Goal: Information Seeking & Learning: Learn about a topic

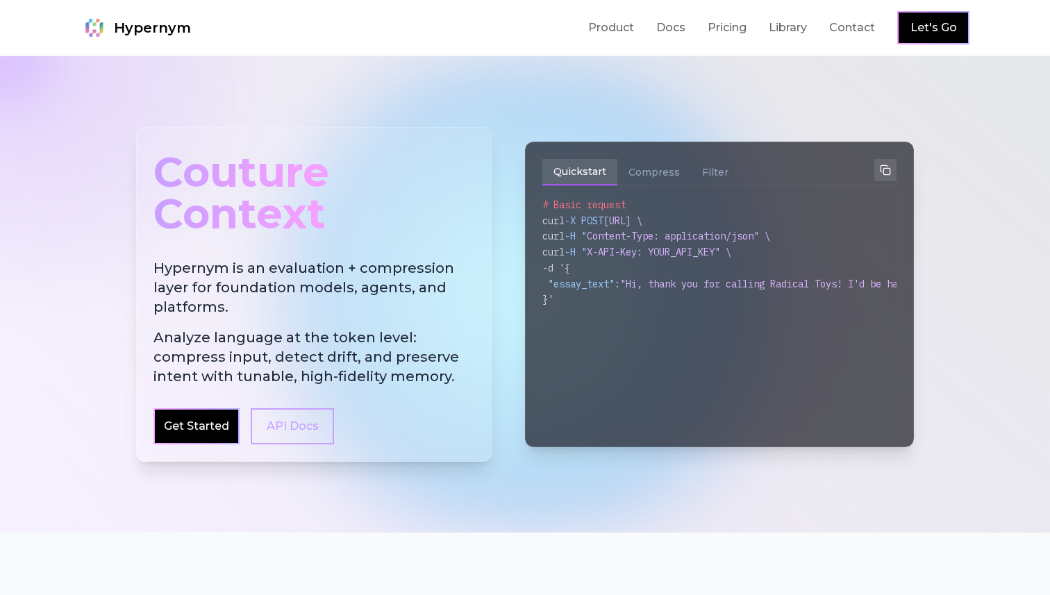
click at [298, 317] on h2 "Hypernym is an evaluation + compression layer for foundation models, agents, an…" at bounding box center [313, 322] width 321 height 128
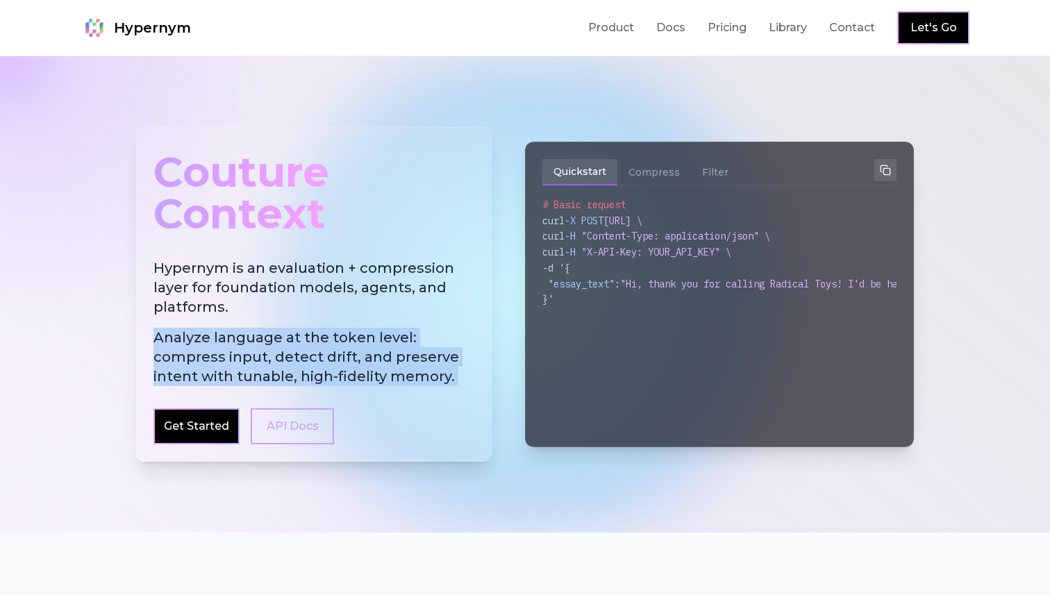
click at [324, 294] on h2 "Hypernym is an evaluation + compression layer for foundation models, agents, an…" at bounding box center [313, 322] width 321 height 128
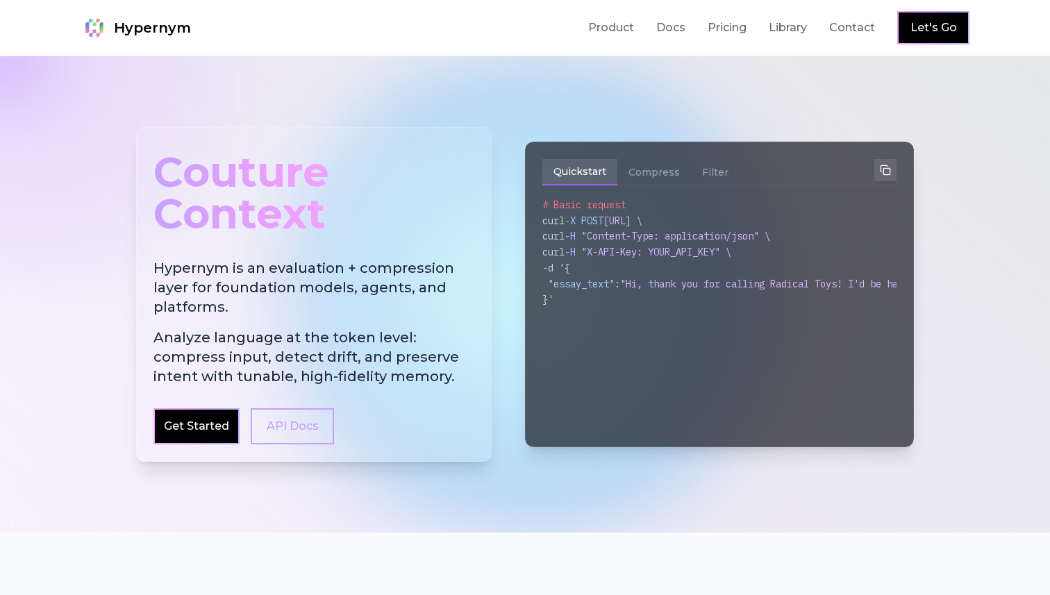
click at [324, 294] on h2 "Hypernym is an evaluation + compression layer for foundation models, agents, an…" at bounding box center [313, 322] width 321 height 128
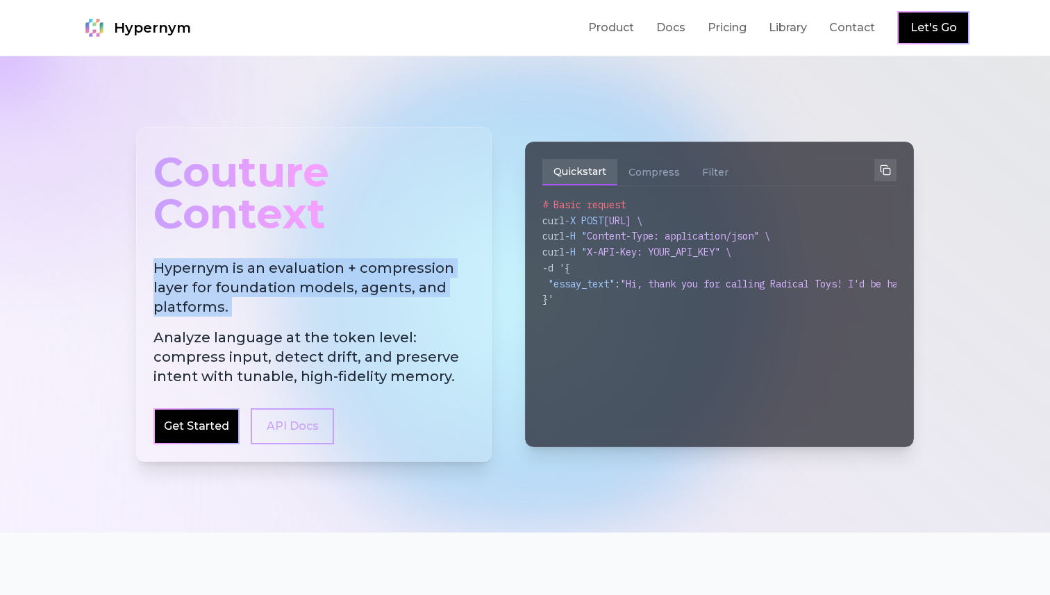
click at [324, 330] on span "Analyze language at the token level: compress input, detect drift, and preserve…" at bounding box center [313, 357] width 321 height 58
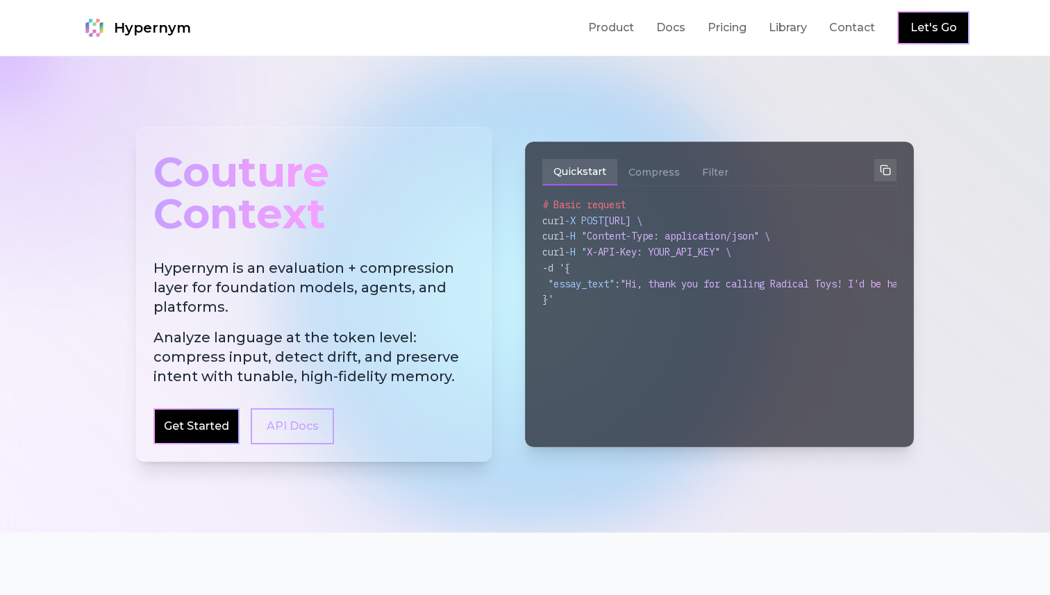
click at [324, 330] on span "Analyze language at the token level: compress input, detect drift, and preserve…" at bounding box center [313, 357] width 321 height 58
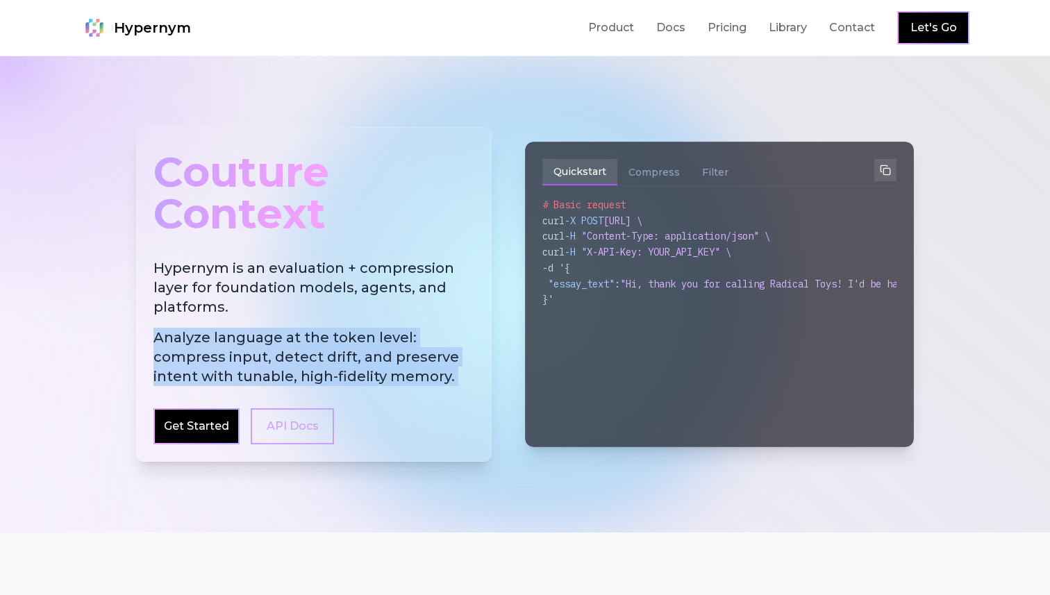
click at [337, 276] on h2 "Hypernym is an evaluation + compression layer for foundation models, agents, an…" at bounding box center [313, 322] width 321 height 128
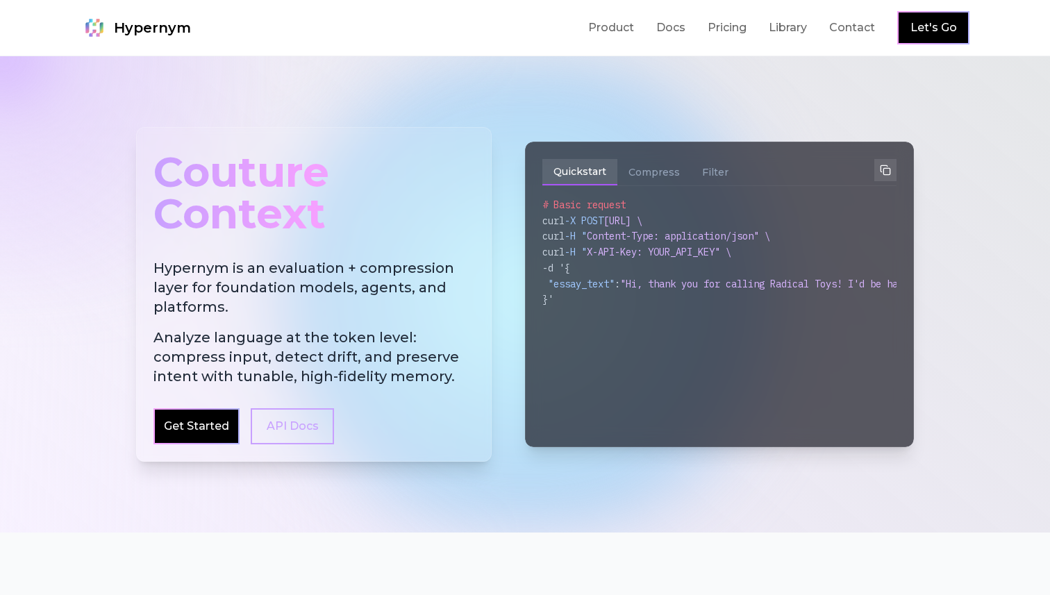
click at [370, 288] on h2 "Hypernym is an evaluation + compression layer for foundation models, agents, an…" at bounding box center [313, 322] width 321 height 128
click at [370, 290] on h2 "Hypernym is an evaluation + compression layer for foundation models, agents, an…" at bounding box center [313, 322] width 321 height 128
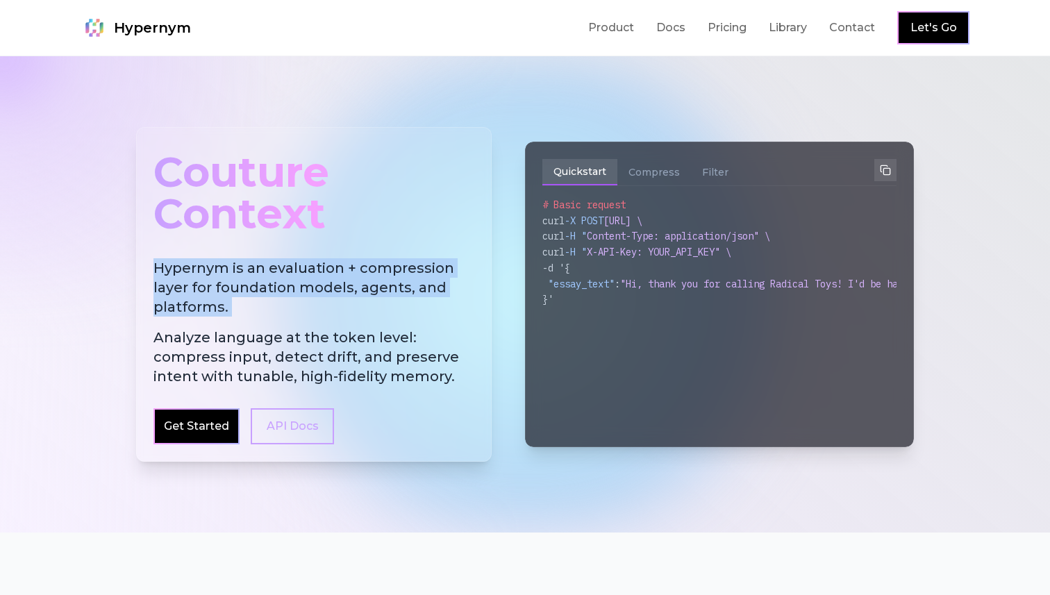
click at [359, 354] on span "Analyze language at the token level: compress input, detect drift, and preserve…" at bounding box center [313, 357] width 321 height 58
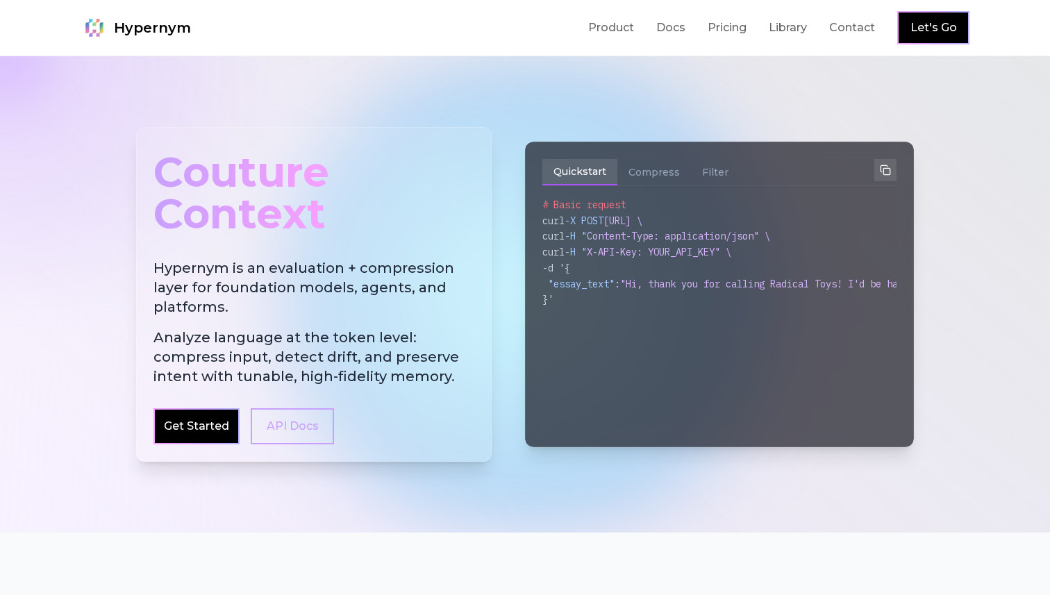
click at [359, 354] on span "Analyze language at the token level: compress input, detect drift, and preserve…" at bounding box center [313, 357] width 321 height 58
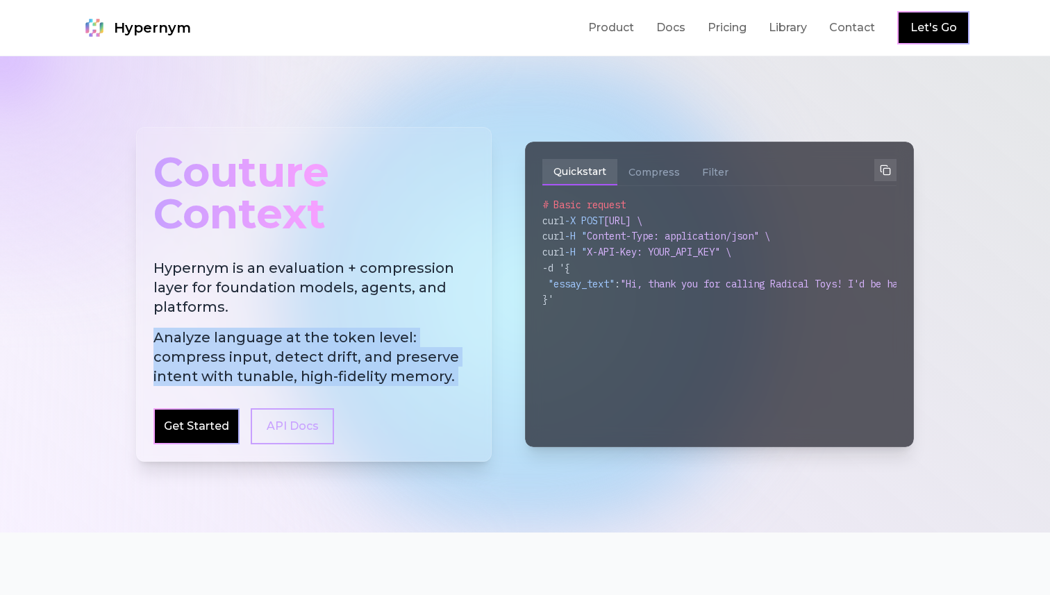
click at [330, 349] on span "Analyze language at the token level: compress input, detect drift, and preserve…" at bounding box center [313, 357] width 321 height 58
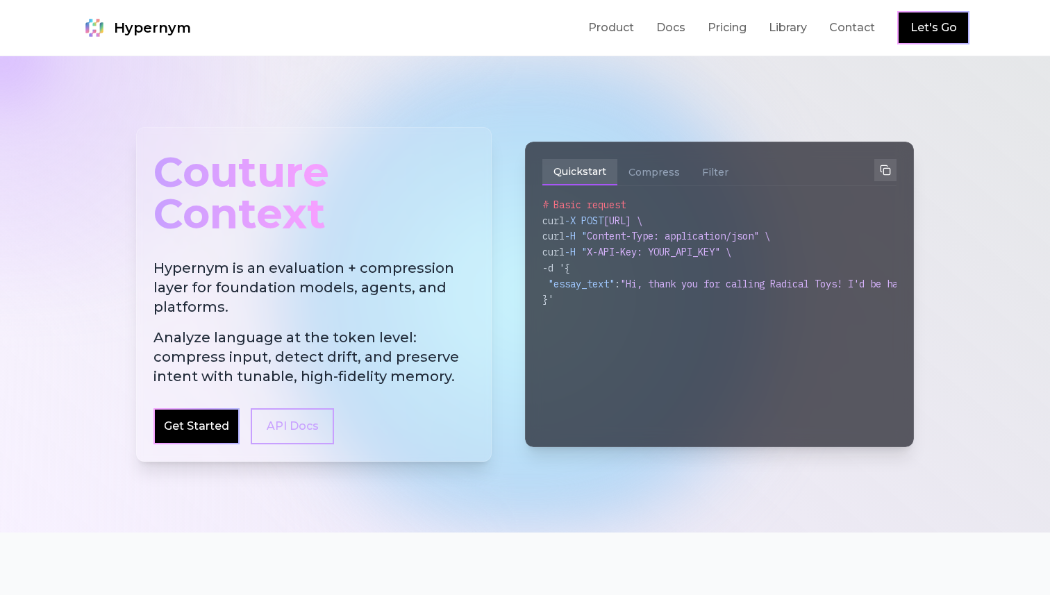
click at [330, 349] on span "Analyze language at the token level: compress input, detect drift, and preserve…" at bounding box center [313, 357] width 321 height 58
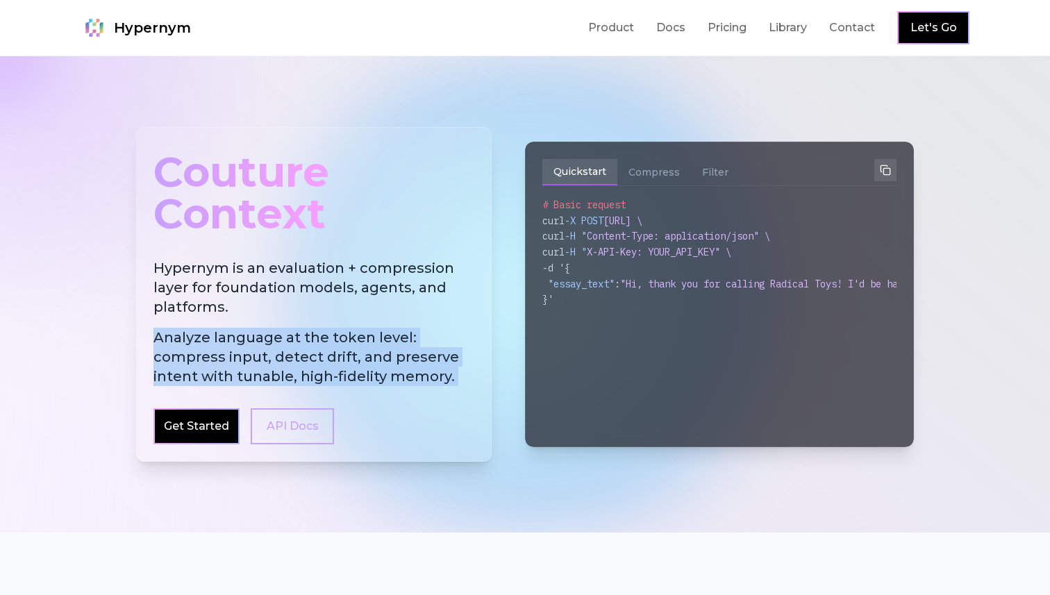
click at [292, 344] on span "Analyze language at the token level: compress input, detect drift, and preserve…" at bounding box center [313, 357] width 321 height 58
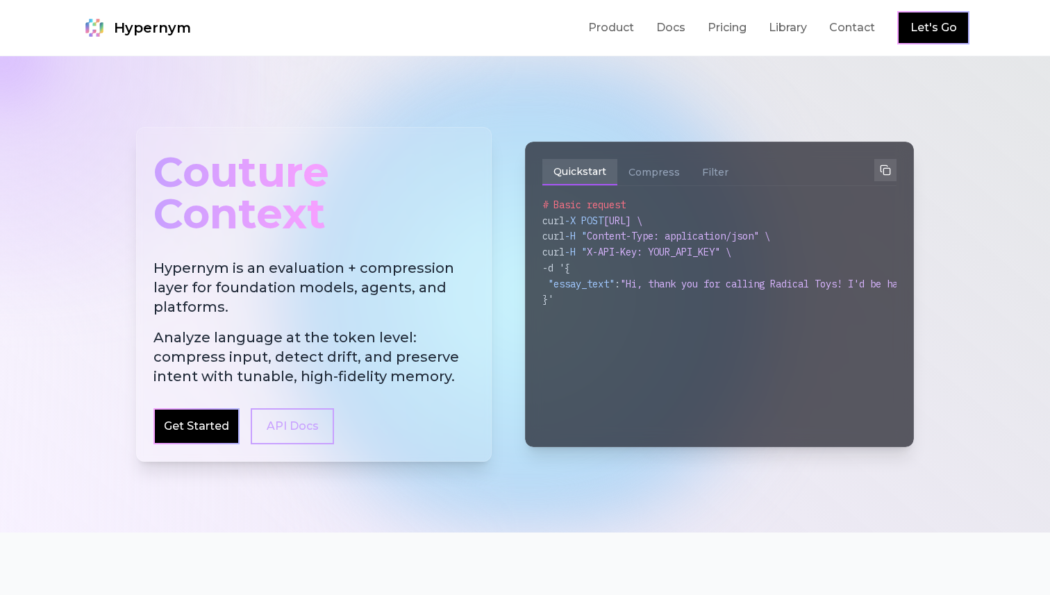
click at [292, 344] on span "Analyze language at the token level: compress input, detect drift, and preserve…" at bounding box center [313, 357] width 321 height 58
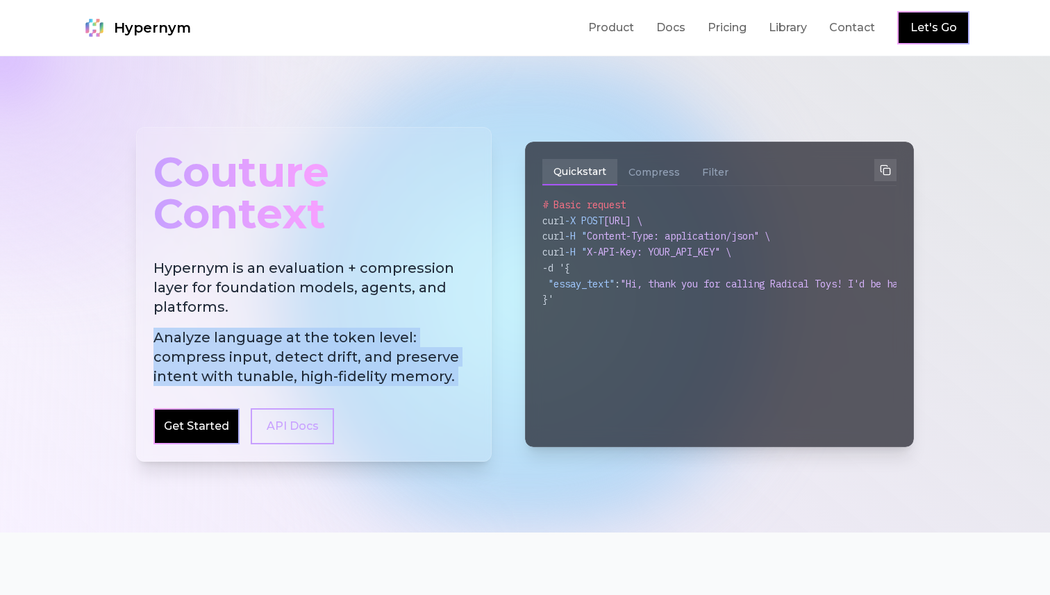
click at [292, 344] on span "Analyze language at the token level: compress input, detect drift, and preserve…" at bounding box center [313, 357] width 321 height 58
click at [290, 353] on span "Analyze language at the token level: compress input, detect drift, and preserve…" at bounding box center [313, 357] width 321 height 58
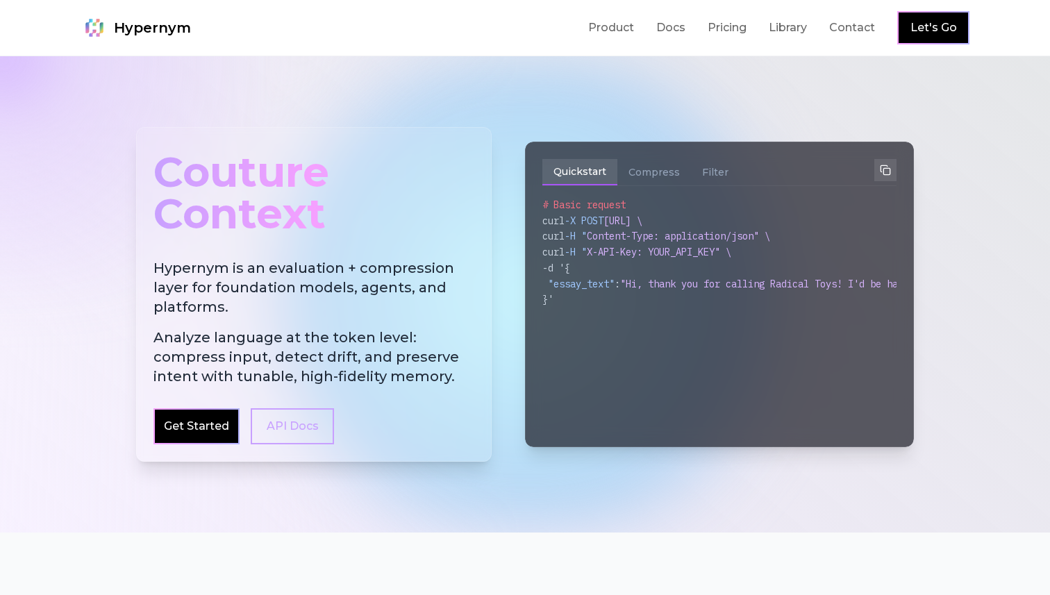
click at [290, 353] on span "Analyze language at the token level: compress input, detect drift, and preserve…" at bounding box center [313, 357] width 321 height 58
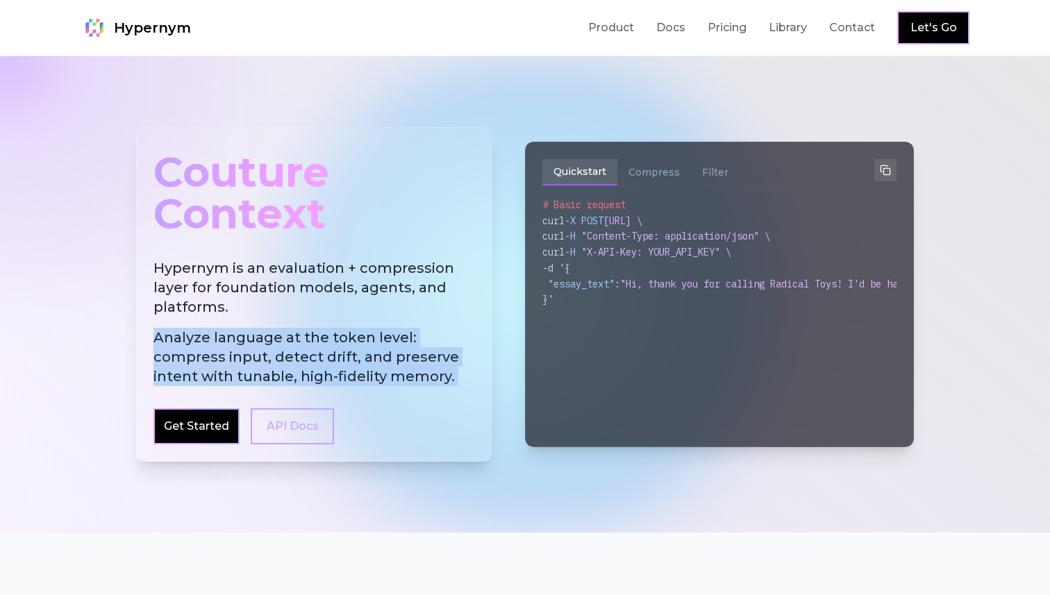
click at [269, 355] on span "Analyze language at the token level: compress input, detect drift, and preserve…" at bounding box center [313, 357] width 321 height 58
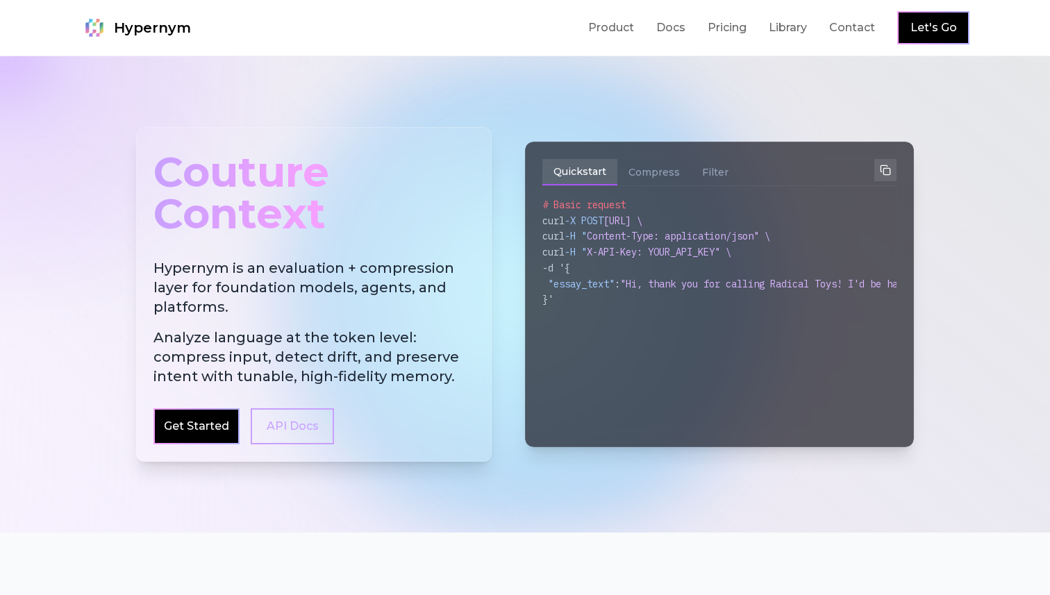
click at [269, 355] on span "Analyze language at the token level: compress input, detect drift, and preserve…" at bounding box center [313, 357] width 321 height 58
click at [291, 355] on span "Analyze language at the token level: compress input, detect drift, and preserve…" at bounding box center [313, 357] width 321 height 58
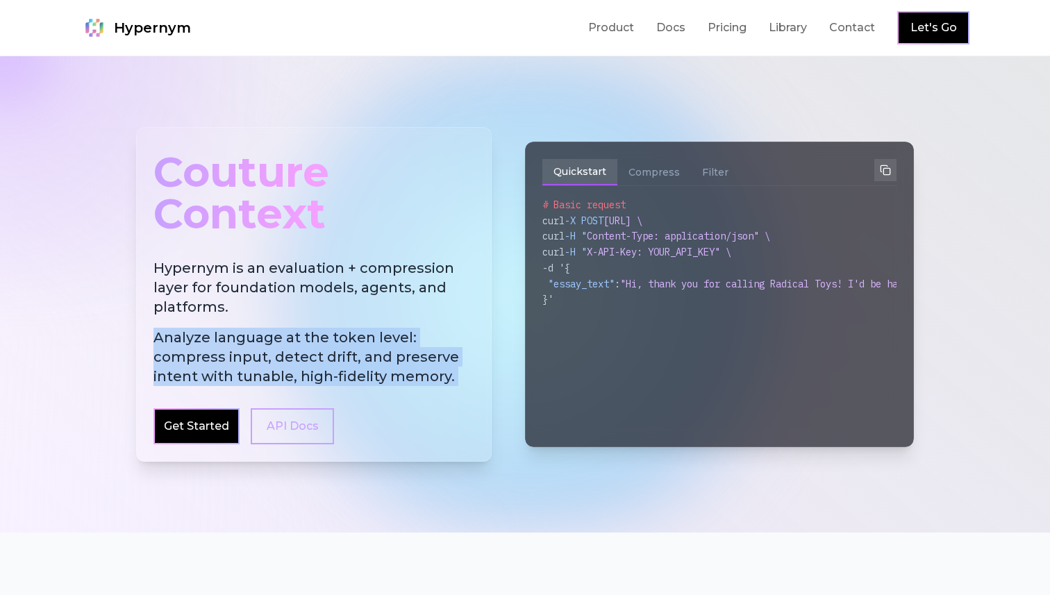
click at [291, 355] on span "Analyze language at the token level: compress input, detect drift, and preserve…" at bounding box center [313, 357] width 321 height 58
click at [302, 353] on span "Analyze language at the token level: compress input, detect drift, and preserve…" at bounding box center [313, 357] width 321 height 58
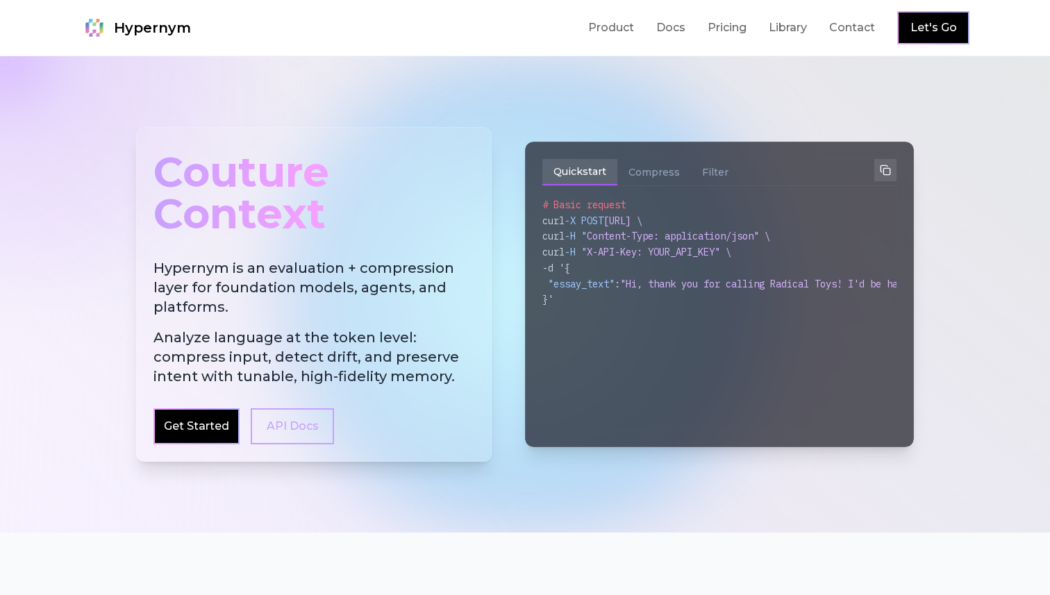
click at [302, 353] on span "Analyze language at the token level: compress input, detect drift, and preserve…" at bounding box center [313, 357] width 321 height 58
click at [285, 382] on span "Analyze language at the token level: compress input, detect drift, and preserve…" at bounding box center [313, 357] width 321 height 58
click at [298, 265] on h2 "Hypernym is an evaluation + compression layer for foundation models, agents, an…" at bounding box center [313, 322] width 321 height 128
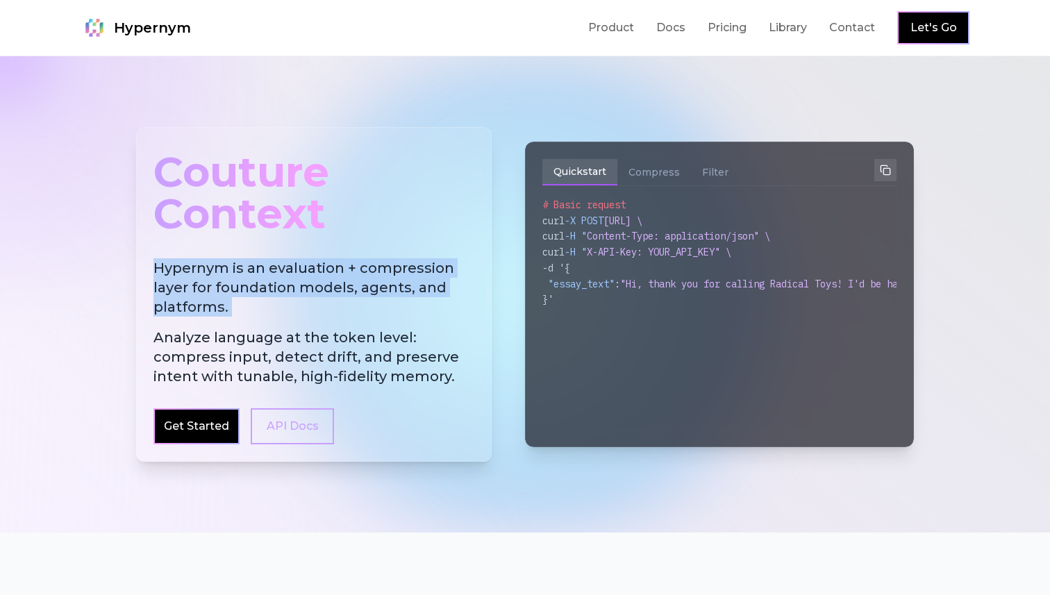
click at [261, 269] on h2 "Hypernym is an evaluation + compression layer for foundation models, agents, an…" at bounding box center [313, 322] width 321 height 128
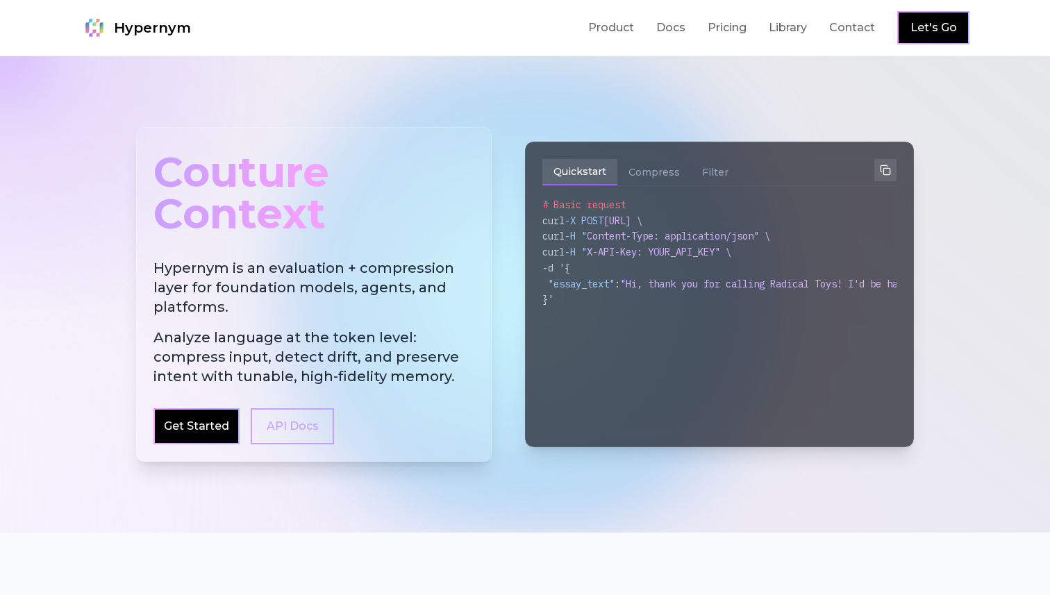
click at [228, 283] on h2 "Hypernym is an evaluation + compression layer for foundation models, agents, an…" at bounding box center [313, 322] width 321 height 128
click at [242, 292] on h2 "Hypernym is an evaluation + compression layer for foundation models, agents, an…" at bounding box center [313, 322] width 321 height 128
click at [233, 310] on h2 "Hypernym is an evaluation + compression layer for foundation models, agents, an…" at bounding box center [313, 322] width 321 height 128
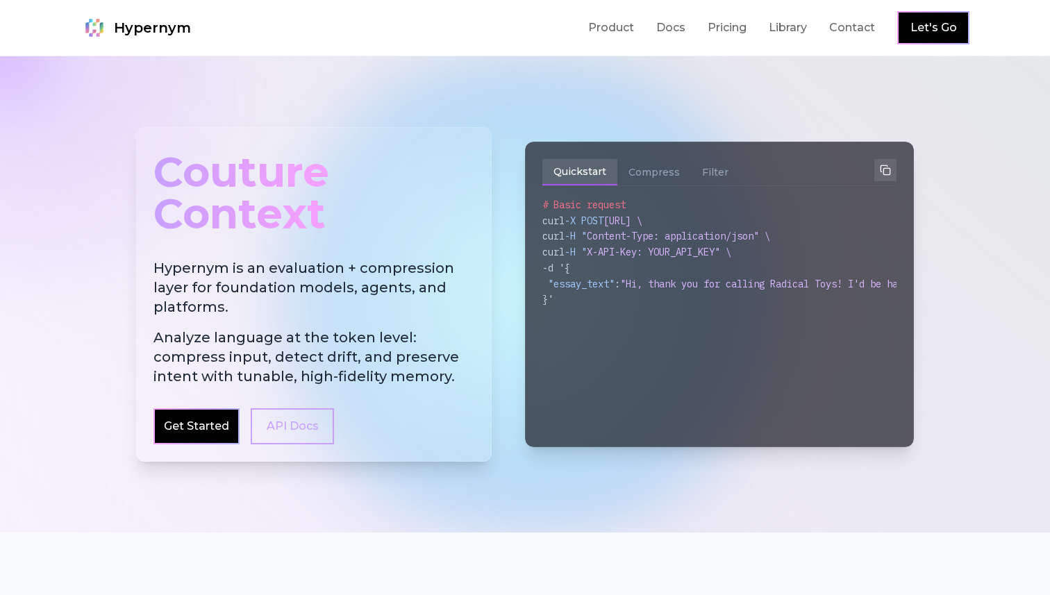
click at [233, 310] on h2 "Hypernym is an evaluation + compression layer for foundation models, agents, an…" at bounding box center [313, 322] width 321 height 128
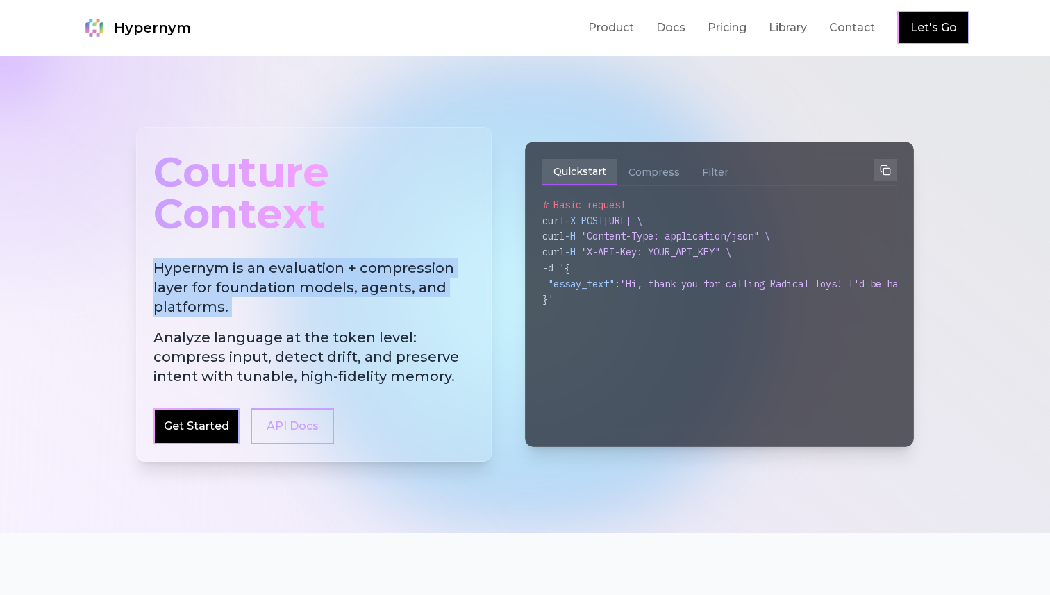
click at [233, 310] on h2 "Hypernym is an evaluation + compression layer for foundation models, agents, an…" at bounding box center [313, 322] width 321 height 128
click at [247, 337] on span "Analyze language at the token level: compress input, detect drift, and preserve…" at bounding box center [313, 357] width 321 height 58
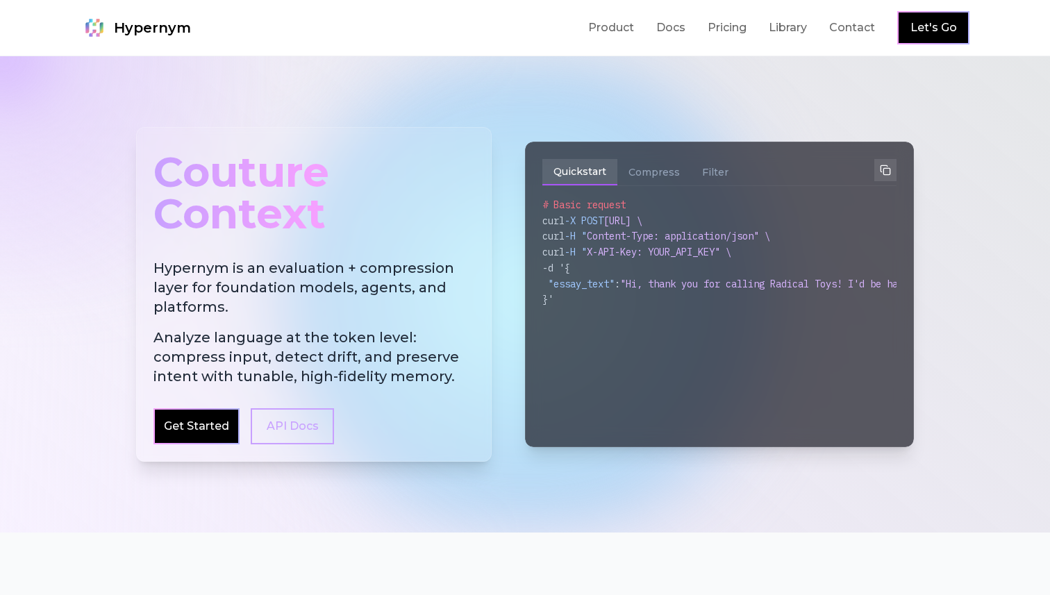
click at [257, 333] on span "Analyze language at the token level: compress input, detect drift, and preserve…" at bounding box center [313, 357] width 321 height 58
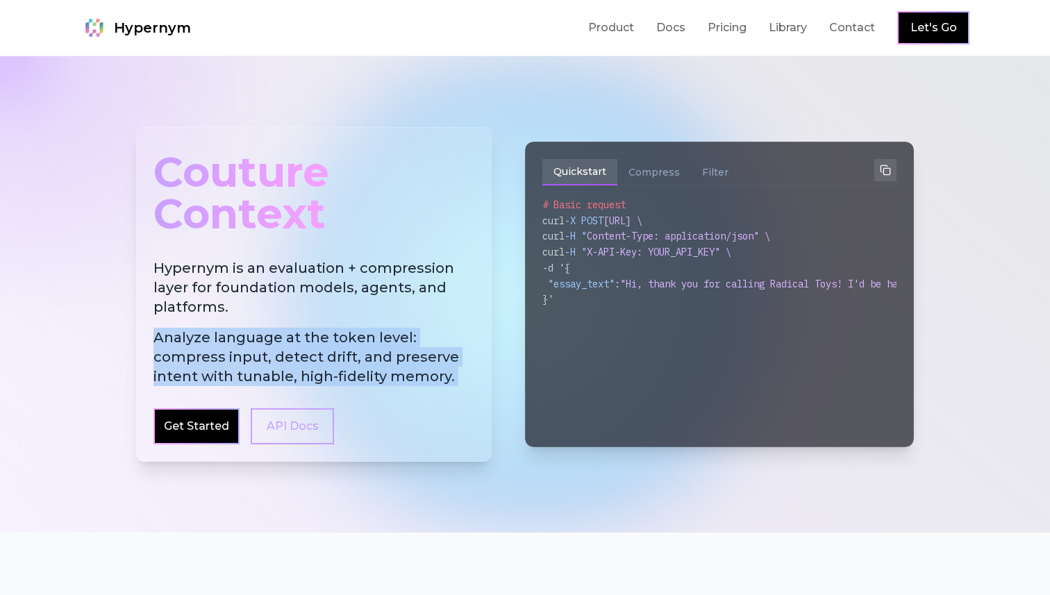
click at [272, 335] on span "Analyze language at the token level: compress input, detect drift, and preserve…" at bounding box center [313, 357] width 321 height 58
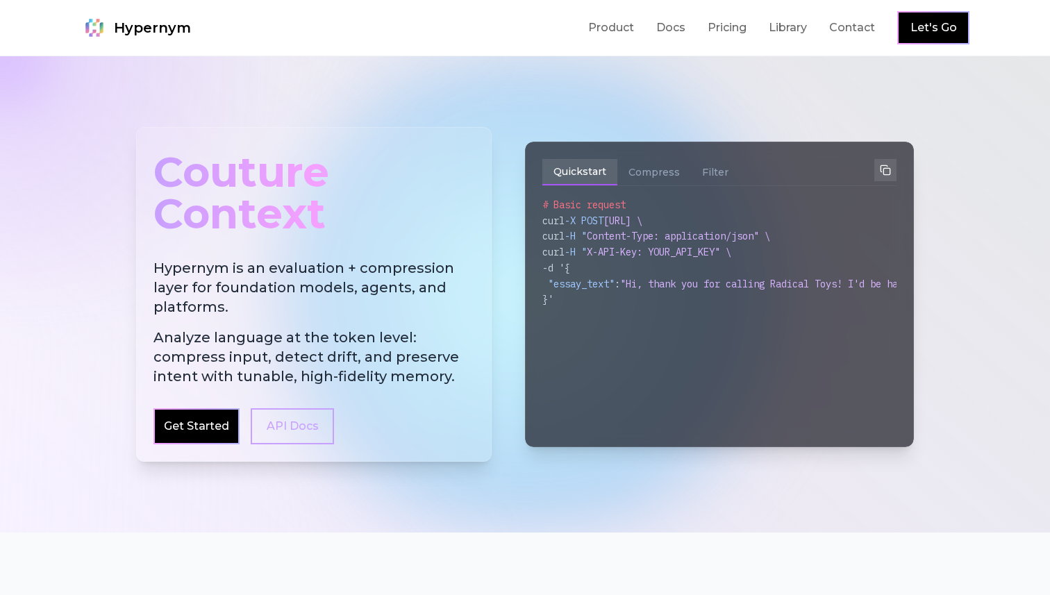
click at [272, 335] on span "Analyze language at the token level: compress input, detect drift, and preserve…" at bounding box center [313, 357] width 321 height 58
click at [369, 343] on span "Analyze language at the token level: compress input, detect drift, and preserve…" at bounding box center [313, 357] width 321 height 58
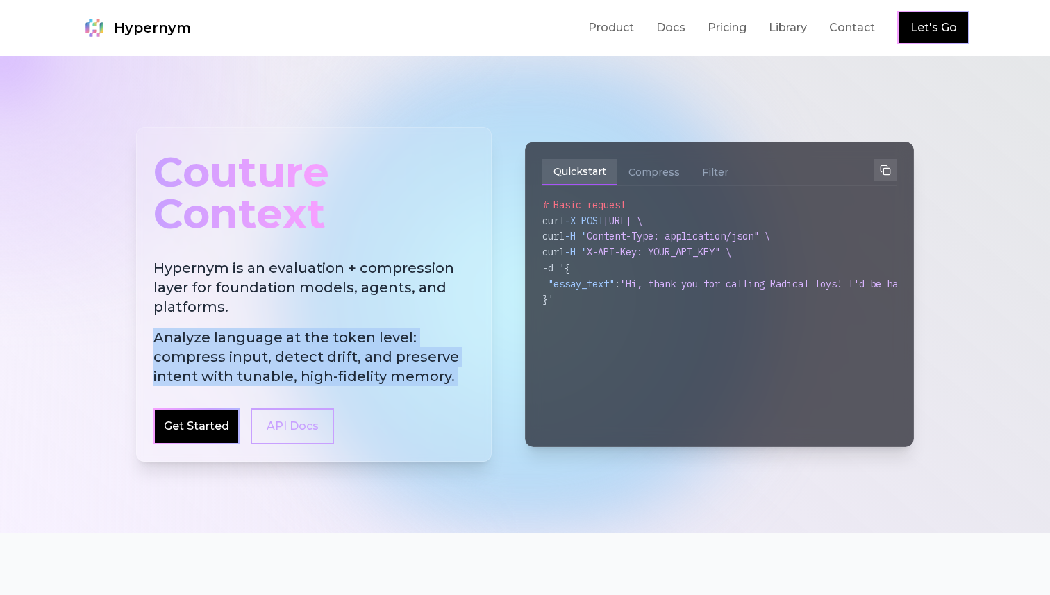
click at [369, 343] on span "Analyze language at the token level: compress input, detect drift, and preserve…" at bounding box center [313, 357] width 321 height 58
click at [352, 343] on span "Analyze language at the token level: compress input, detect drift, and preserve…" at bounding box center [313, 357] width 321 height 58
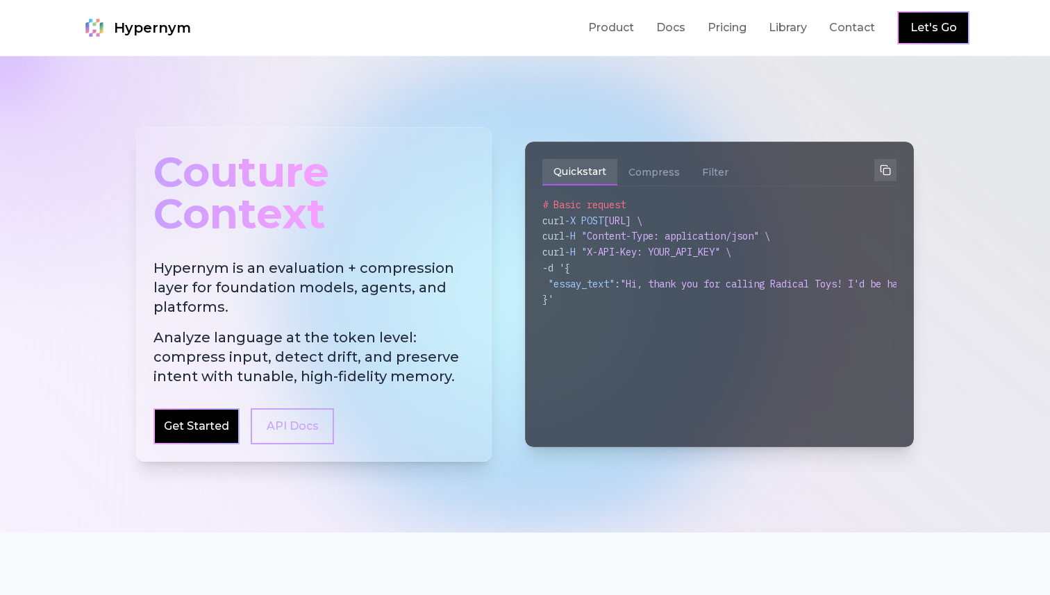
click at [342, 339] on span "Analyze language at the token level: compress input, detect drift, and preserve…" at bounding box center [313, 357] width 321 height 58
click at [323, 342] on span "Analyze language at the token level: compress input, detect drift, and preserve…" at bounding box center [313, 357] width 321 height 58
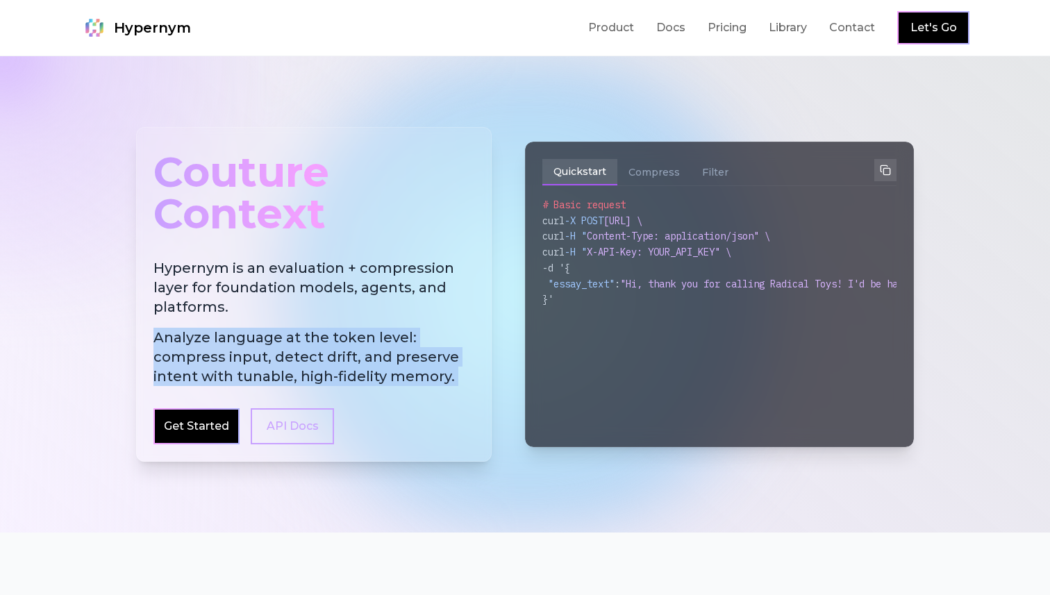
click at [293, 355] on span "Analyze language at the token level: compress input, detect drift, and preserve…" at bounding box center [313, 357] width 321 height 58
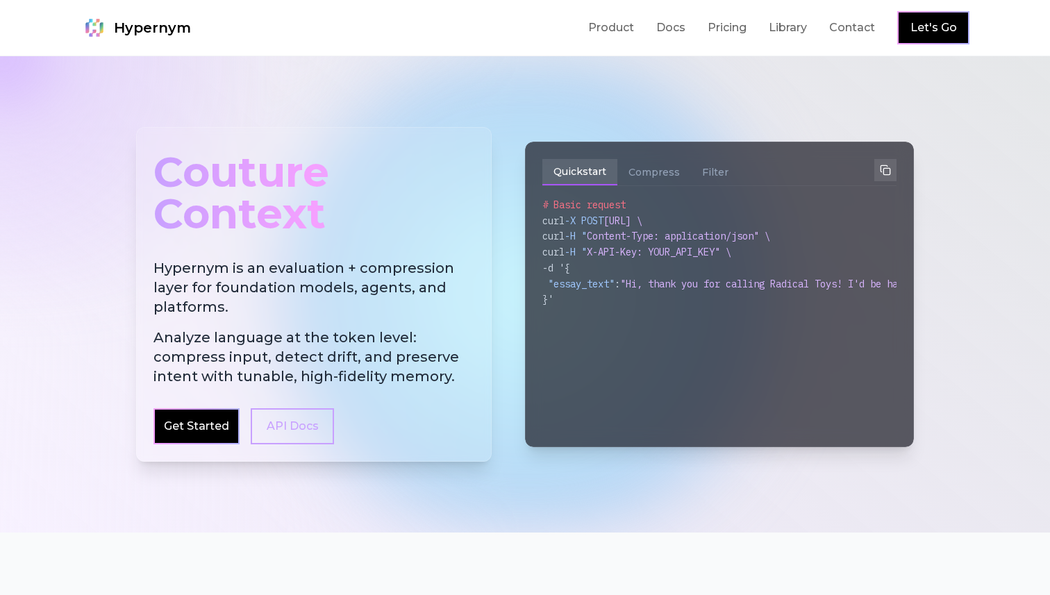
click at [244, 380] on span "Analyze language at the token level: compress input, detect drift, and preserve…" at bounding box center [313, 357] width 321 height 58
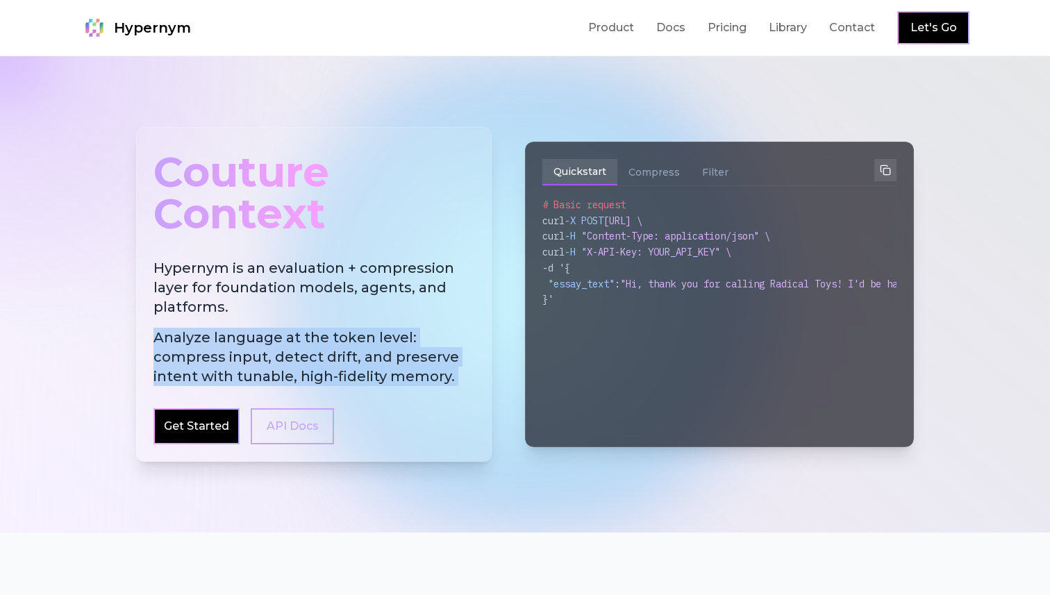
click at [316, 388] on div "Couture Context Hypernym is an evaluation + compression layer for foundation mo…" at bounding box center [313, 294] width 355 height 335
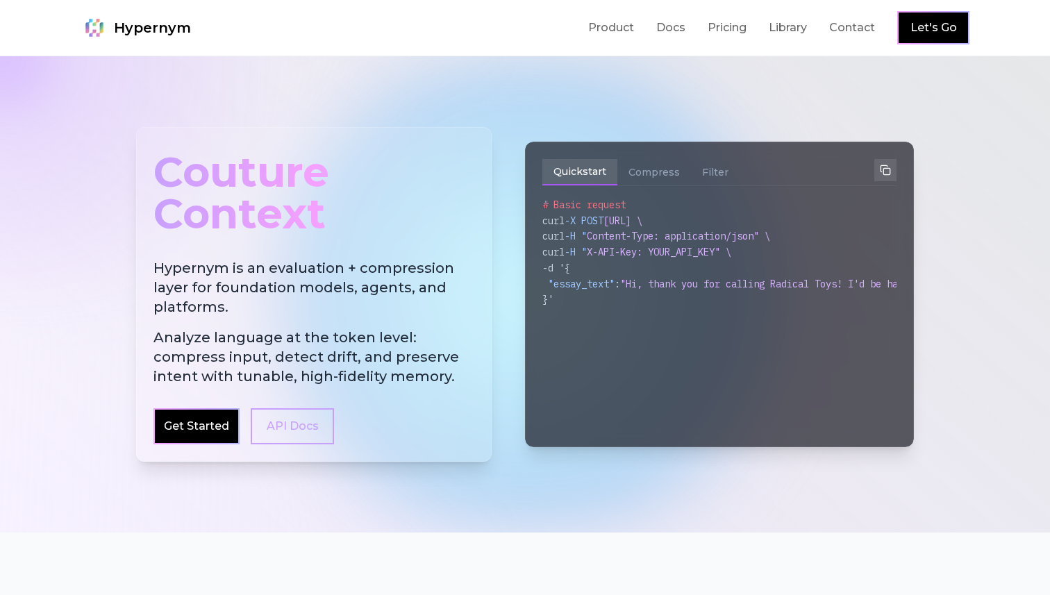
click at [333, 379] on span "Analyze language at the token level: compress input, detect drift, and preserve…" at bounding box center [313, 357] width 321 height 58
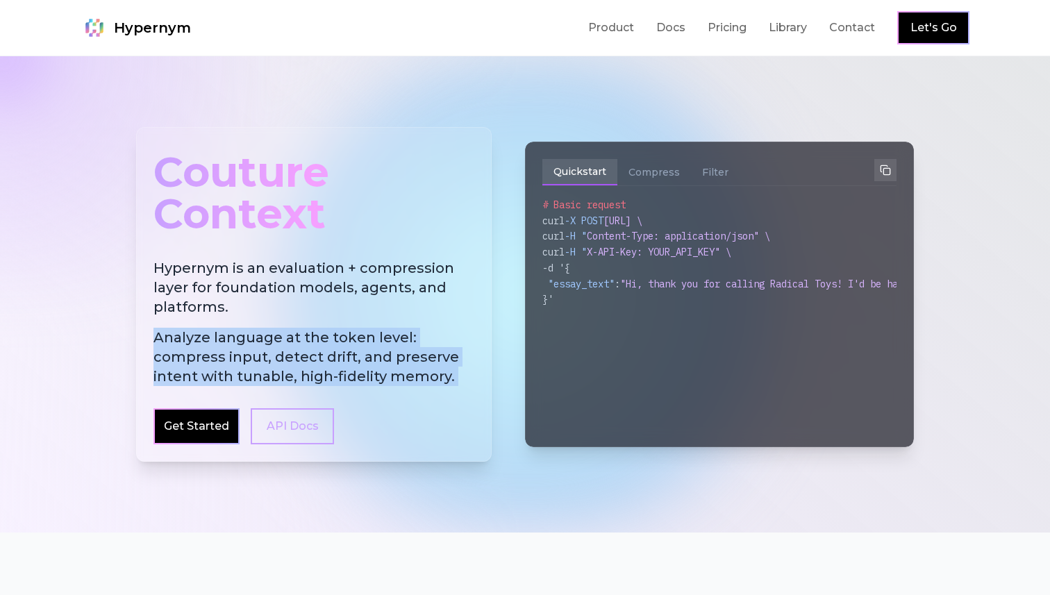
click at [344, 378] on span "Analyze language at the token level: compress input, detect drift, and preserve…" at bounding box center [313, 357] width 321 height 58
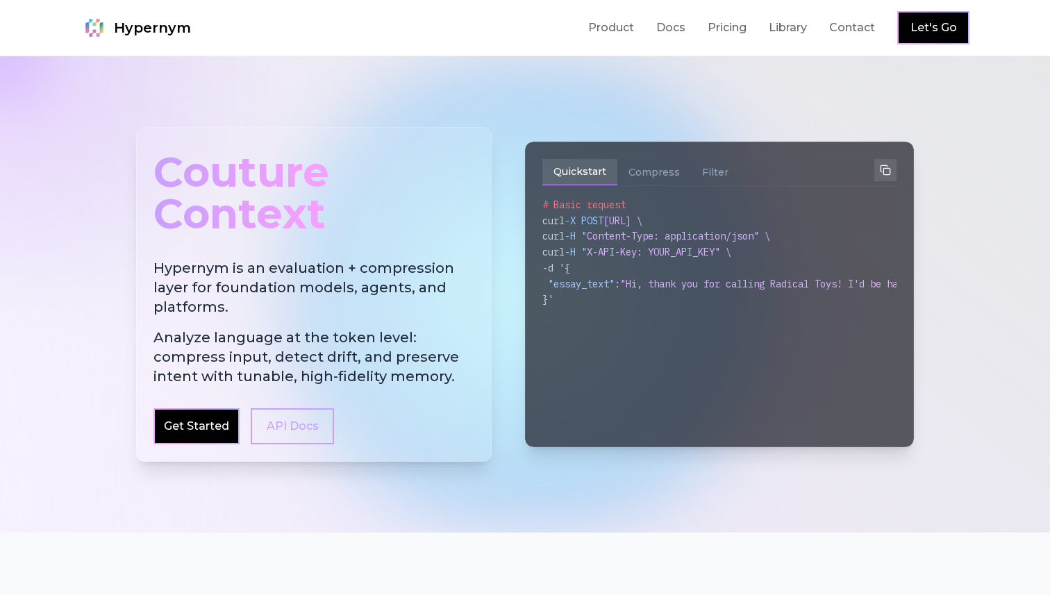
click at [344, 378] on span "Analyze language at the token level: compress input, detect drift, and preserve…" at bounding box center [313, 357] width 321 height 58
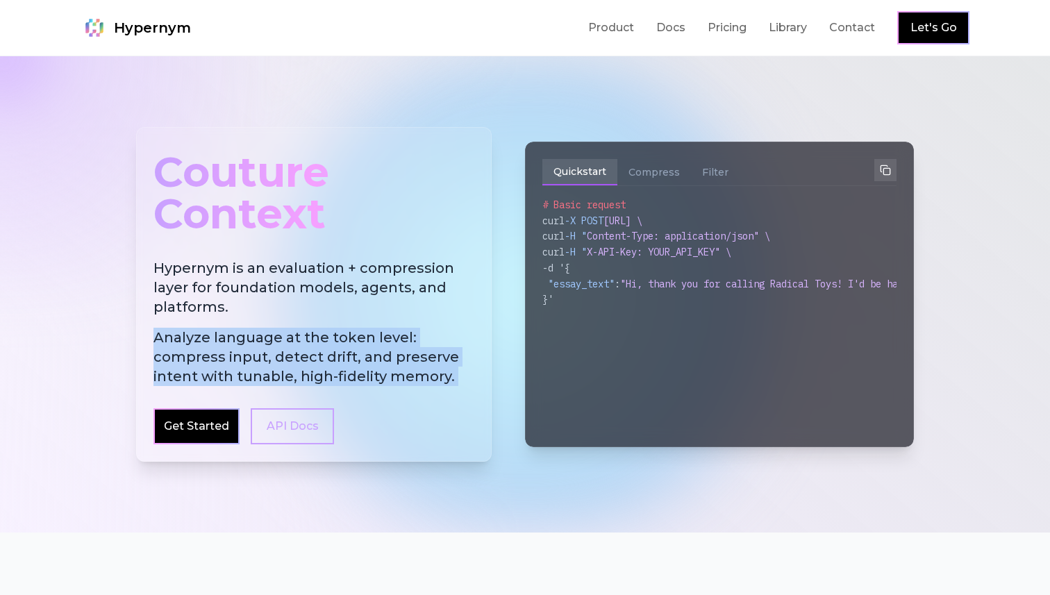
click at [315, 376] on span "Analyze language at the token level: compress input, detect drift, and preserve…" at bounding box center [313, 357] width 321 height 58
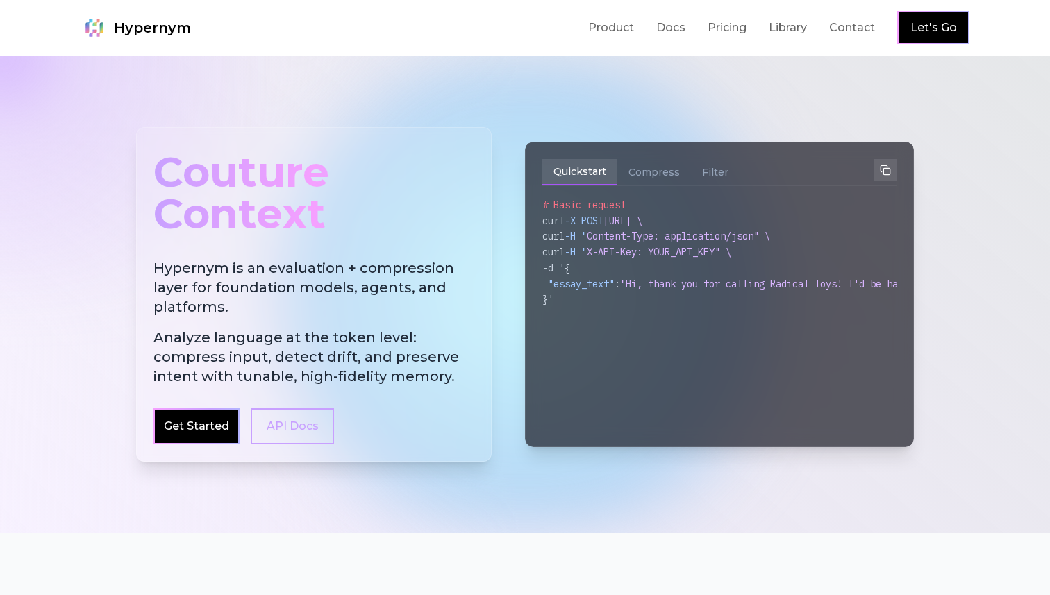
click at [315, 376] on span "Analyze language at the token level: compress input, detect drift, and preserve…" at bounding box center [313, 357] width 321 height 58
click at [350, 374] on span "Analyze language at the token level: compress input, detect drift, and preserve…" at bounding box center [313, 357] width 321 height 58
click at [309, 371] on span "Analyze language at the token level: compress input, detect drift, and preserve…" at bounding box center [313, 357] width 321 height 58
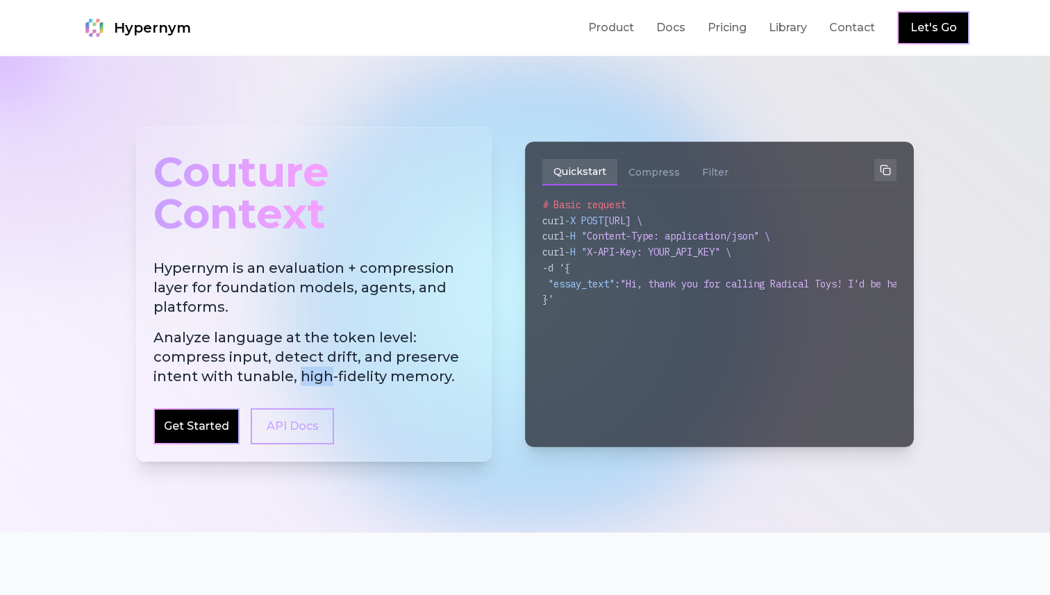
click at [309, 371] on span "Analyze language at the token level: compress input, detect drift, and preserve…" at bounding box center [313, 357] width 321 height 58
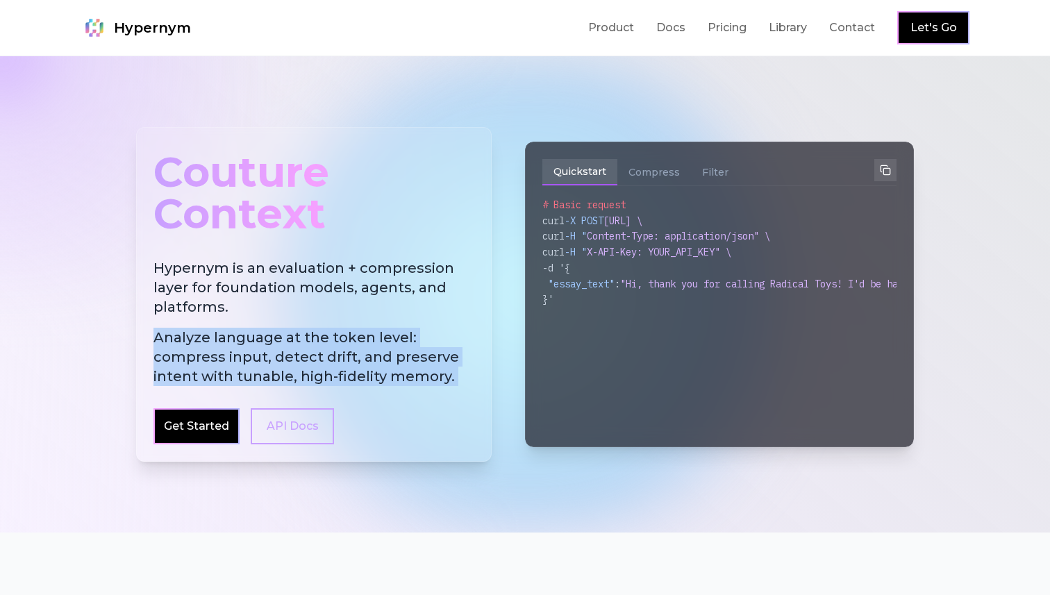
click at [312, 370] on span "Analyze language at the token level: compress input, detect drift, and preserve…" at bounding box center [313, 357] width 321 height 58
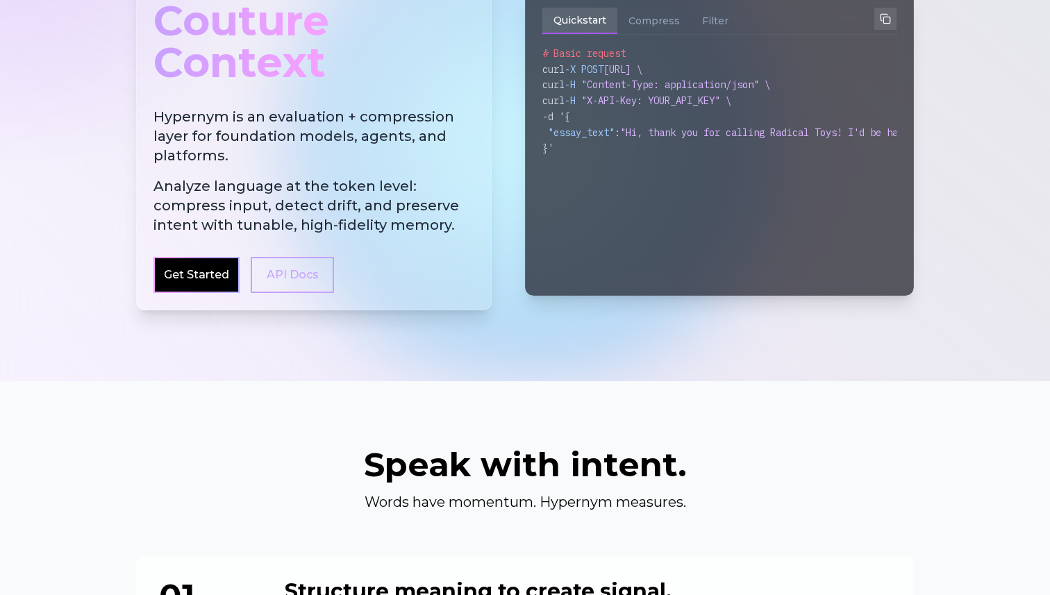
scroll to position [137, 0]
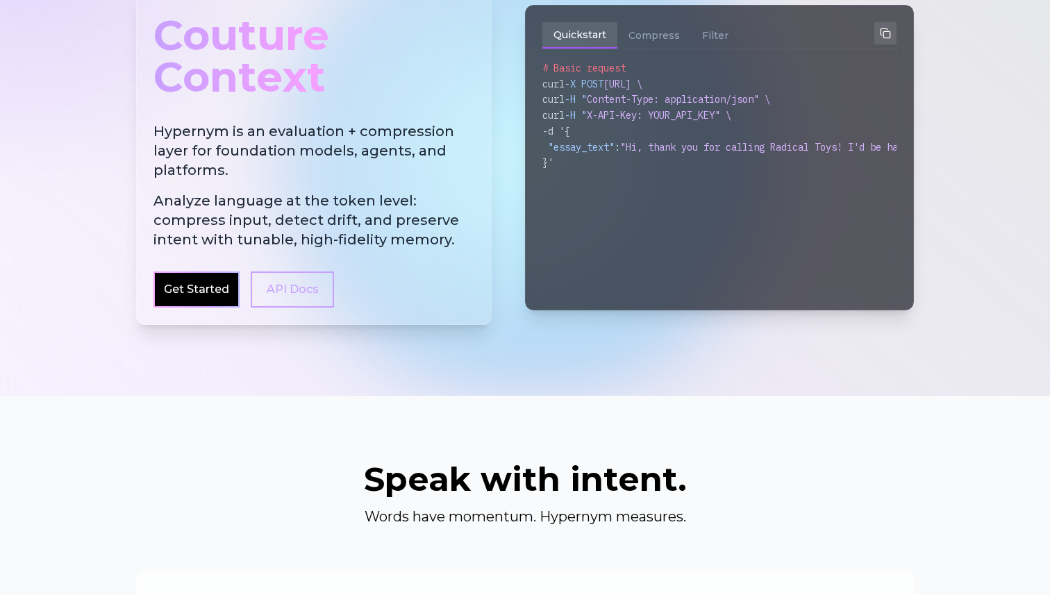
click at [225, 229] on span "Analyze language at the token level: compress input, detect drift, and preserve…" at bounding box center [313, 220] width 321 height 58
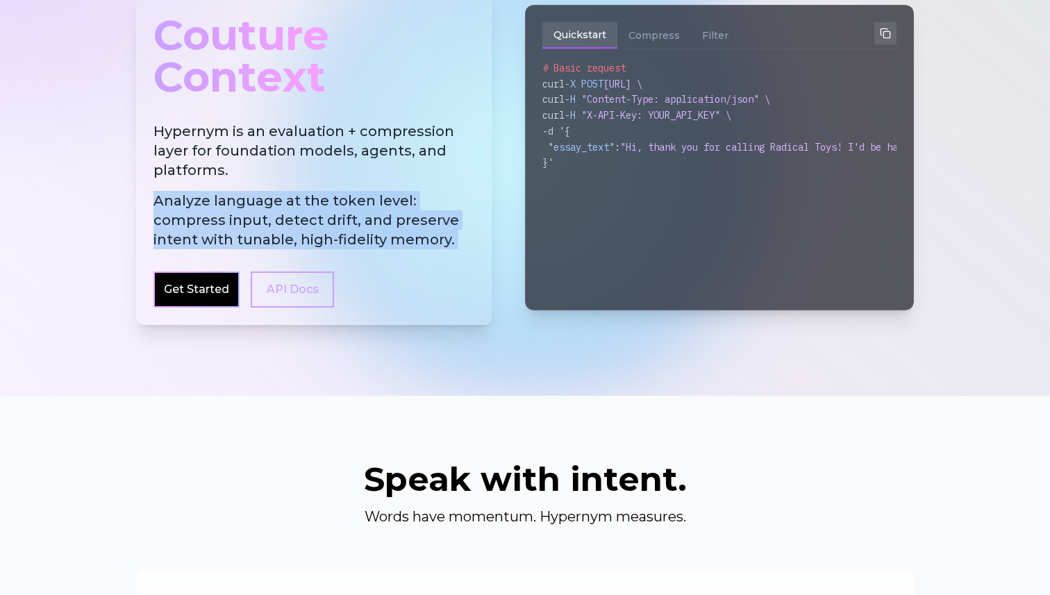
click at [255, 226] on span "Analyze language at the token level: compress input, detect drift, and preserve…" at bounding box center [313, 220] width 321 height 58
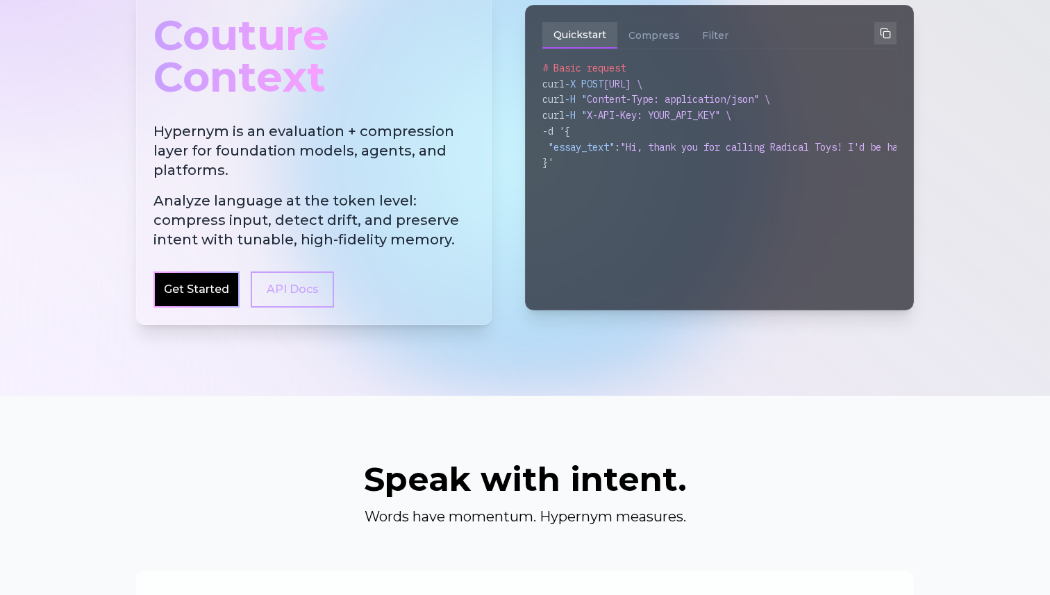
click at [255, 226] on span "Analyze language at the token level: compress input, detect drift, and preserve…" at bounding box center [313, 220] width 321 height 58
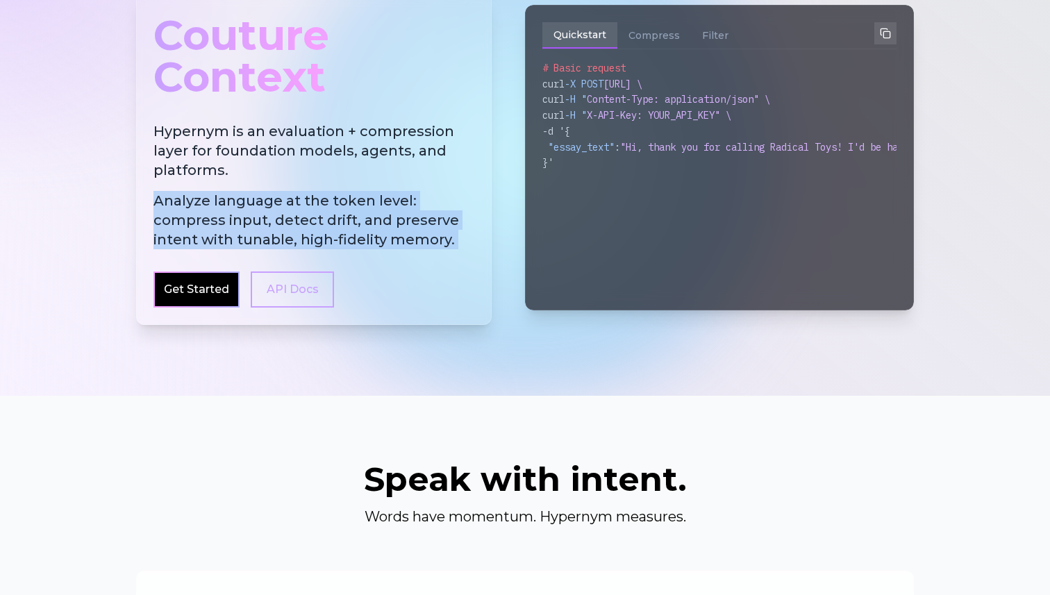
click at [270, 226] on span "Analyze language at the token level: compress input, detect drift, and preserve…" at bounding box center [313, 220] width 321 height 58
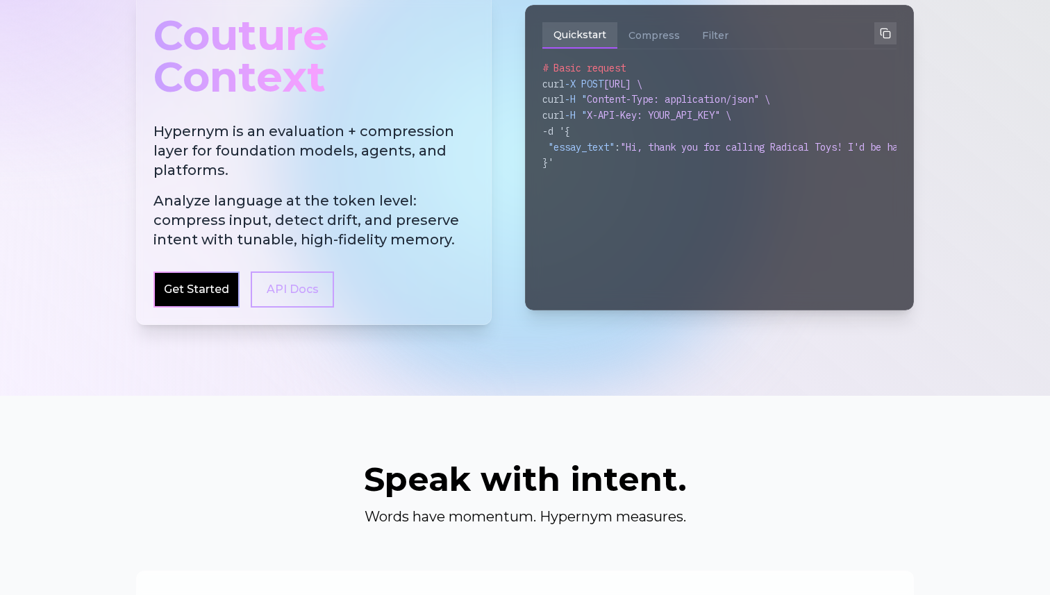
click at [270, 226] on span "Analyze language at the token level: compress input, detect drift, and preserve…" at bounding box center [313, 220] width 321 height 58
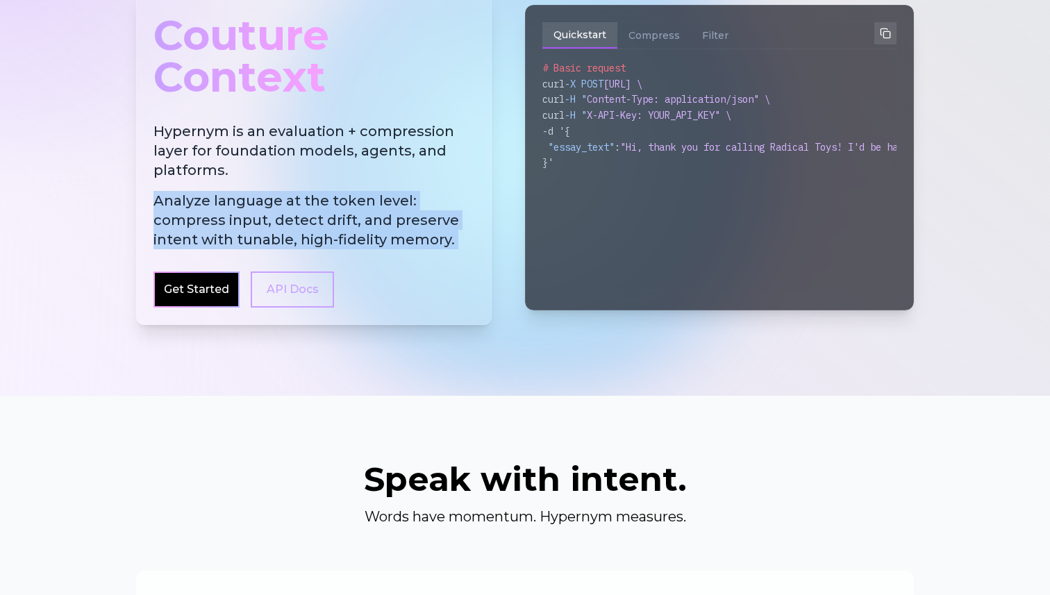
click at [257, 226] on span "Analyze language at the token level: compress input, detect drift, and preserve…" at bounding box center [313, 220] width 321 height 58
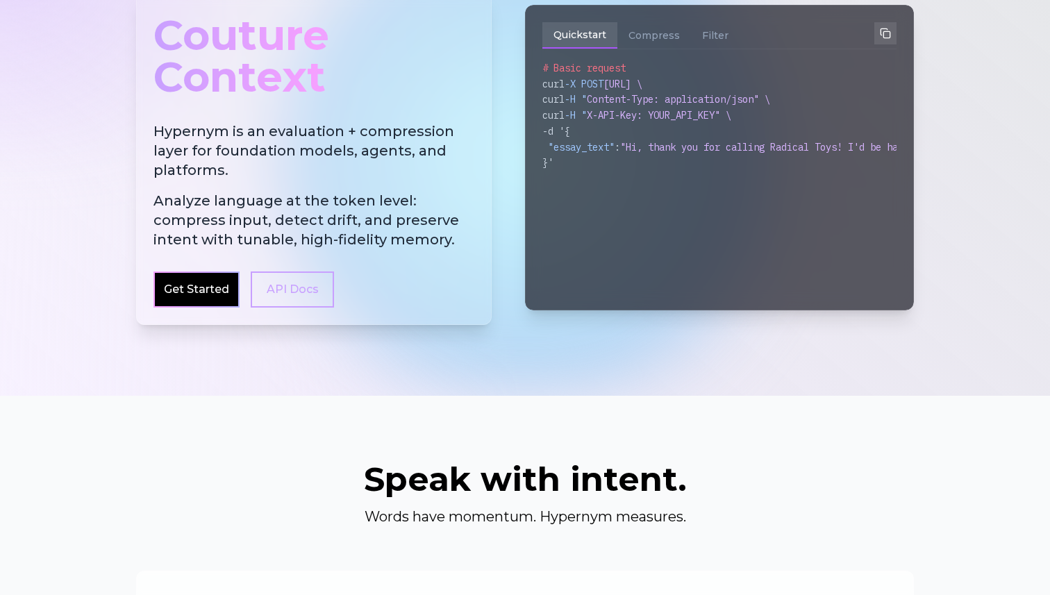
click at [257, 226] on span "Analyze language at the token level: compress input, detect drift, and preserve…" at bounding box center [313, 220] width 321 height 58
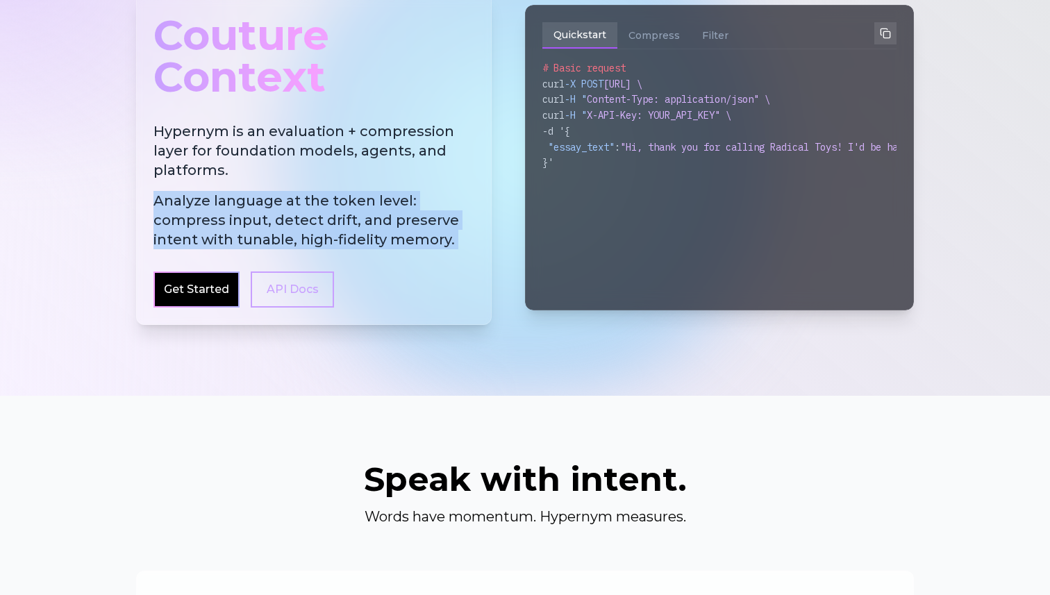
click at [285, 226] on span "Analyze language at the token level: compress input, detect drift, and preserve…" at bounding box center [313, 220] width 321 height 58
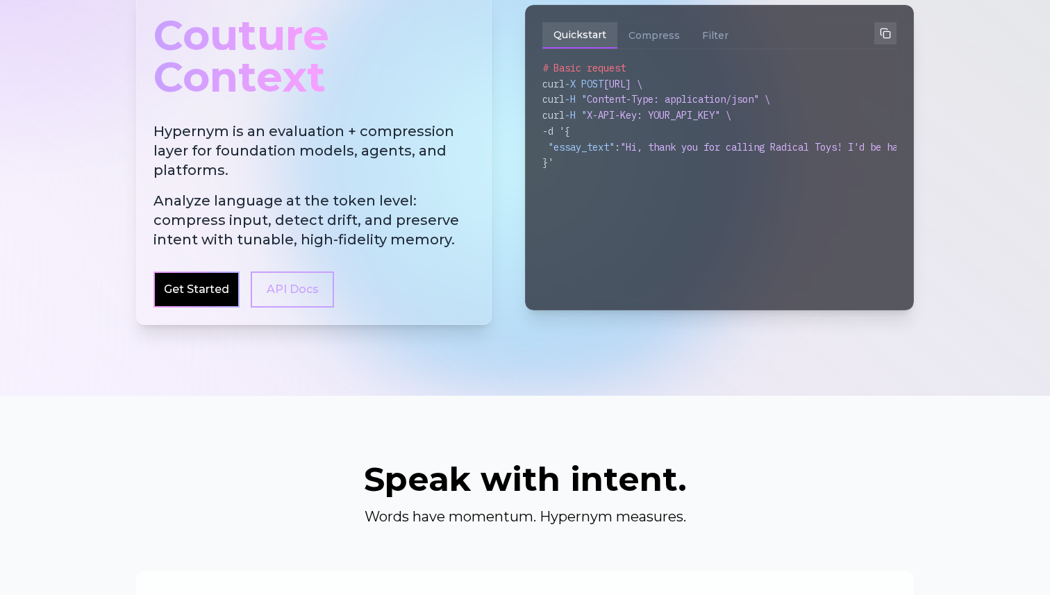
click at [285, 226] on span "Analyze language at the token level: compress input, detect drift, and preserve…" at bounding box center [313, 220] width 321 height 58
click at [273, 228] on span "Analyze language at the token level: compress input, detect drift, and preserve…" at bounding box center [313, 220] width 321 height 58
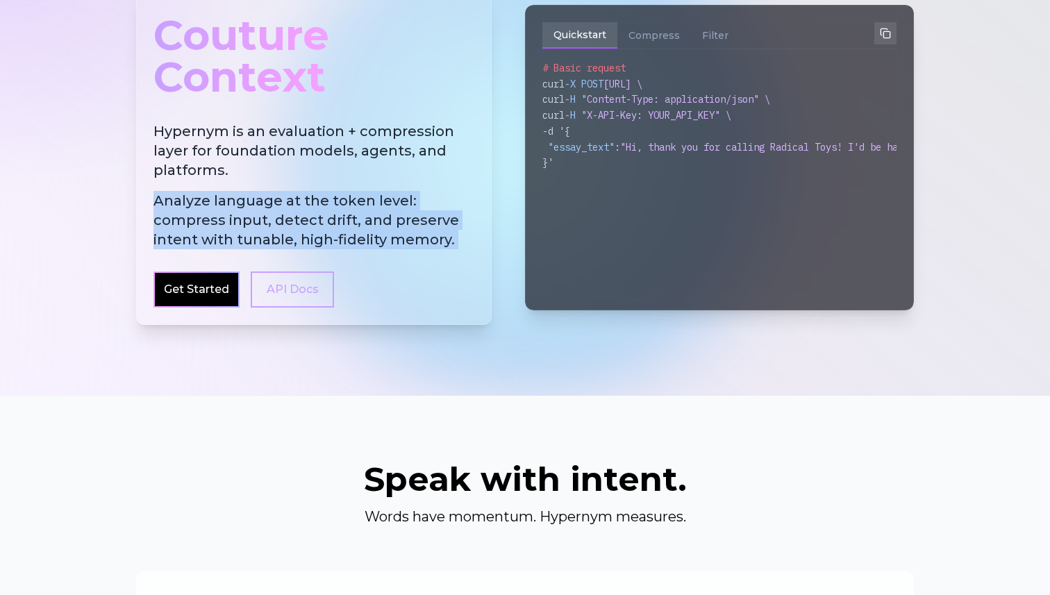
click at [273, 228] on span "Analyze language at the token level: compress input, detect drift, and preserve…" at bounding box center [313, 220] width 321 height 58
click at [263, 228] on span "Analyze language at the token level: compress input, detect drift, and preserve…" at bounding box center [313, 220] width 321 height 58
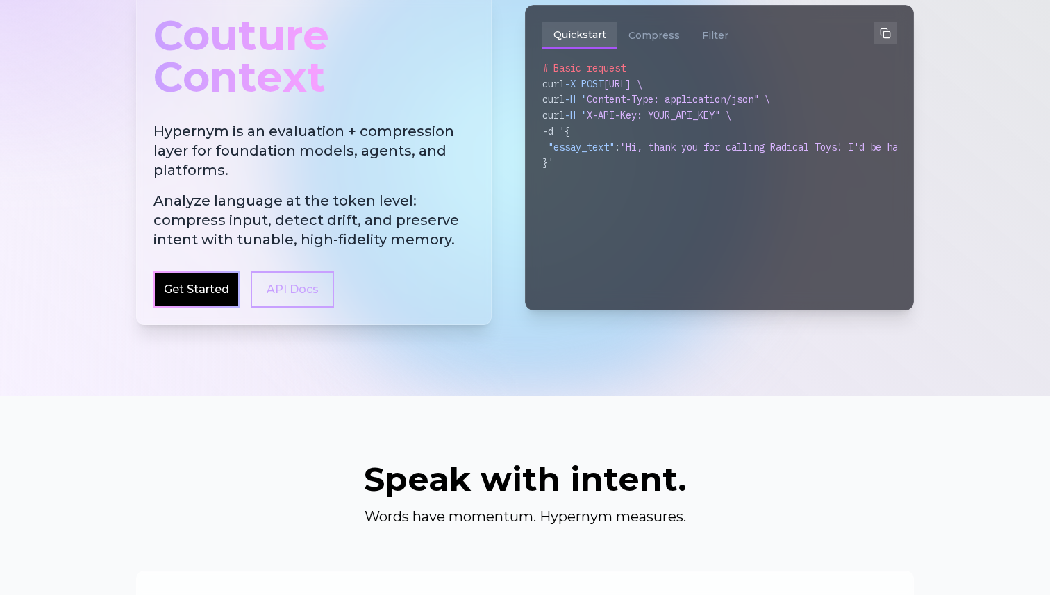
click at [263, 228] on span "Analyze language at the token level: compress input, detect drift, and preserve…" at bounding box center [313, 220] width 321 height 58
click at [270, 228] on span "Analyze language at the token level: compress input, detect drift, and preserve…" at bounding box center [313, 220] width 321 height 58
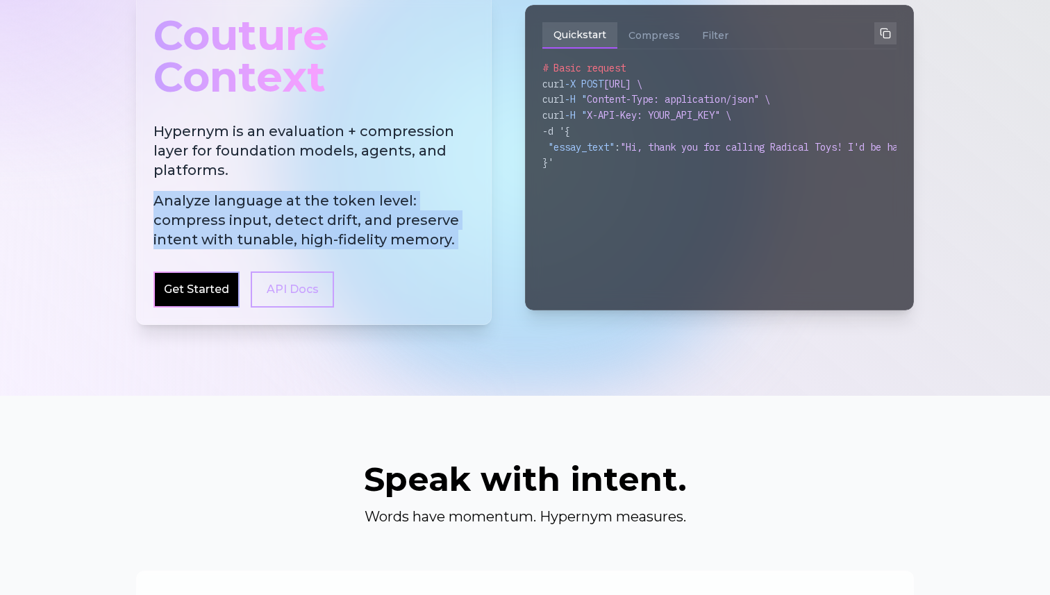
click at [270, 228] on span "Analyze language at the token level: compress input, detect drift, and preserve…" at bounding box center [313, 220] width 321 height 58
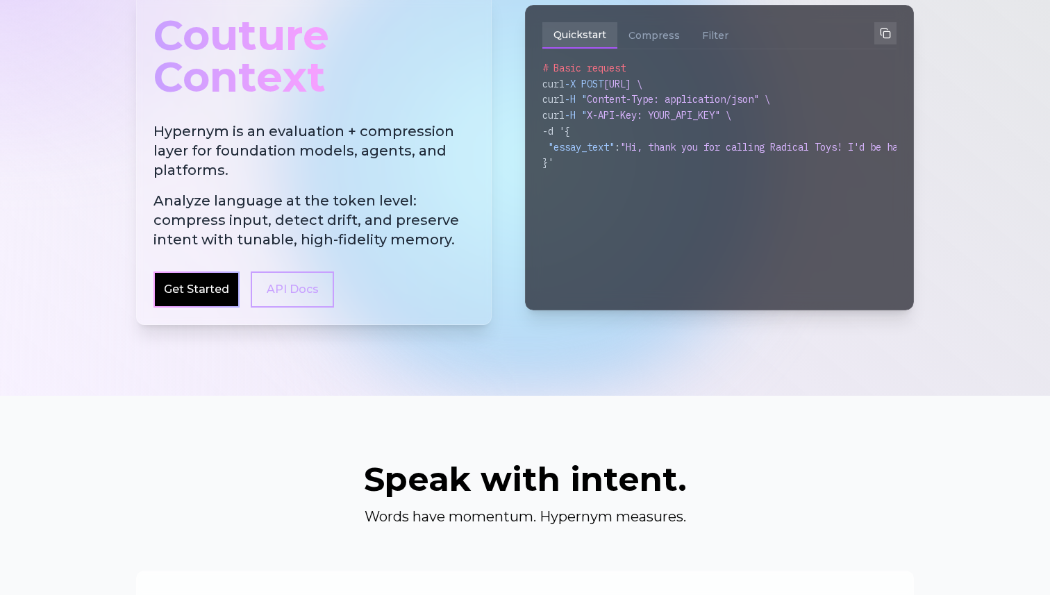
click at [270, 228] on span "Analyze language at the token level: compress input, detect drift, and preserve…" at bounding box center [313, 220] width 321 height 58
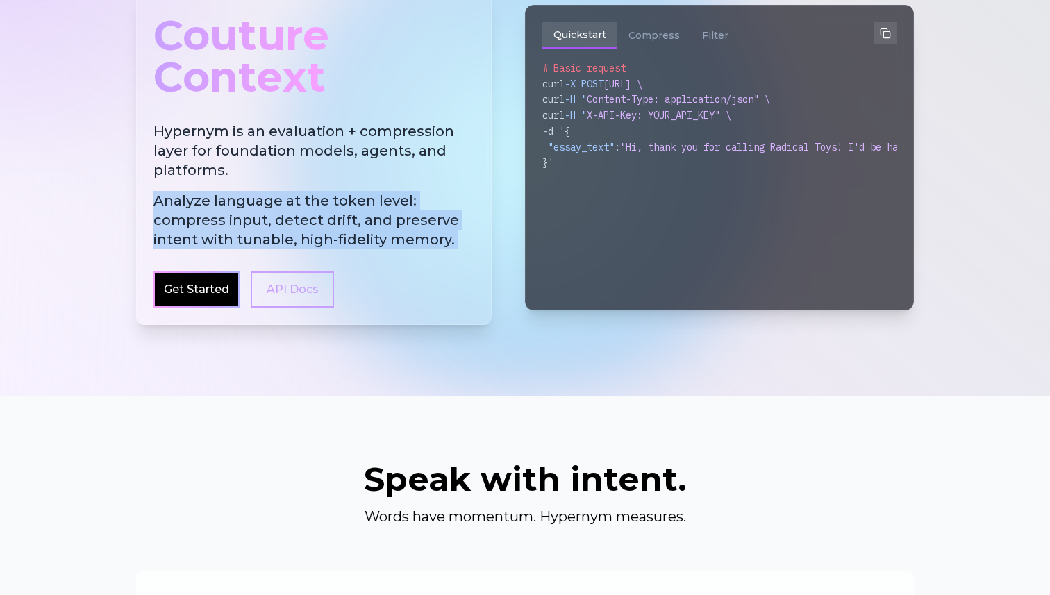
click at [265, 229] on span "Analyze language at the token level: compress input, detect drift, and preserve…" at bounding box center [313, 220] width 321 height 58
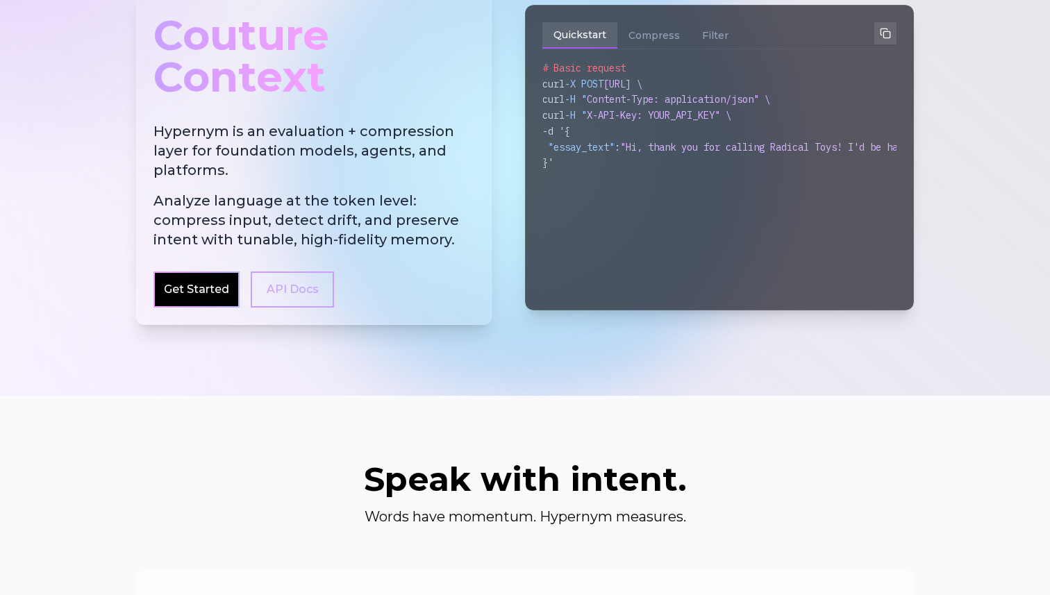
click at [265, 229] on span "Analyze language at the token level: compress input, detect drift, and preserve…" at bounding box center [313, 220] width 321 height 58
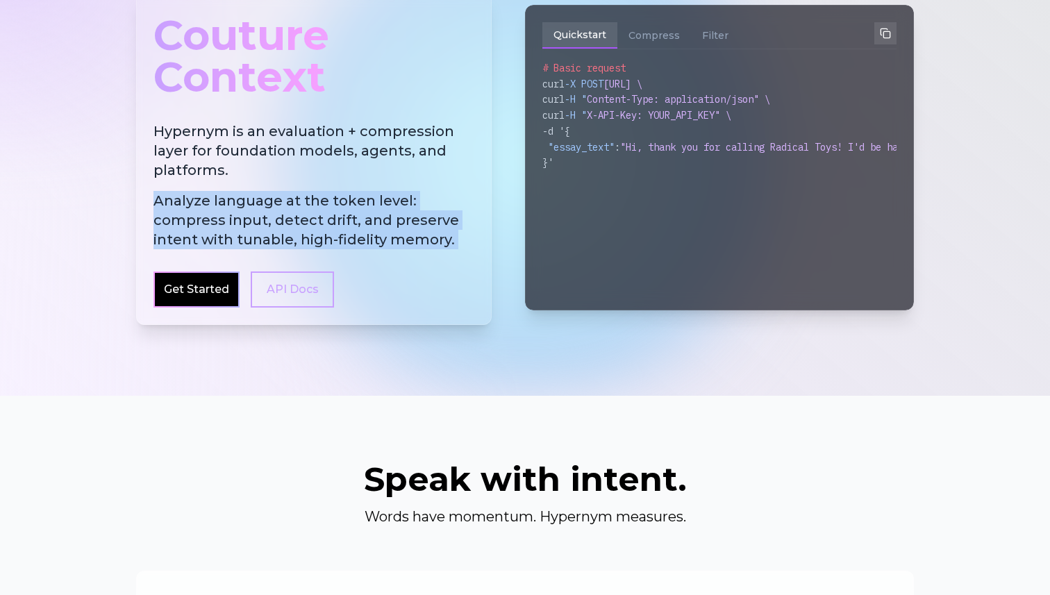
click at [269, 228] on span "Analyze language at the token level: compress input, detect drift, and preserve…" at bounding box center [313, 220] width 321 height 58
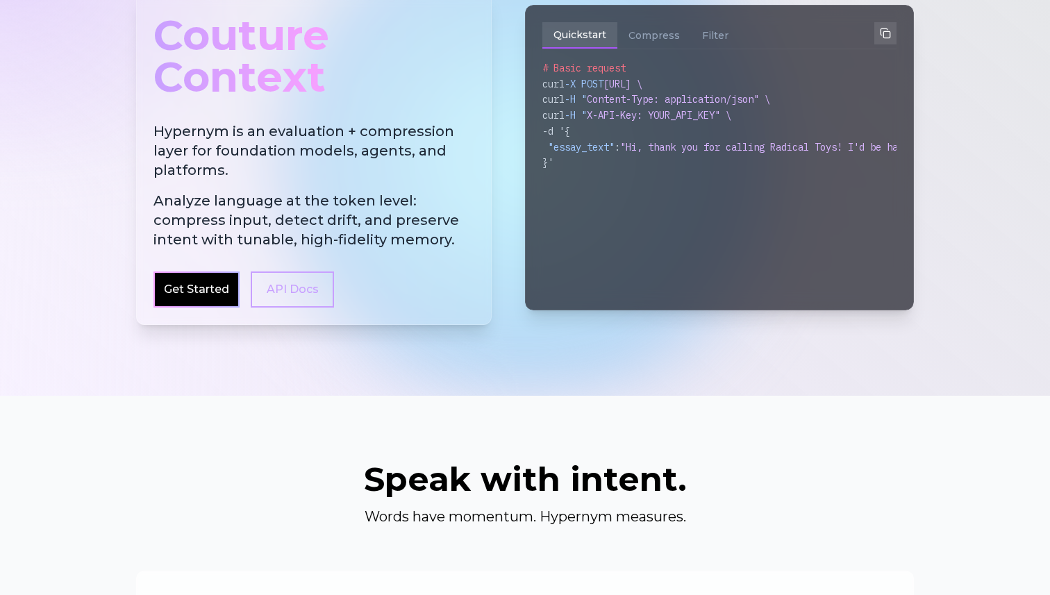
click at [269, 228] on span "Analyze language at the token level: compress input, detect drift, and preserve…" at bounding box center [313, 220] width 321 height 58
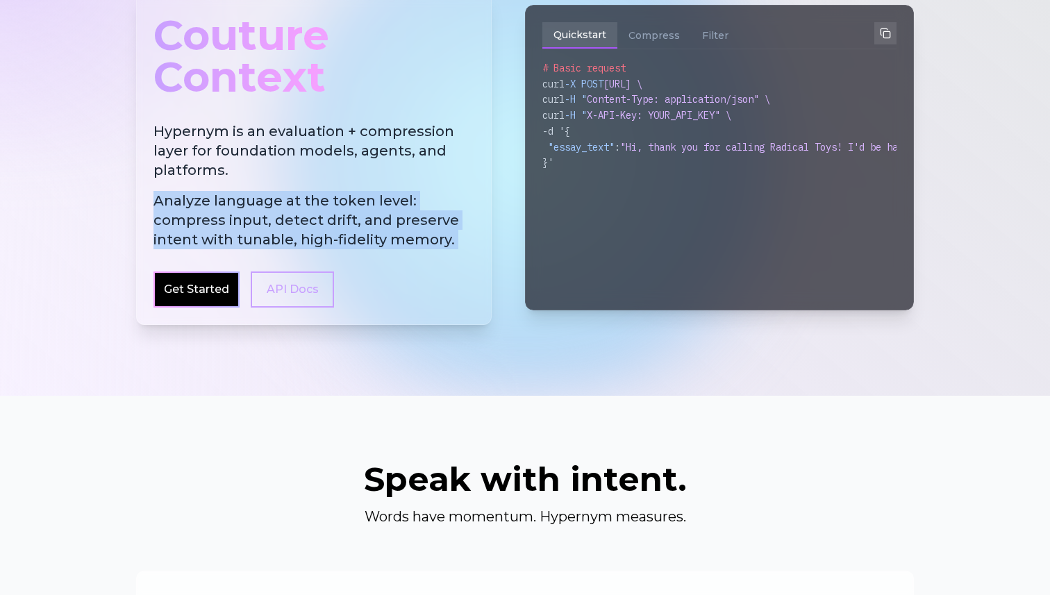
click at [272, 228] on span "Analyze language at the token level: compress input, detect drift, and preserve…" at bounding box center [313, 220] width 321 height 58
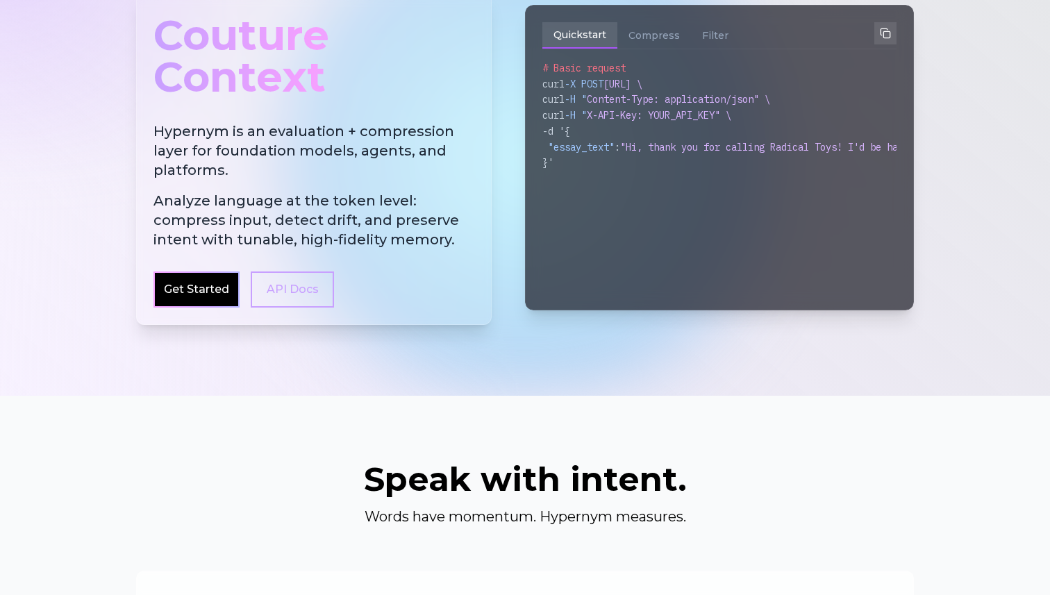
click at [272, 228] on span "Analyze language at the token level: compress input, detect drift, and preserve…" at bounding box center [313, 220] width 321 height 58
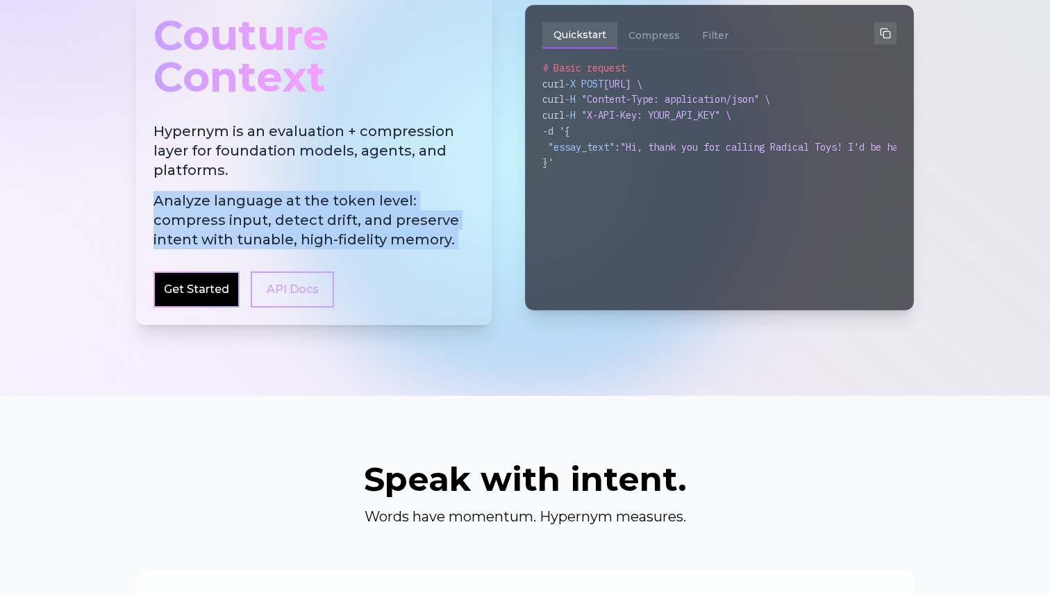
click at [258, 226] on span "Analyze language at the token level: compress input, detect drift, and preserve…" at bounding box center [313, 220] width 321 height 58
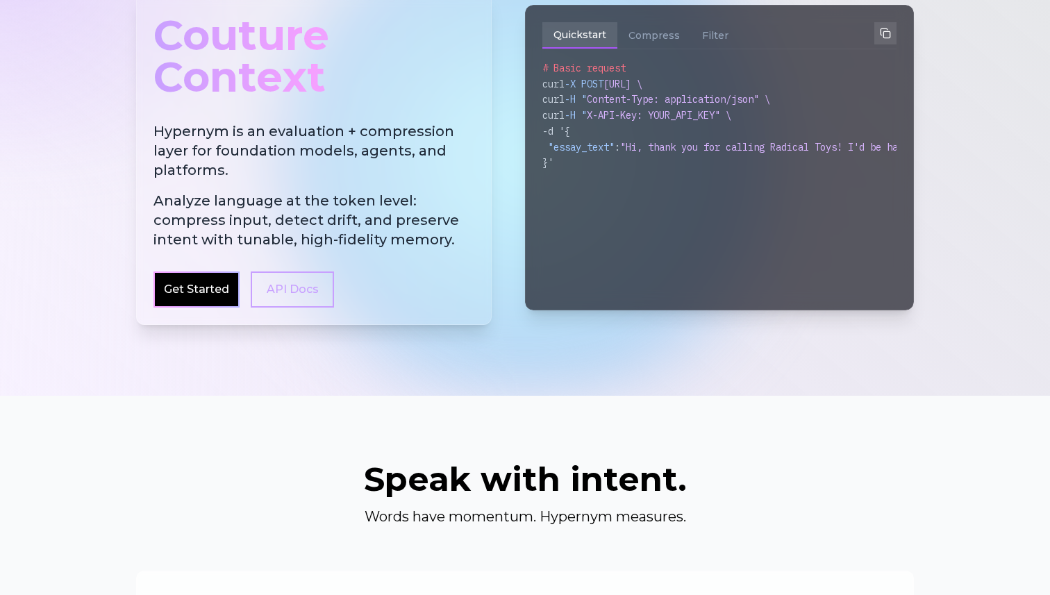
click at [258, 226] on span "Analyze language at the token level: compress input, detect drift, and preserve…" at bounding box center [313, 220] width 321 height 58
click at [278, 221] on span "Analyze language at the token level: compress input, detect drift, and preserve…" at bounding box center [313, 220] width 321 height 58
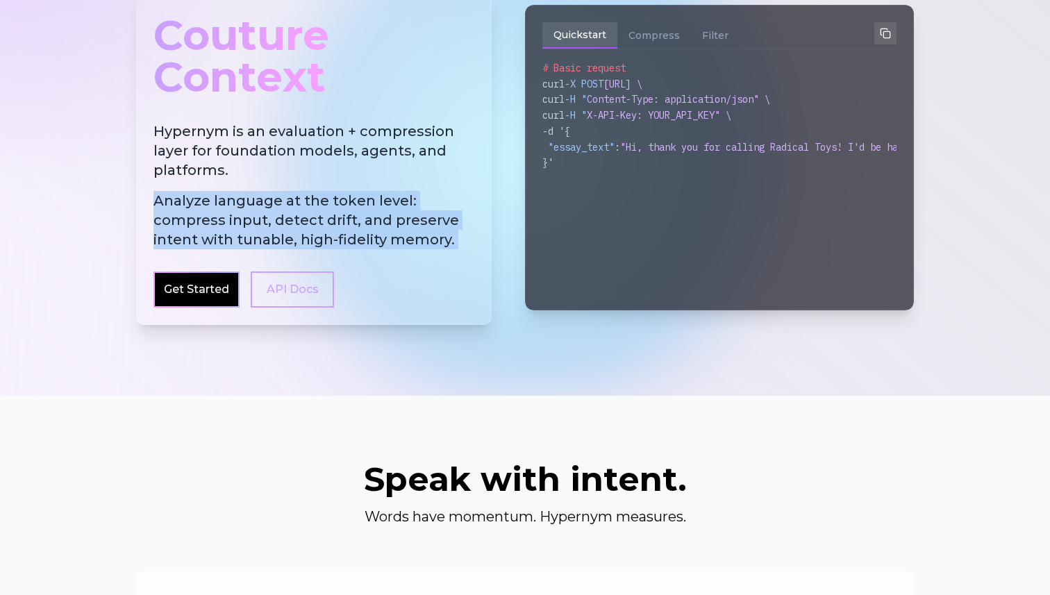
click at [275, 223] on span "Analyze language at the token level: compress input, detect drift, and preserve…" at bounding box center [313, 220] width 321 height 58
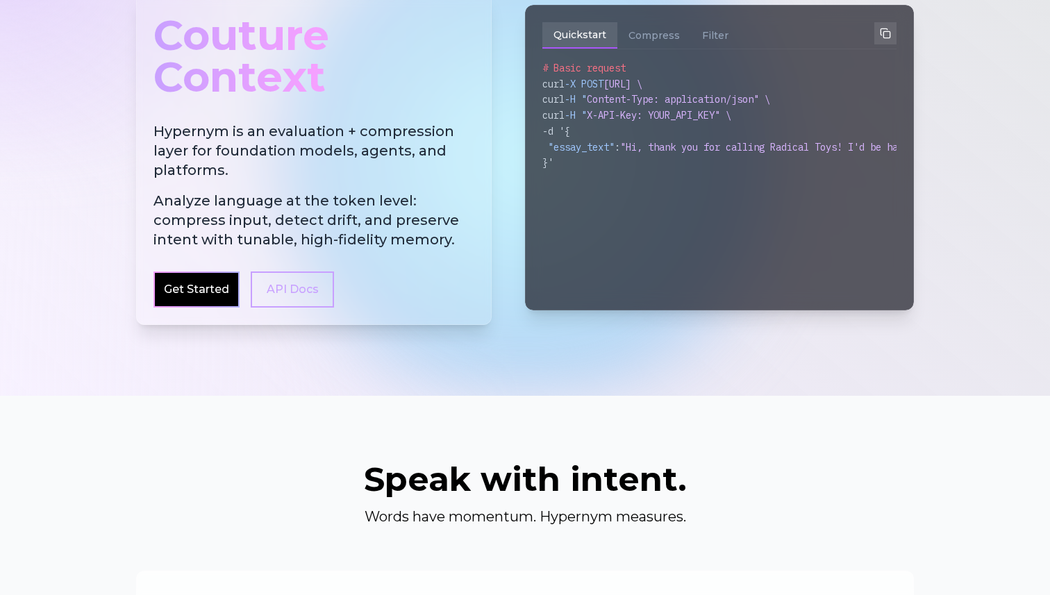
click at [275, 223] on span "Analyze language at the token level: compress input, detect drift, and preserve…" at bounding box center [313, 220] width 321 height 58
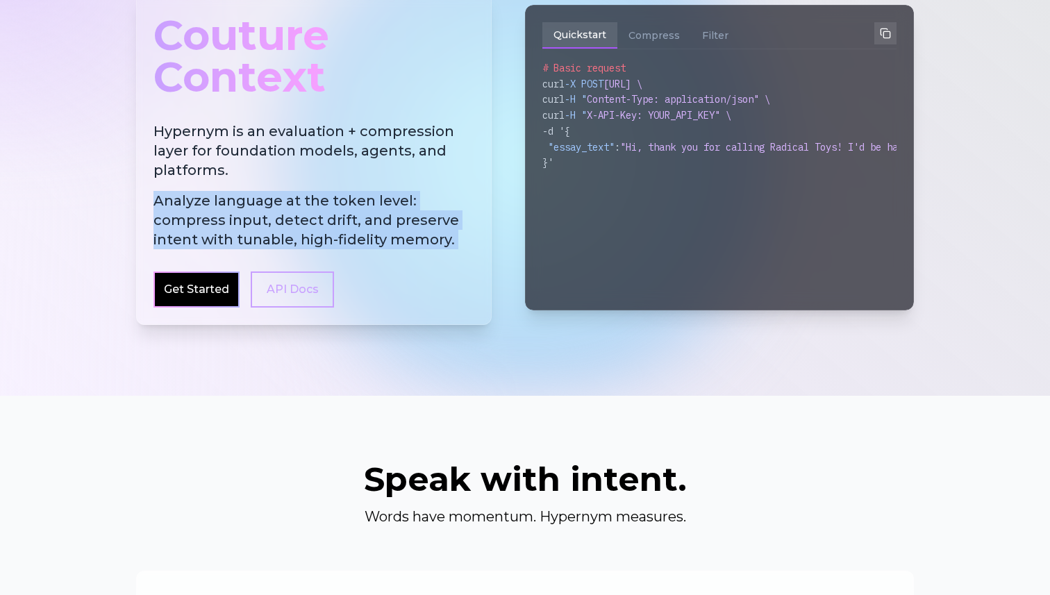
click at [271, 224] on span "Analyze language at the token level: compress input, detect drift, and preserve…" at bounding box center [313, 220] width 321 height 58
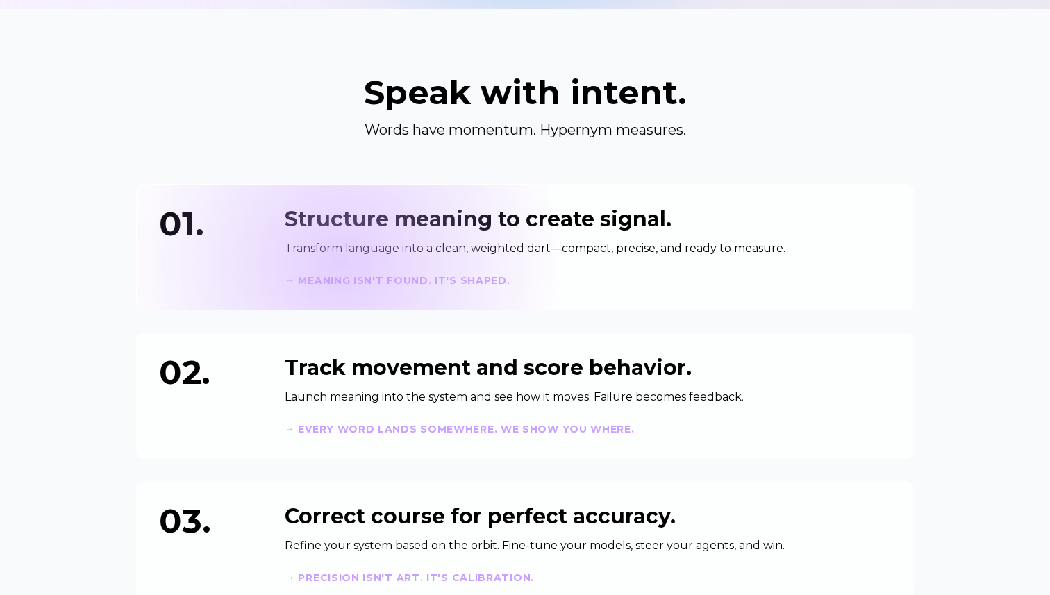
scroll to position [526, 0]
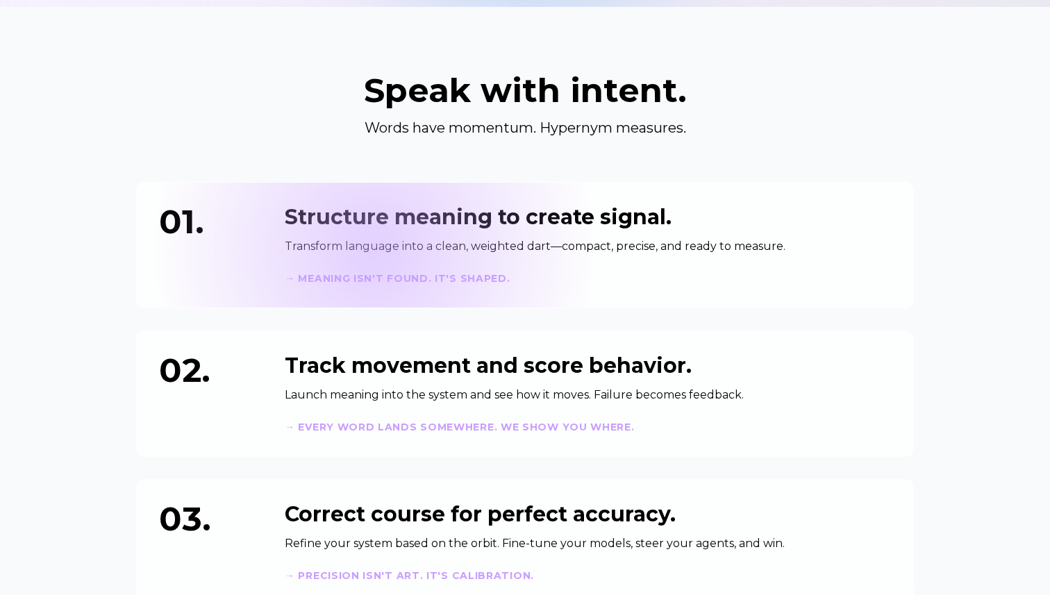
click at [374, 249] on p "Transform language into a clean, weighted dart—compact, precise, and ready to m…" at bounding box center [588, 246] width 606 height 17
click at [382, 280] on strong "→ Meaning isn't found. It's shaped." at bounding box center [398, 278] width 226 height 12
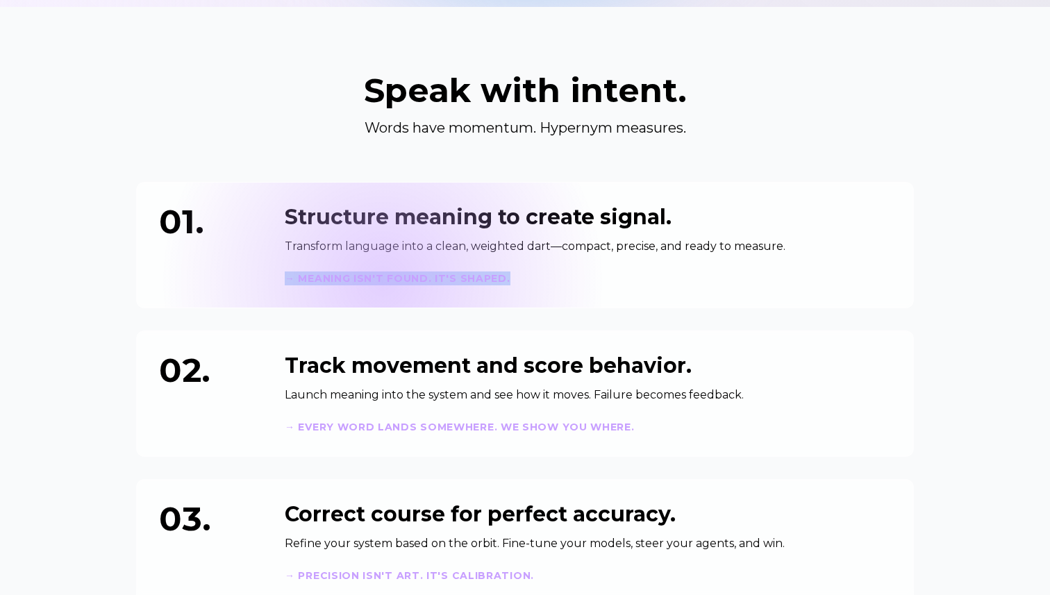
click at [382, 280] on strong "→ Meaning isn't found. It's shaped." at bounding box center [398, 278] width 226 height 12
click at [389, 253] on p "Transform language into a clean, weighted dart—compact, precise, and ready to m…" at bounding box center [588, 246] width 606 height 17
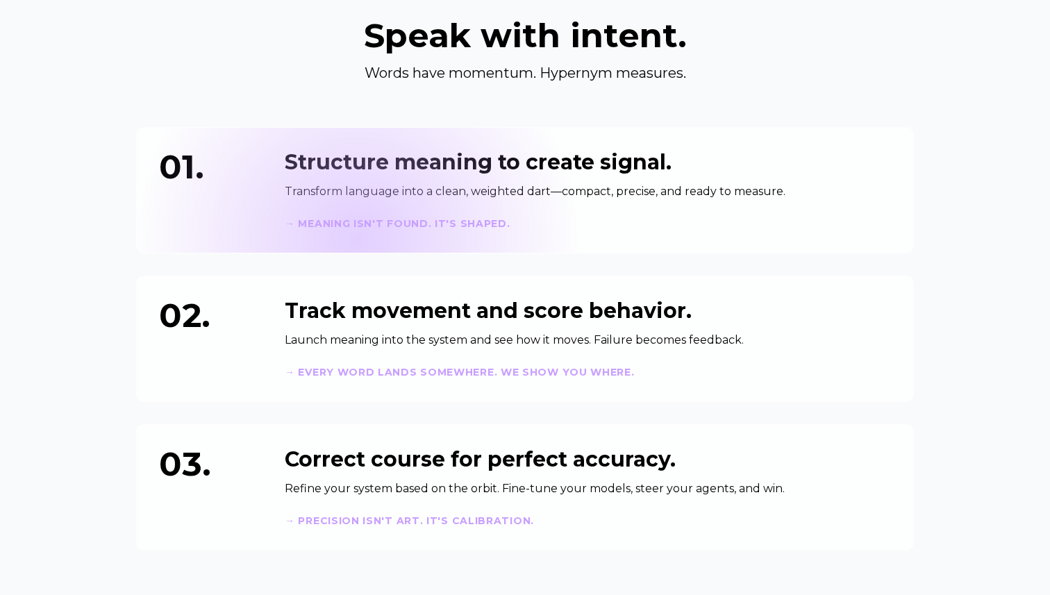
scroll to position [587, 0]
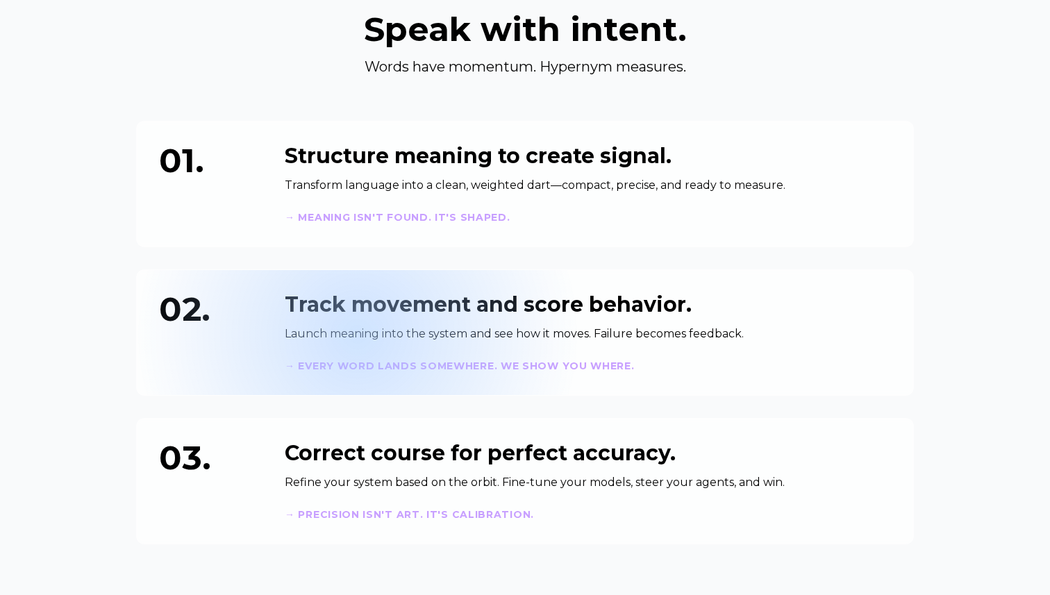
click at [357, 333] on p "Launch meaning into the system and see how it moves. Failure becomes feedback." at bounding box center [588, 334] width 606 height 17
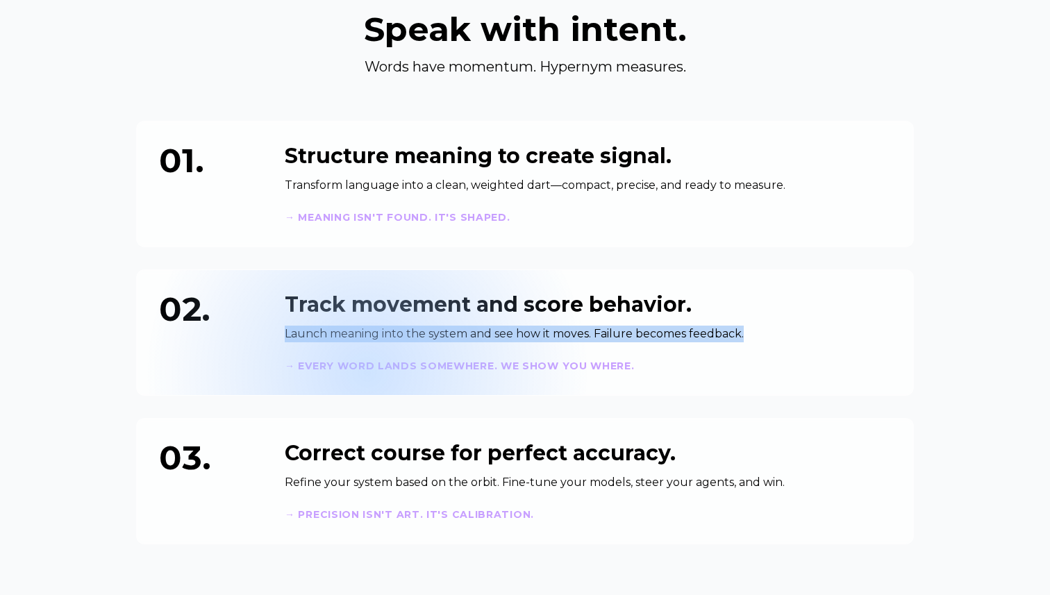
click at [367, 371] on div "→ Every word lands somewhere. We show you where." at bounding box center [588, 366] width 606 height 14
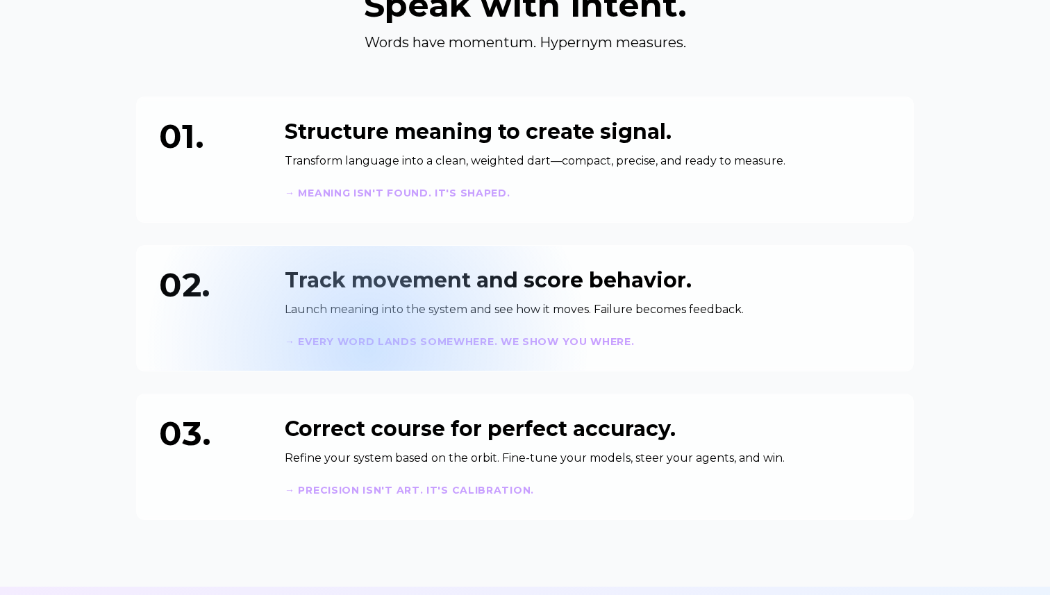
scroll to position [629, 0]
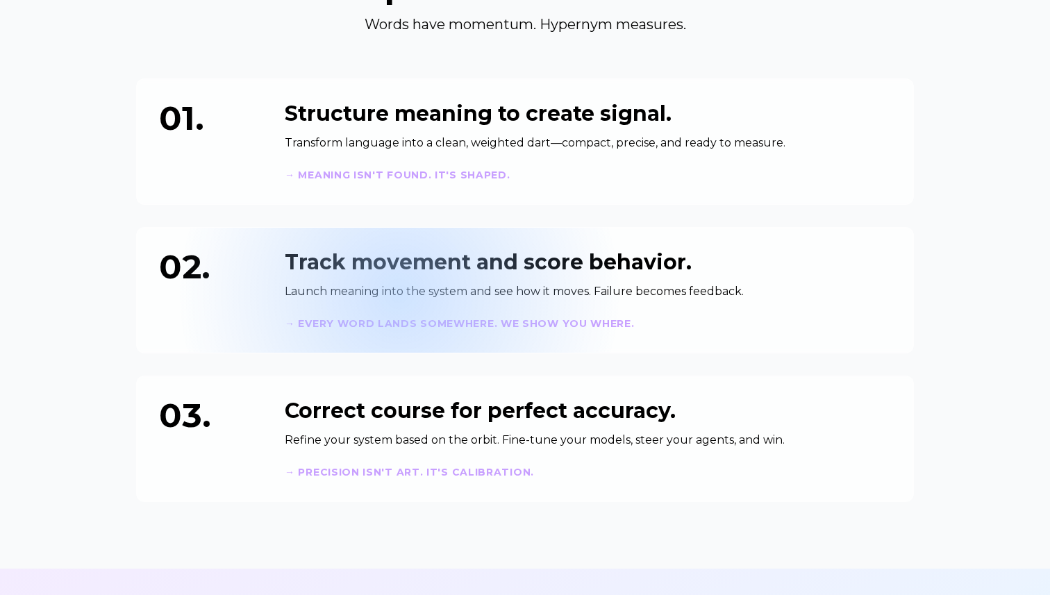
click at [399, 293] on p "Launch meaning into the system and see how it moves. Failure becomes feedback." at bounding box center [588, 291] width 606 height 17
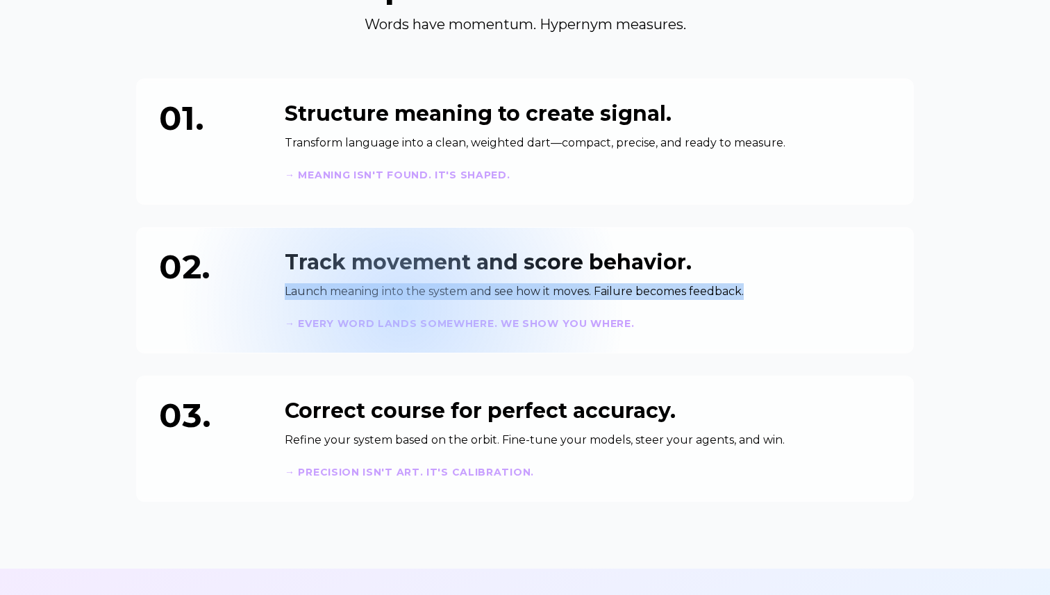
click at [402, 310] on div "Track movement and score behavior. Launch meaning into the system and see how i…" at bounding box center [588, 290] width 606 height 81
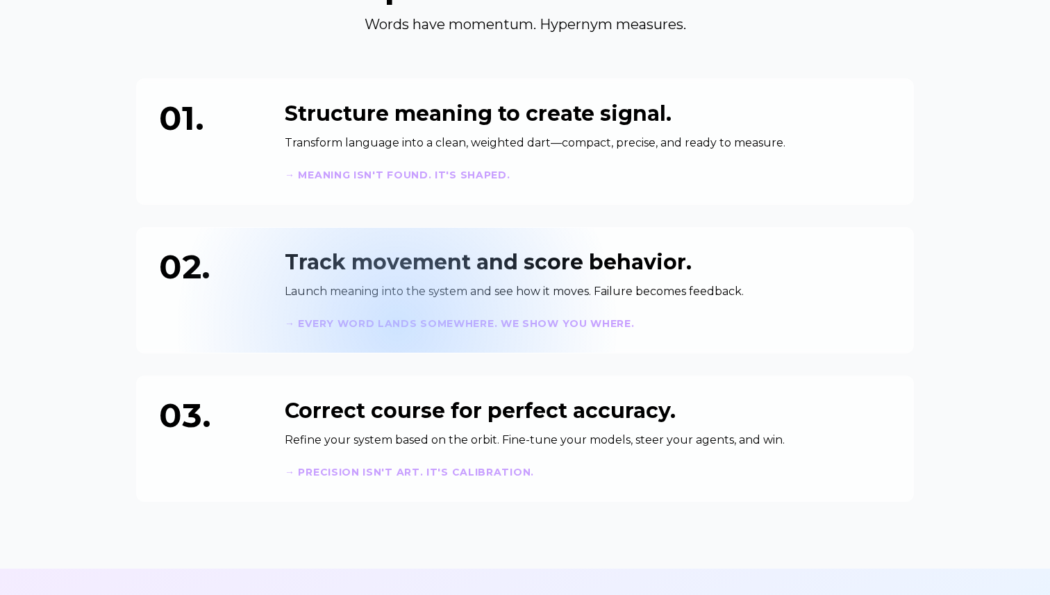
click at [396, 325] on strong "→ Every word lands somewhere. We show you where." at bounding box center [460, 323] width 350 height 12
click at [434, 325] on strong "→ Every word lands somewhere. We show you where." at bounding box center [460, 323] width 350 height 12
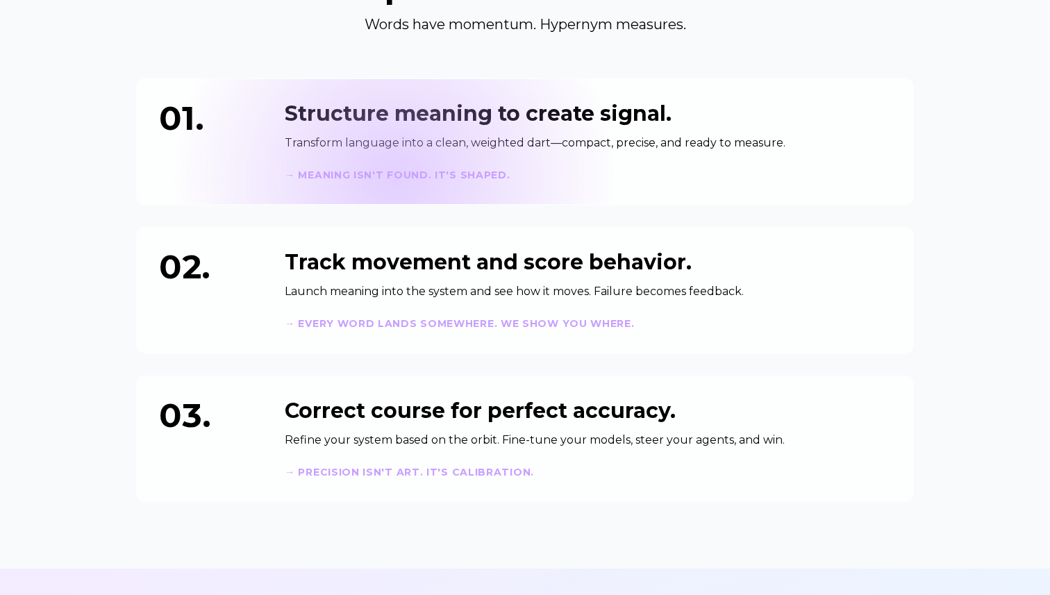
click at [394, 178] on strong "→ Meaning isn't found. It's shaped." at bounding box center [398, 175] width 226 height 12
click at [404, 246] on div "02. Track movement and score behavior. Launch meaning into the system and see h…" at bounding box center [525, 290] width 778 height 126
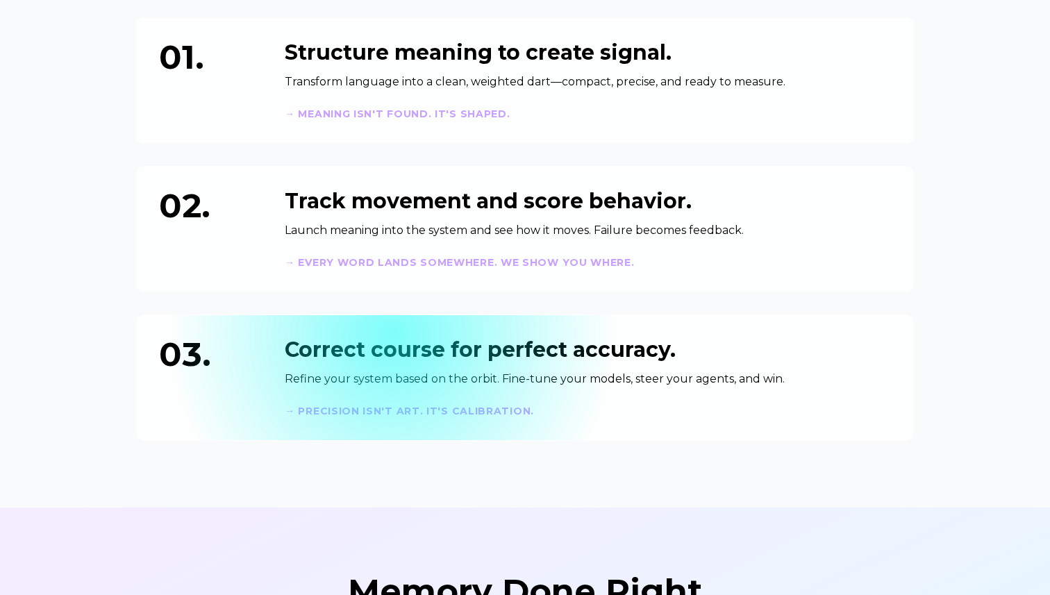
scroll to position [691, 0]
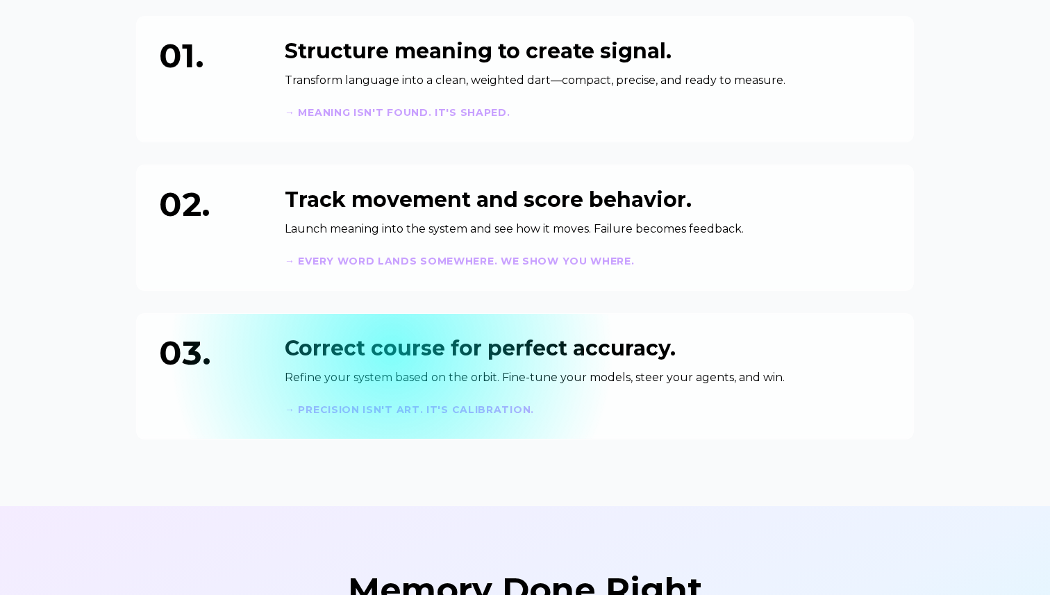
click at [391, 349] on h3 "Correct course for perfect accuracy." at bounding box center [588, 348] width 606 height 25
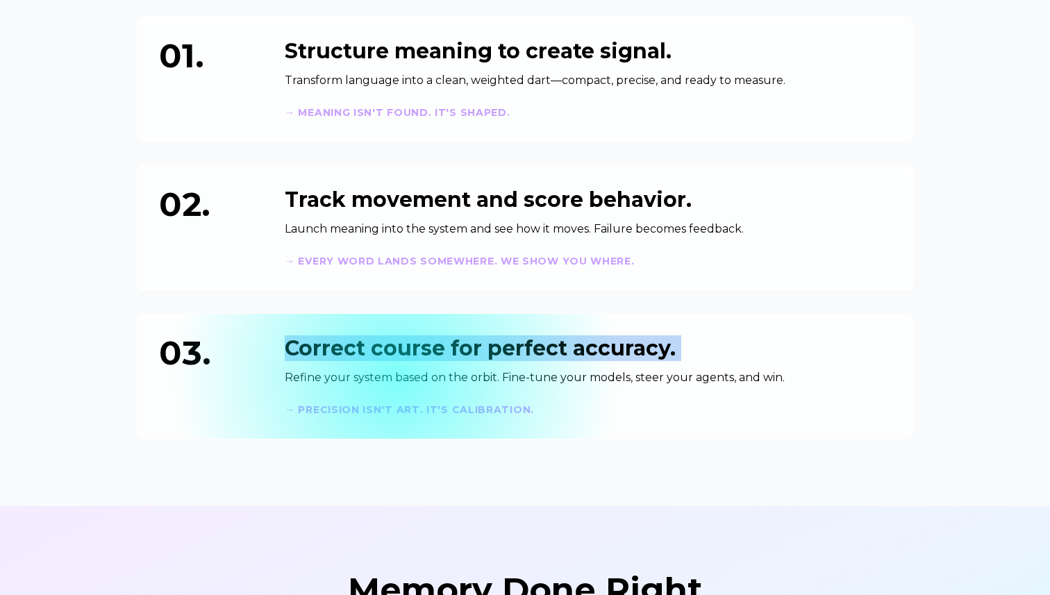
click at [395, 376] on p "Refine your system based on the orbit. Fine-tune your models, steer your agents…" at bounding box center [588, 377] width 606 height 17
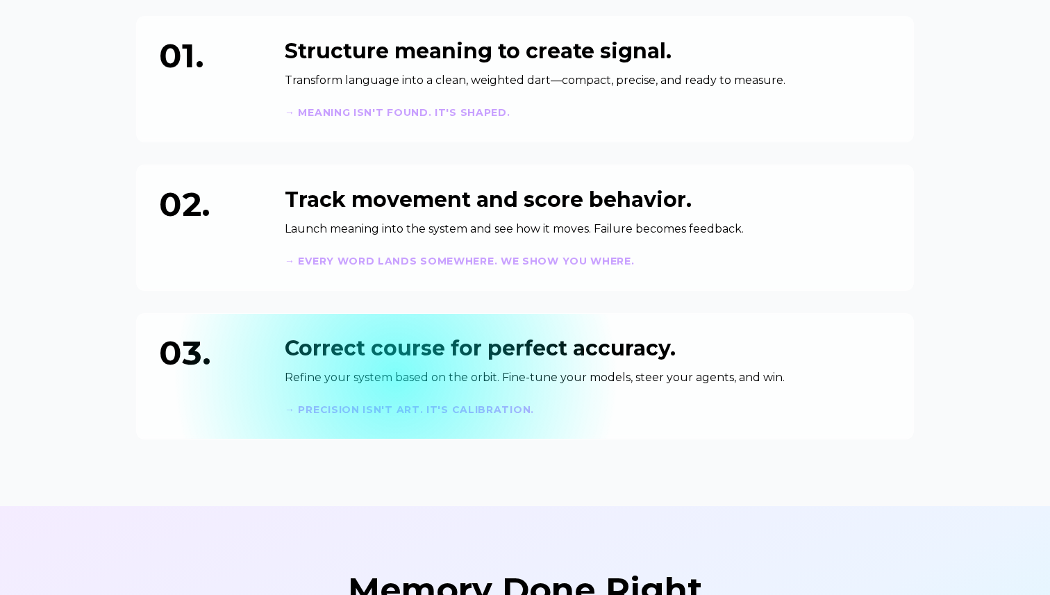
click at [395, 376] on p "Refine your system based on the orbit. Fine-tune your models, steer your agents…" at bounding box center [588, 377] width 606 height 17
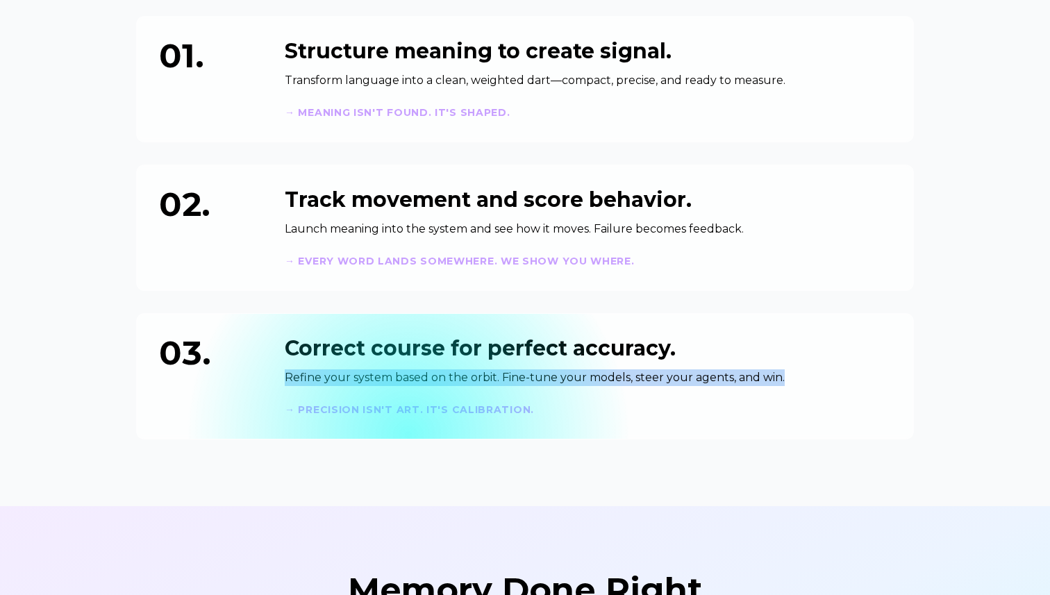
click at [408, 434] on div "03. Correct course for perfect accuracy. Refine your system based on the orbit.…" at bounding box center [525, 376] width 778 height 126
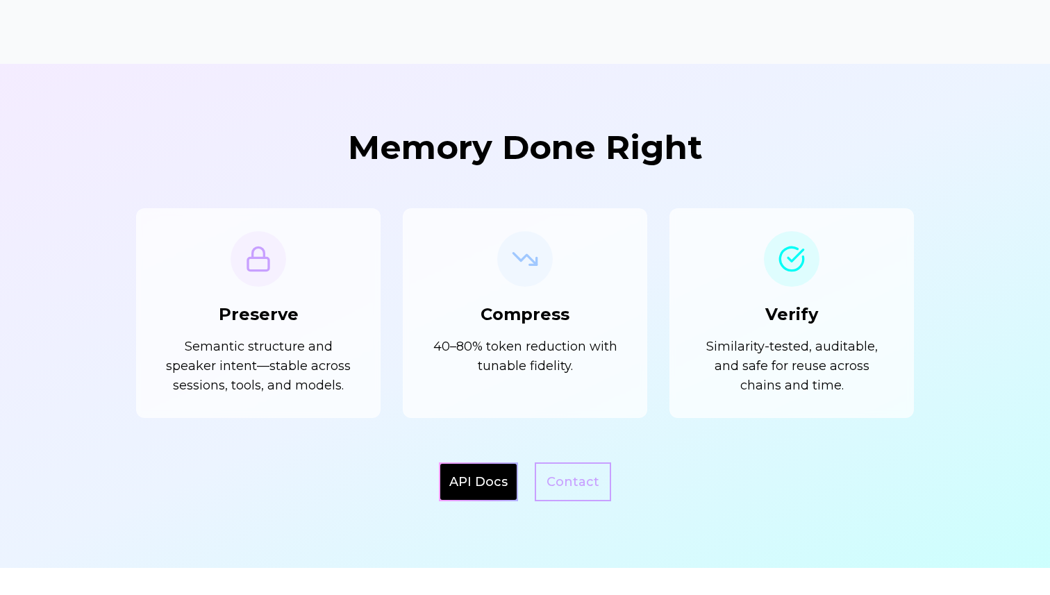
scroll to position [1137, 0]
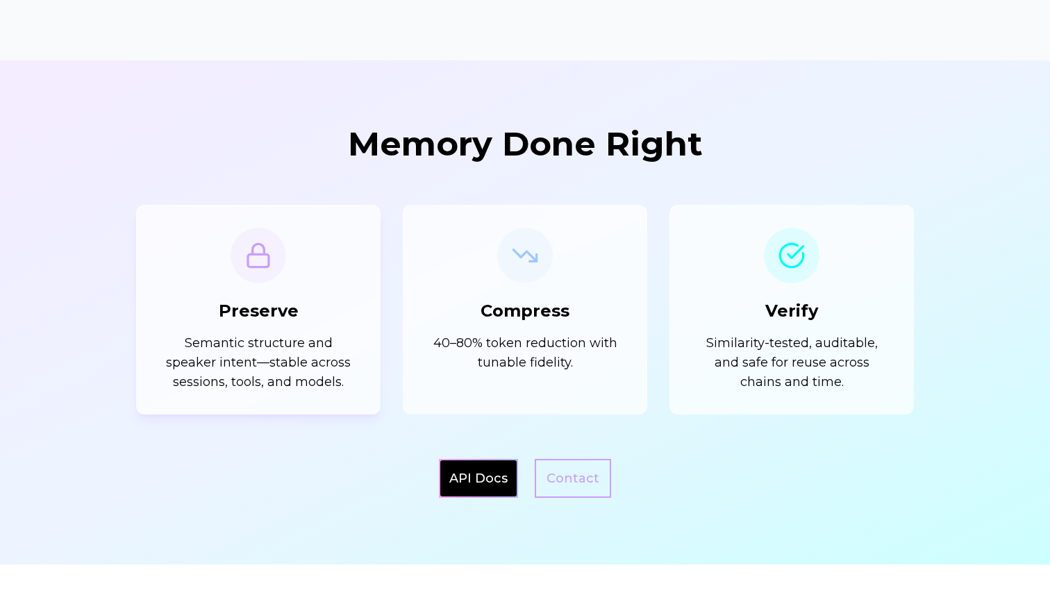
click at [321, 366] on p "Semantic structure and speaker intent—stable across sessions, tools, and models." at bounding box center [258, 362] width 199 height 58
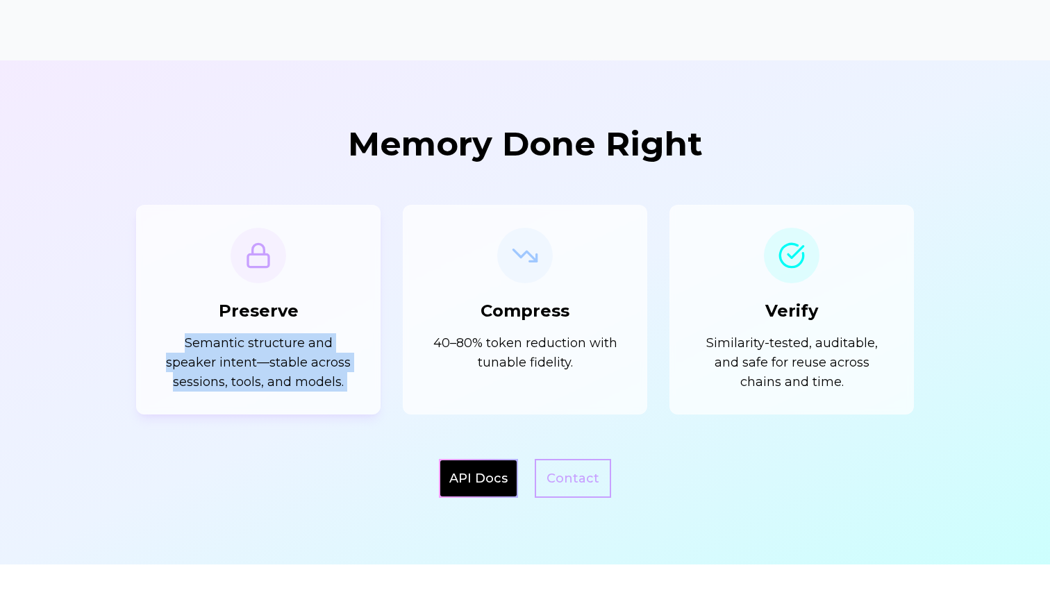
click at [331, 369] on p "Semantic structure and speaker intent—stable across sessions, tools, and models." at bounding box center [258, 362] width 199 height 58
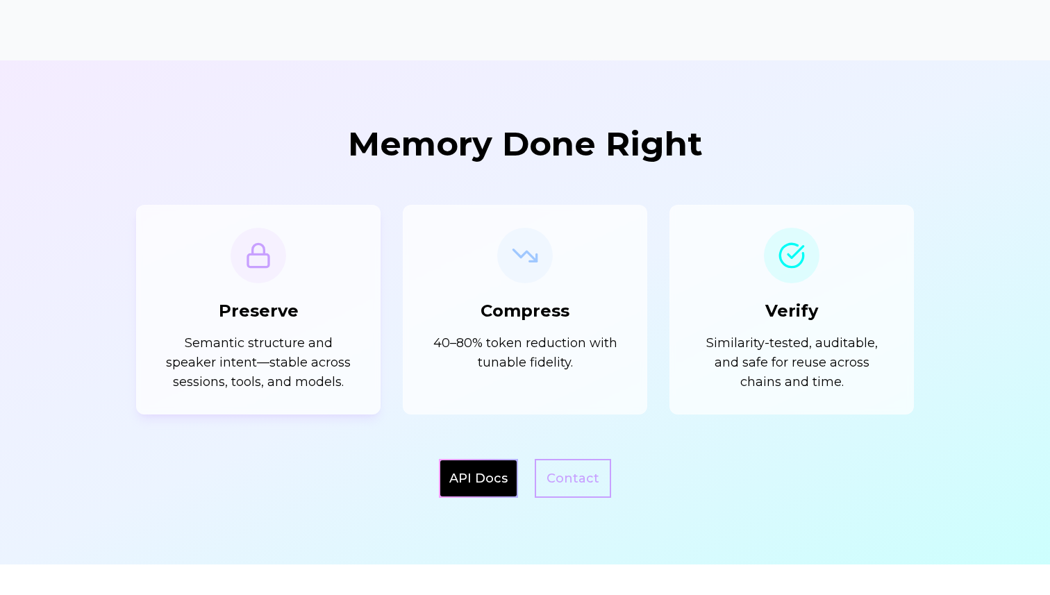
click at [331, 369] on p "Semantic structure and speaker intent—stable across sessions, tools, and models." at bounding box center [258, 362] width 199 height 58
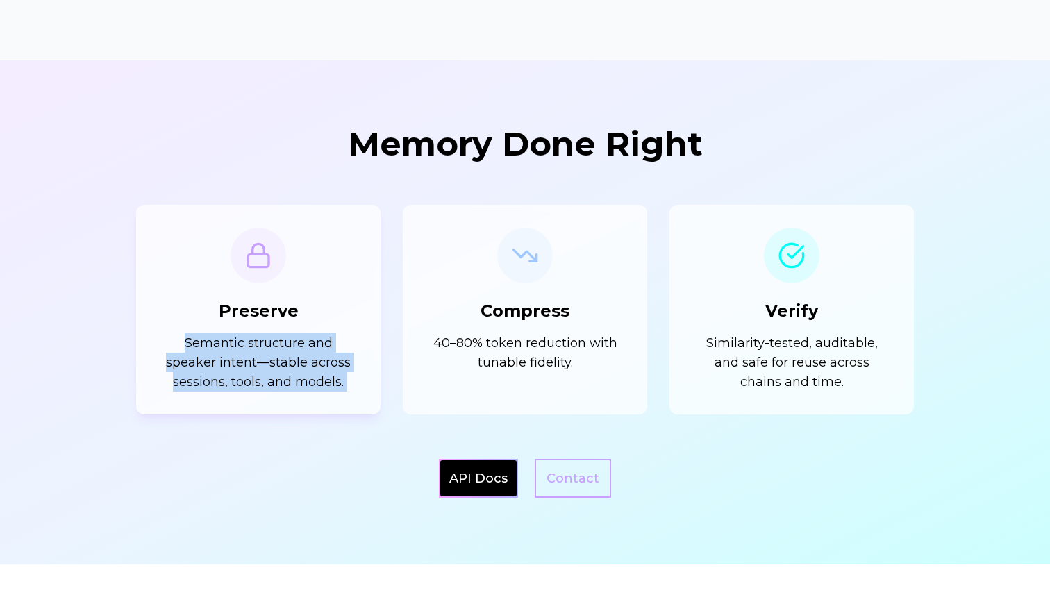
click at [326, 368] on p "Semantic structure and speaker intent—stable across sessions, tools, and models." at bounding box center [258, 362] width 199 height 58
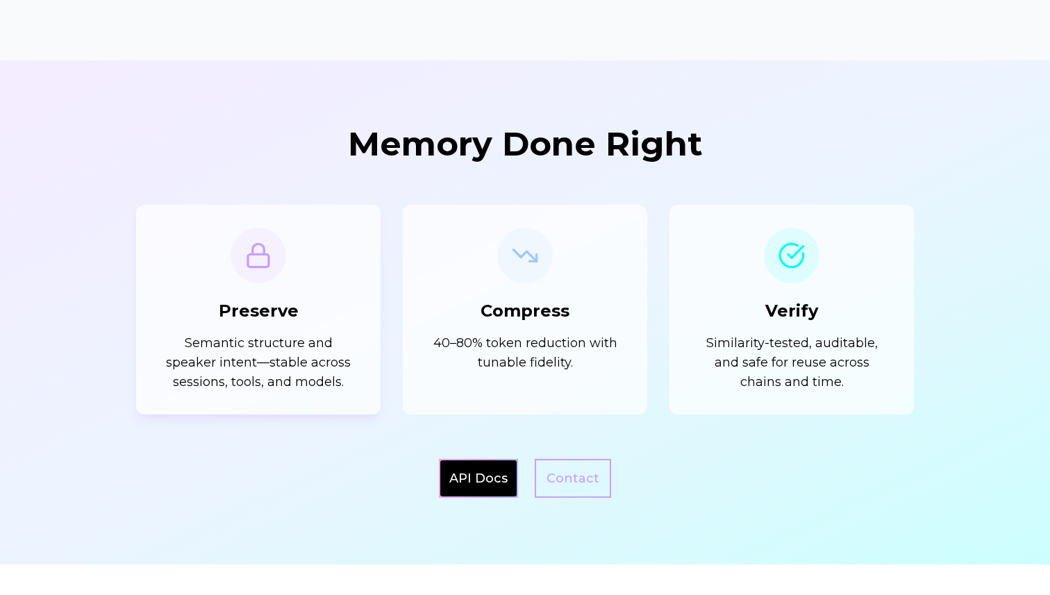
click at [326, 368] on p "Semantic structure and speaker intent—stable across sessions, tools, and models." at bounding box center [258, 362] width 199 height 58
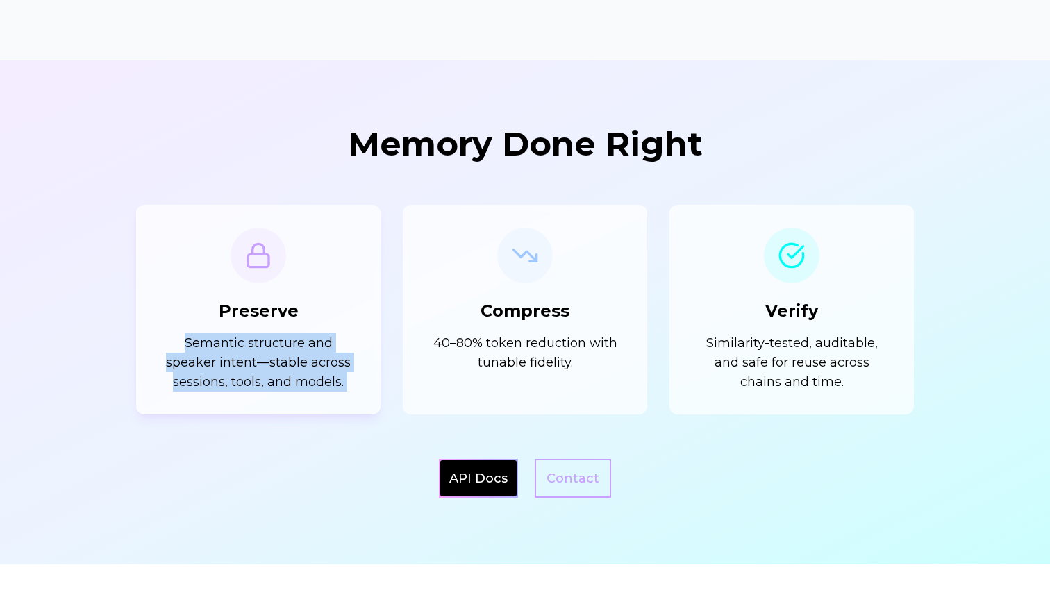
click at [325, 378] on p "Semantic structure and speaker intent—stable across sessions, tools, and models." at bounding box center [258, 362] width 199 height 58
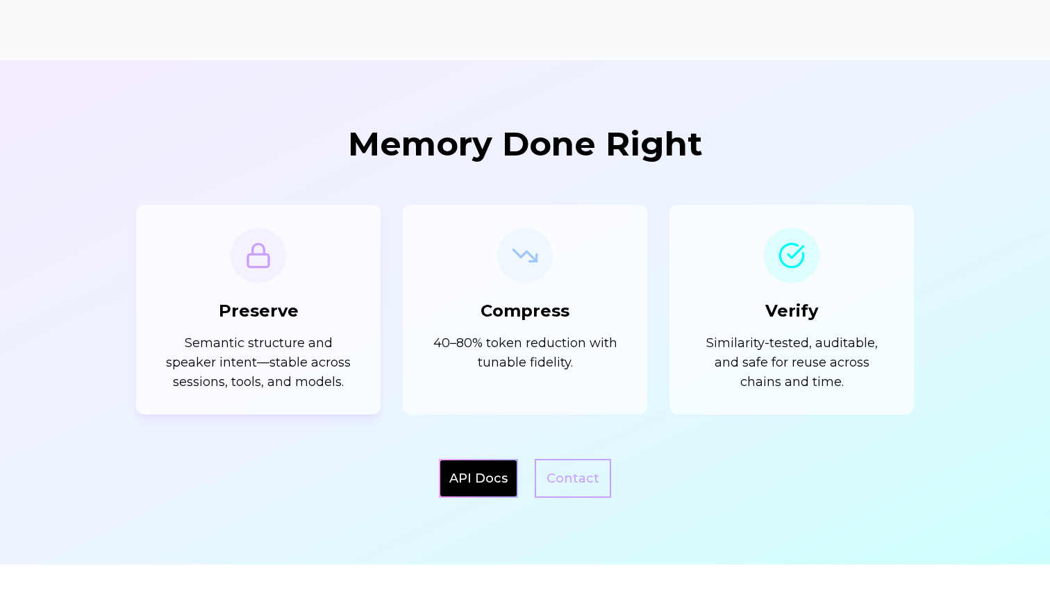
click at [325, 378] on p "Semantic structure and speaker intent—stable across sessions, tools, and models." at bounding box center [258, 362] width 199 height 58
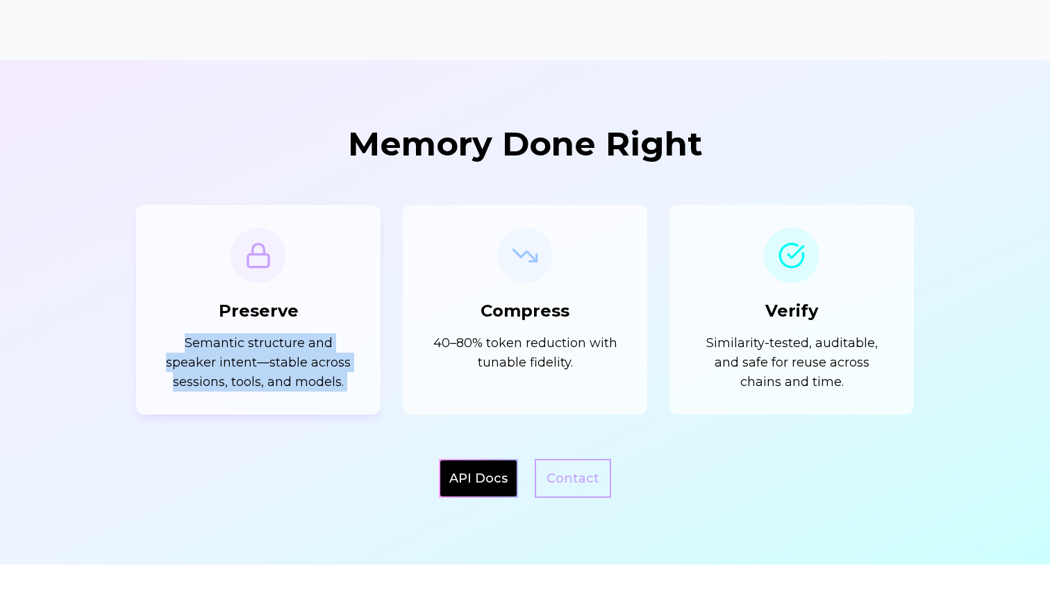
click at [348, 376] on p "Semantic structure and speaker intent—stable across sessions, tools, and models." at bounding box center [258, 362] width 199 height 58
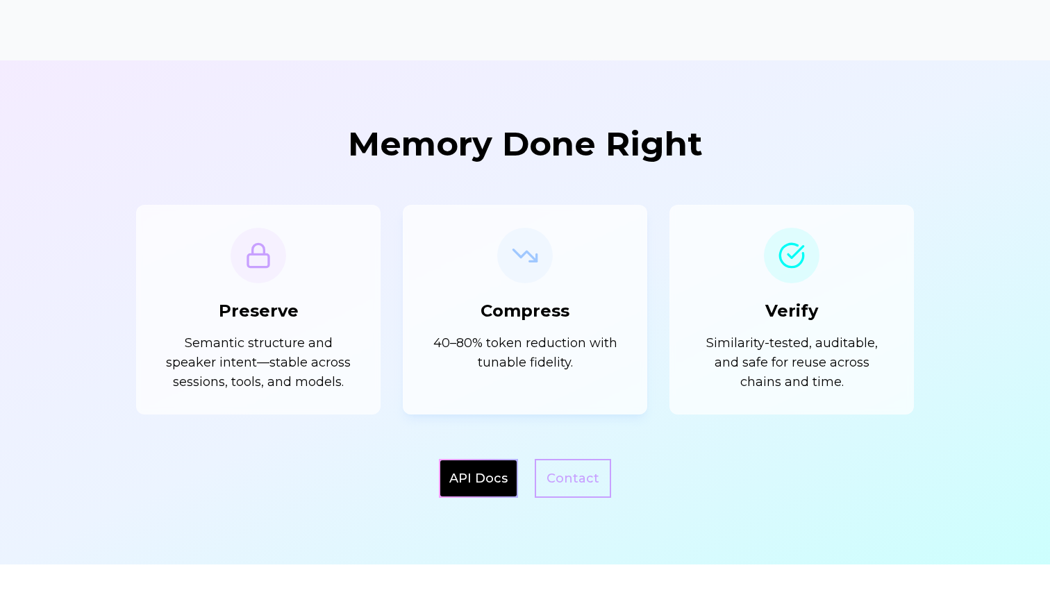
click at [464, 371] on p "40–80% token reduction with tunable fidelity." at bounding box center [525, 352] width 199 height 39
click at [487, 370] on p "40–80% token reduction with tunable fidelity." at bounding box center [525, 352] width 199 height 39
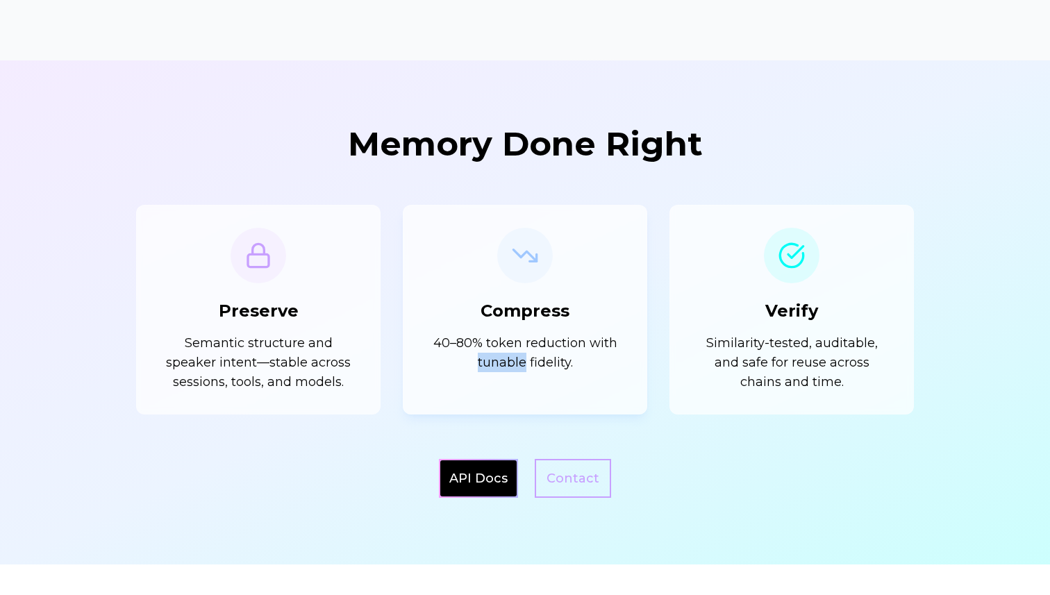
click at [487, 370] on p "40–80% token reduction with tunable fidelity." at bounding box center [525, 352] width 199 height 39
click at [505, 370] on p "40–80% token reduction with tunable fidelity." at bounding box center [525, 352] width 199 height 39
click at [515, 370] on p "40–80% token reduction with tunable fidelity." at bounding box center [525, 352] width 199 height 39
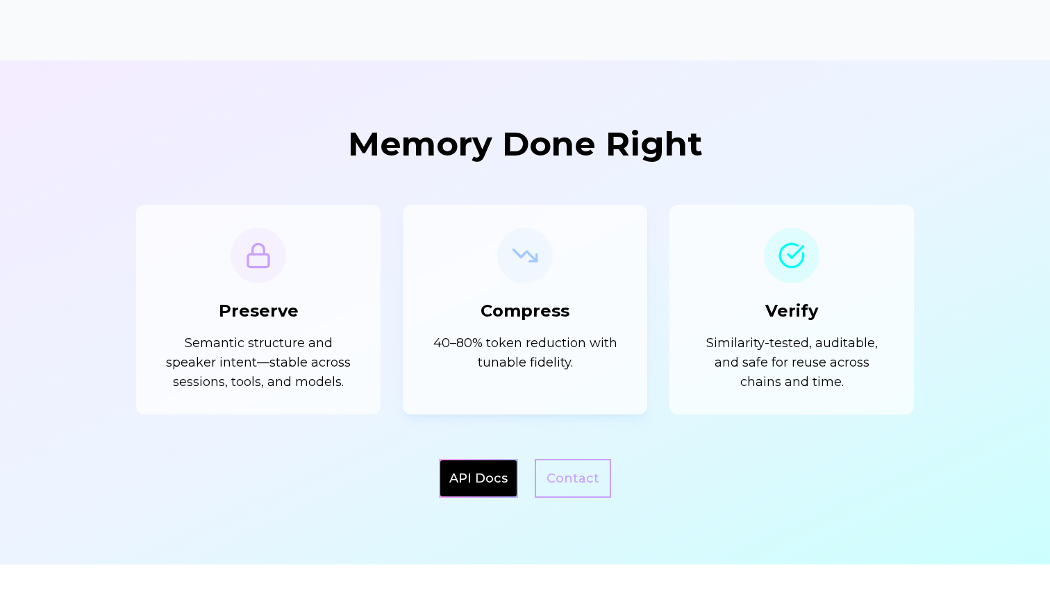
click at [515, 370] on p "40–80% token reduction with tunable fidelity." at bounding box center [525, 352] width 199 height 39
click at [519, 369] on p "40–80% token reduction with tunable fidelity." at bounding box center [525, 352] width 199 height 39
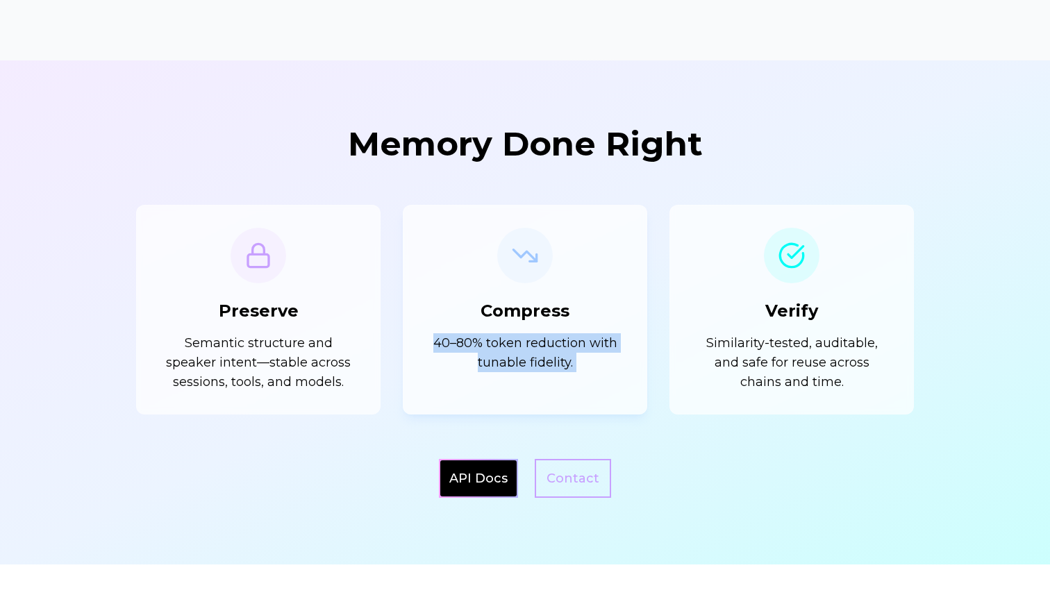
click at [530, 369] on p "40–80% token reduction with tunable fidelity." at bounding box center [525, 352] width 199 height 39
click at [531, 367] on p "40–80% token reduction with tunable fidelity." at bounding box center [525, 352] width 199 height 39
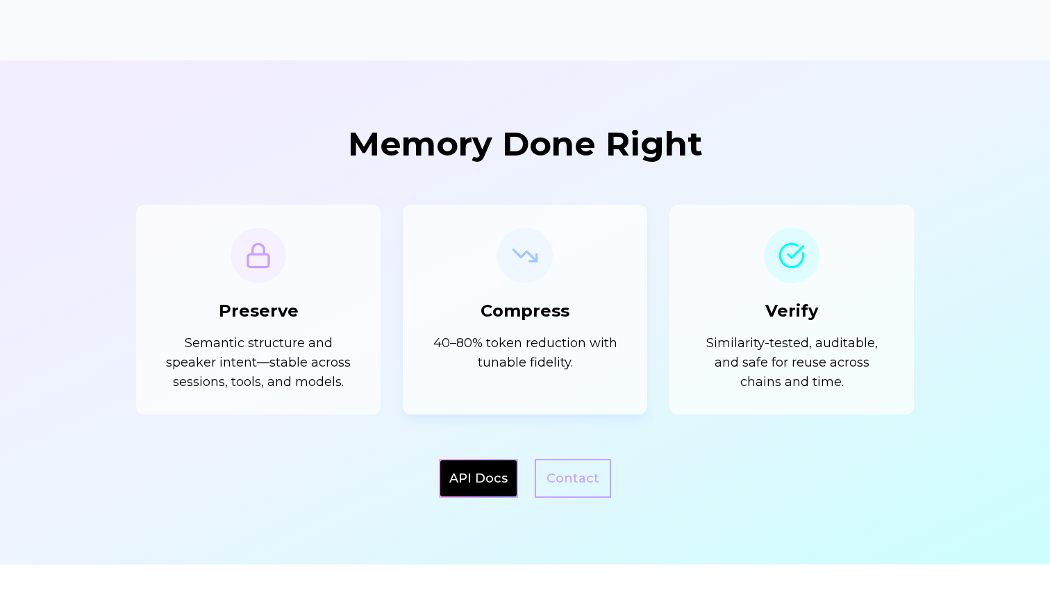
click at [531, 367] on p "40–80% token reduction with tunable fidelity." at bounding box center [525, 352] width 199 height 39
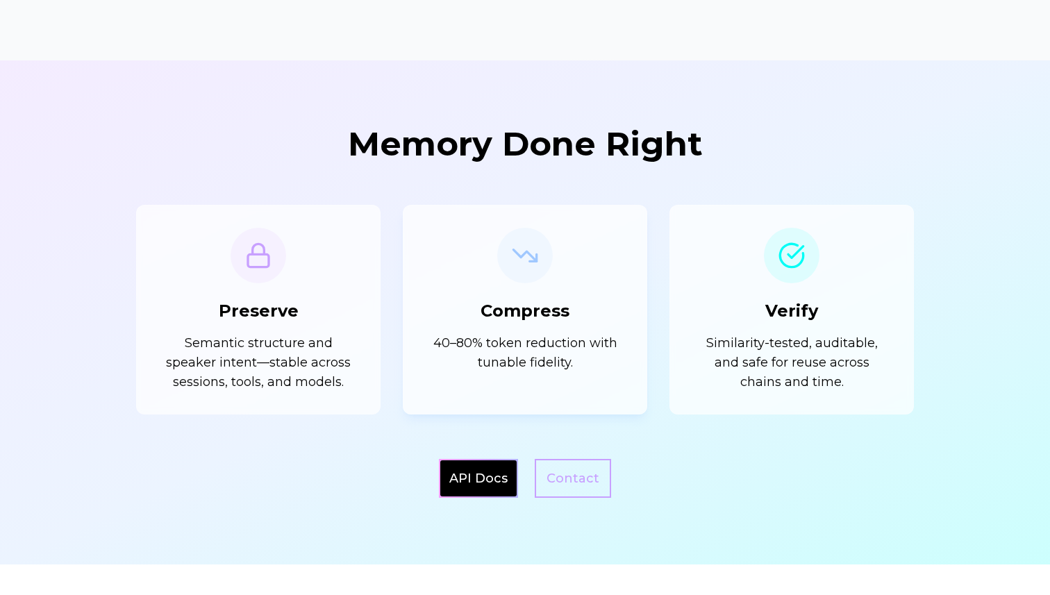
click at [531, 367] on p "40–80% token reduction with tunable fidelity." at bounding box center [525, 352] width 199 height 39
click at [544, 366] on p "40–80% token reduction with tunable fidelity." at bounding box center [525, 352] width 199 height 39
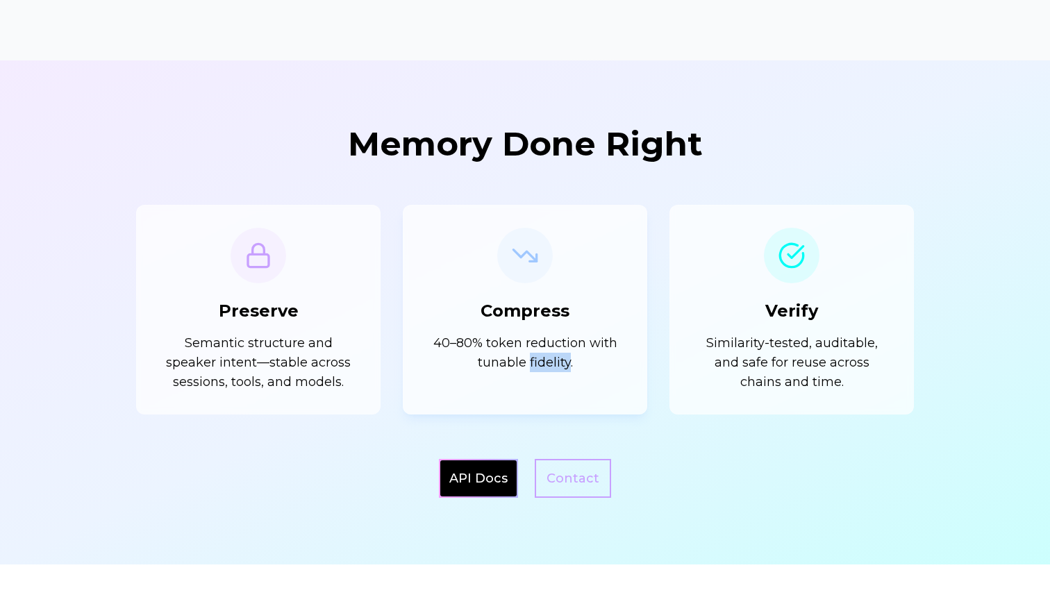
click at [544, 366] on p "40–80% token reduction with tunable fidelity." at bounding box center [525, 352] width 199 height 39
click at [542, 375] on div "Compress 40–80% token reduction with tunable fidelity." at bounding box center [525, 310] width 244 height 210
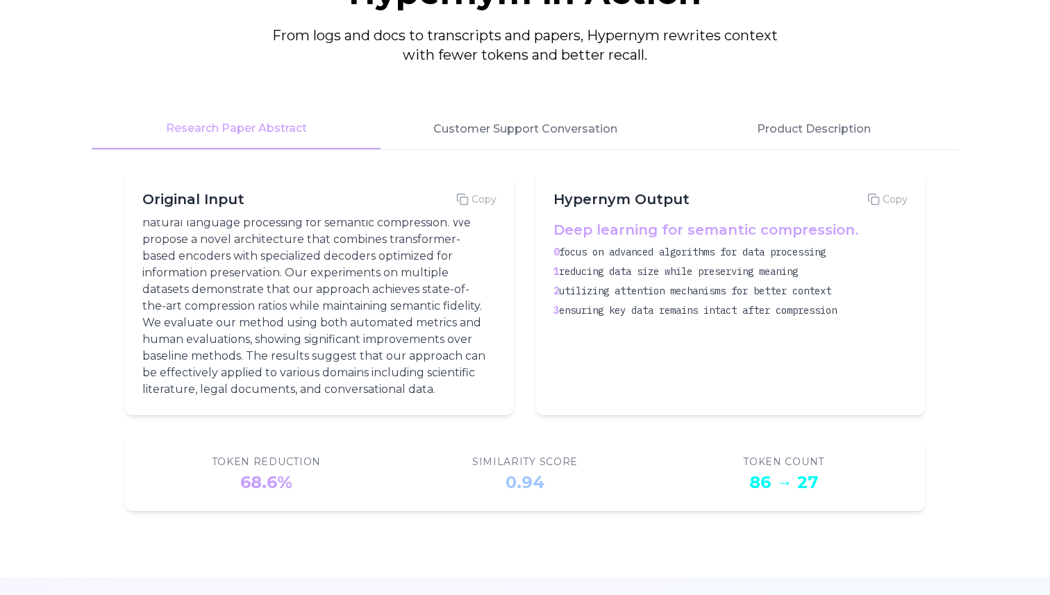
scroll to position [39, 0]
click at [596, 233] on h4 "Deep learning for semantic compression." at bounding box center [727, 229] width 349 height 19
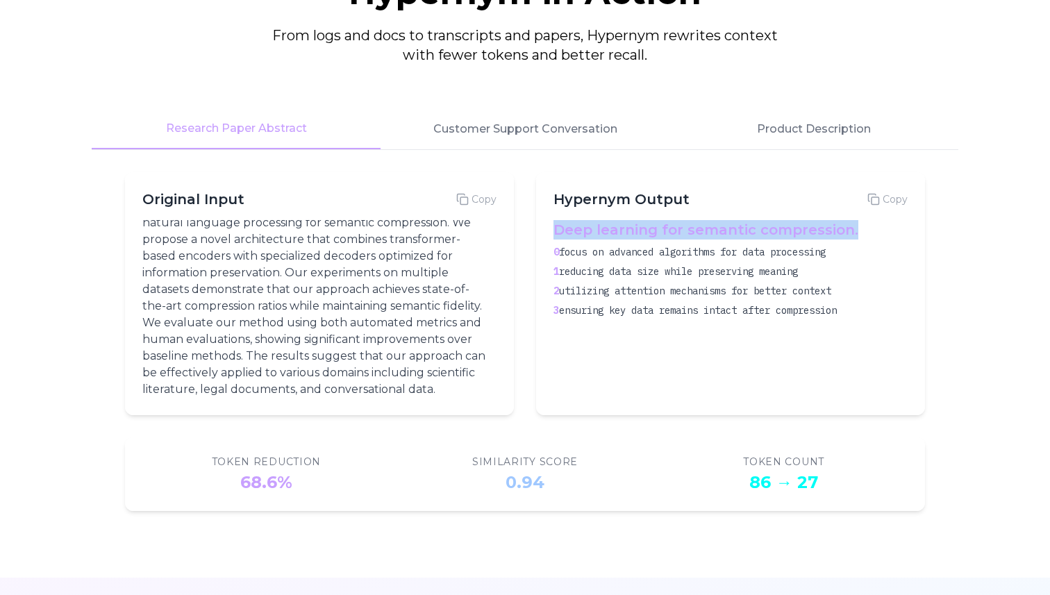
click at [595, 257] on span "focus on advanced algorithms for data processing" at bounding box center [692, 252] width 267 height 12
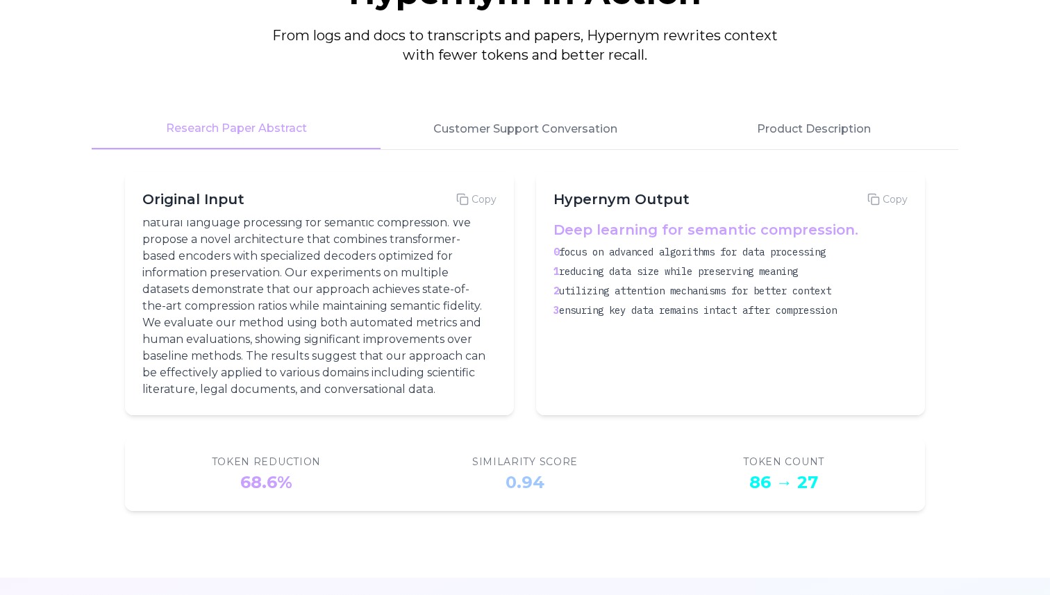
click at [595, 257] on span "focus on advanced algorithms for data processing" at bounding box center [692, 252] width 267 height 12
click at [595, 286] on span "utilizing attention mechanisms for better context" at bounding box center [695, 291] width 272 height 12
click at [596, 288] on span "utilizing attention mechanisms for better context" at bounding box center [695, 291] width 272 height 12
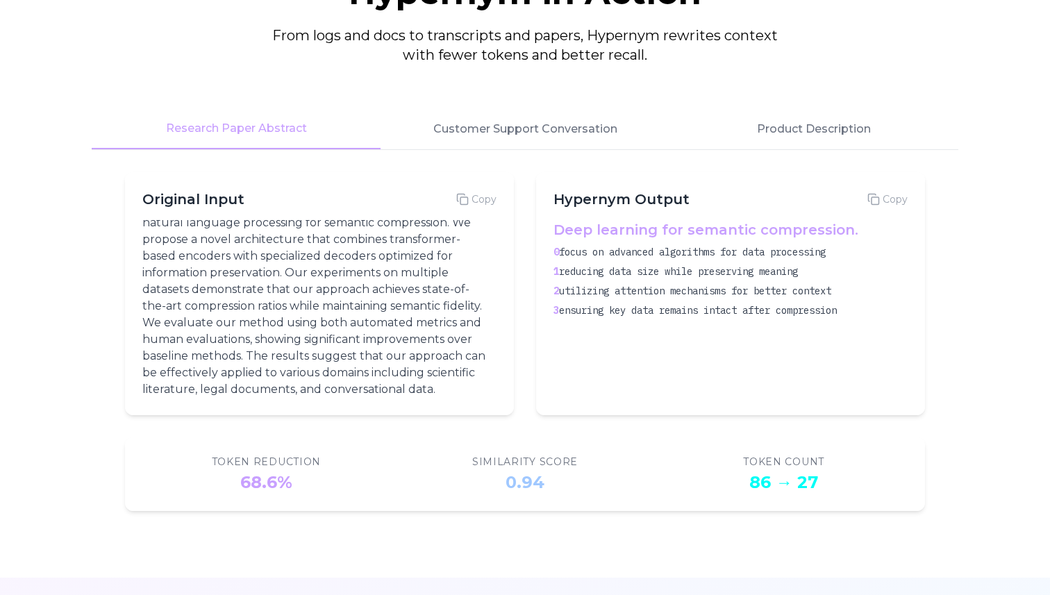
click at [596, 288] on span "utilizing attention mechanisms for better context" at bounding box center [695, 291] width 272 height 12
click at [595, 301] on div "0 focus on advanced algorithms for data processing 1 reducing data size while p…" at bounding box center [727, 281] width 349 height 72
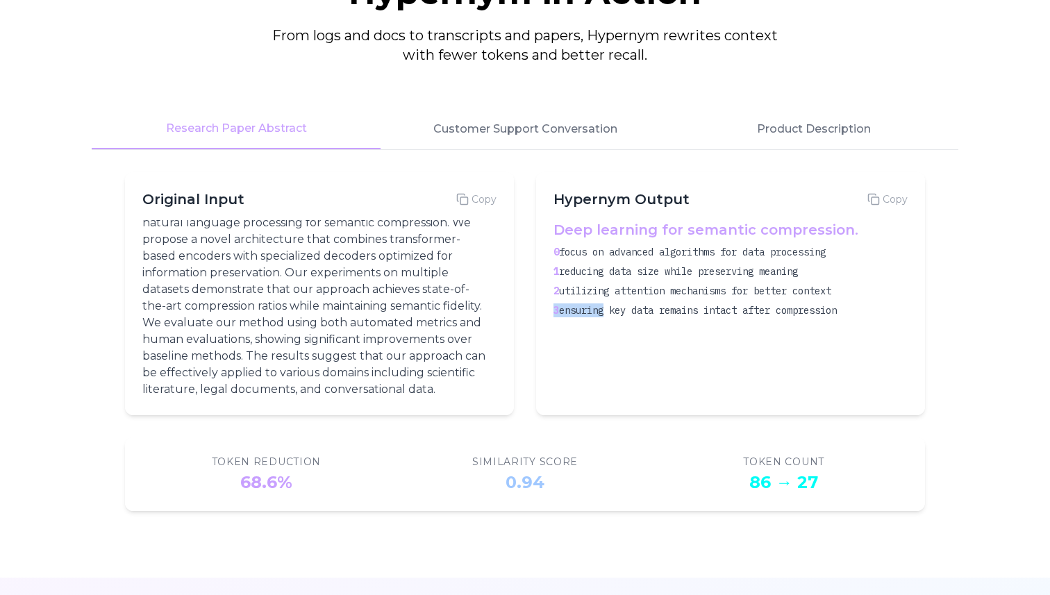
click at [595, 301] on div "0 focus on advanced algorithms for data processing 1 reducing data size while p…" at bounding box center [727, 281] width 349 height 72
click at [595, 306] on span "ensuring key data remains intact after compression" at bounding box center [698, 310] width 278 height 12
click at [517, 485] on div "0.94" at bounding box center [524, 482] width 39 height 22
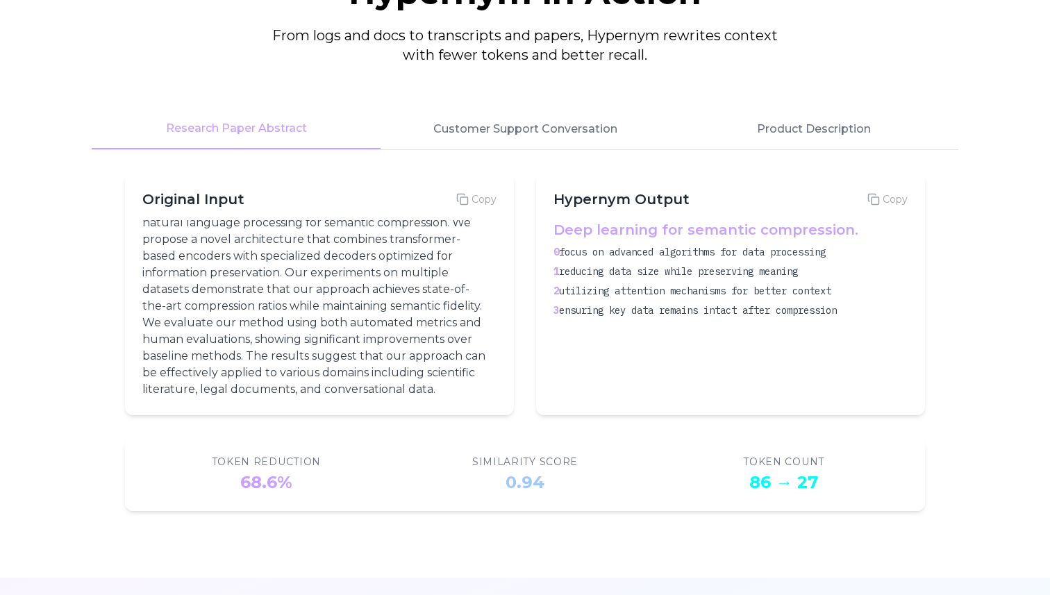
click at [517, 485] on div "0.94" at bounding box center [524, 482] width 39 height 22
click at [330, 526] on section "Hypernym in Action From logs and docs to transcripts and papers, Hypernym rewri…" at bounding box center [525, 243] width 1050 height 669
click at [296, 484] on div "Token Reduction 68.6%" at bounding box center [266, 474] width 248 height 39
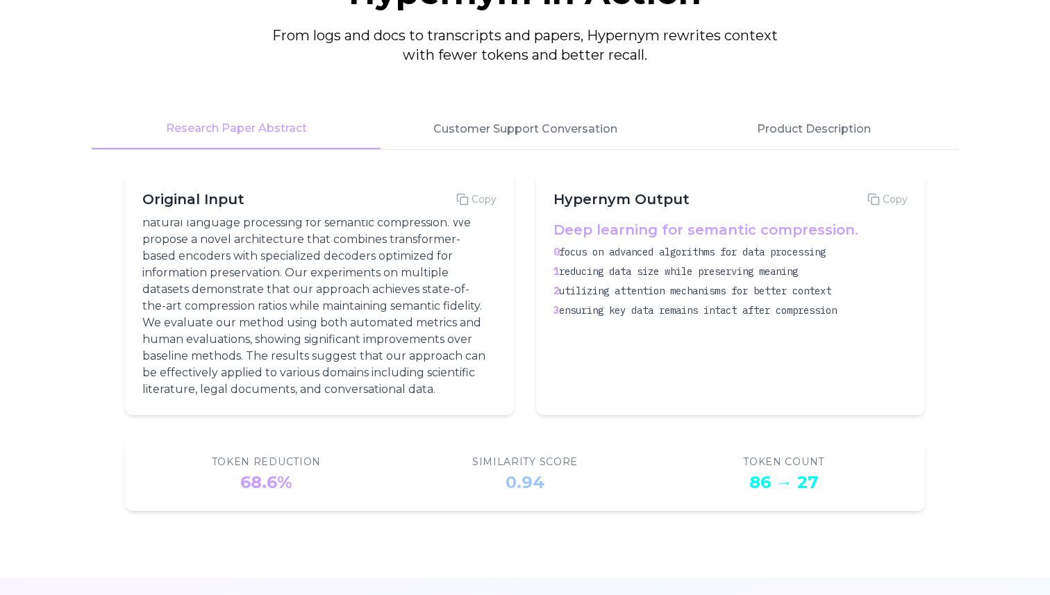
click at [296, 484] on div "Token Reduction 68.6%" at bounding box center [266, 474] width 248 height 39
click at [330, 487] on div "Token Reduction 68.6%" at bounding box center [266, 474] width 248 height 39
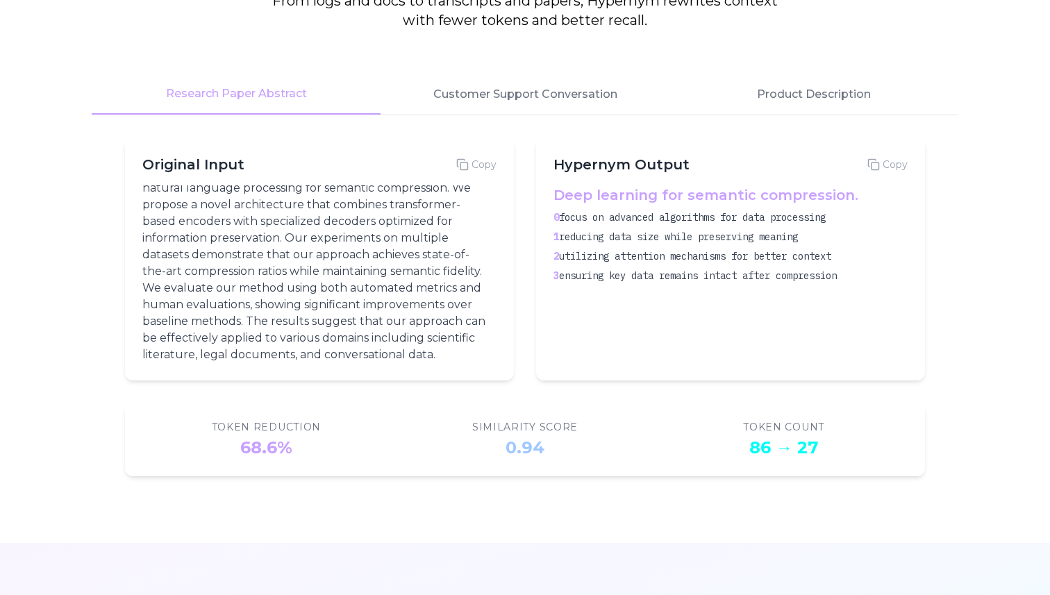
scroll to position [1843, 0]
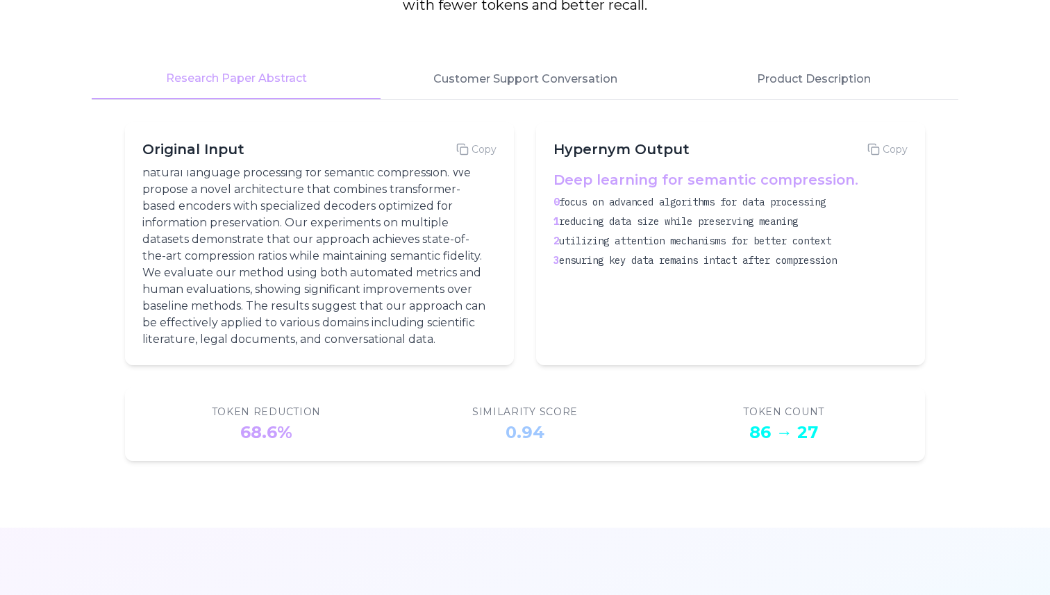
click at [335, 485] on section "Hypernym in Action From logs and docs to transcripts and papers, Hypernym rewri…" at bounding box center [525, 193] width 1050 height 669
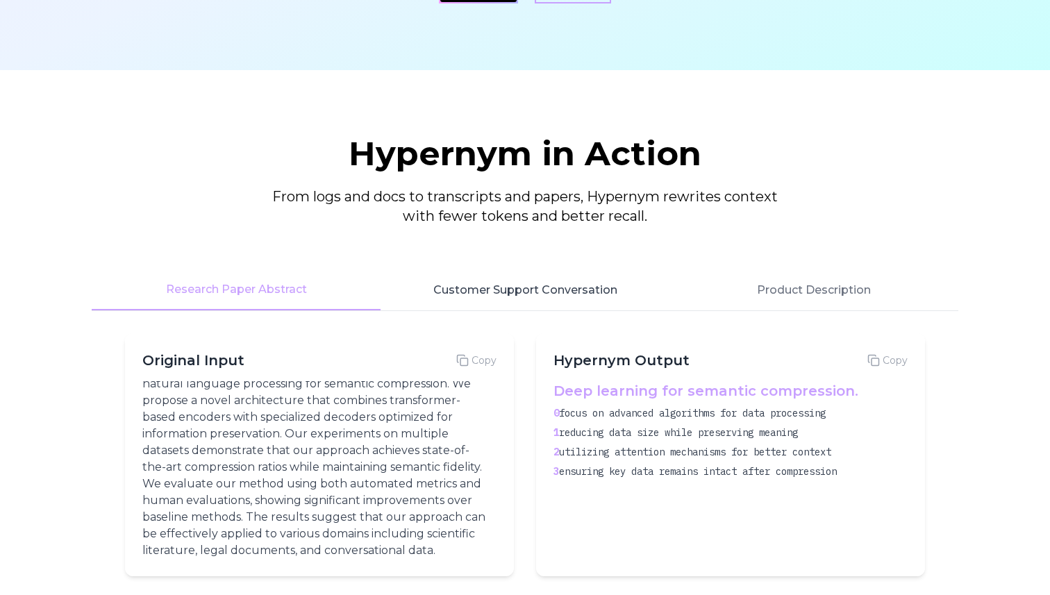
scroll to position [1687, 0]
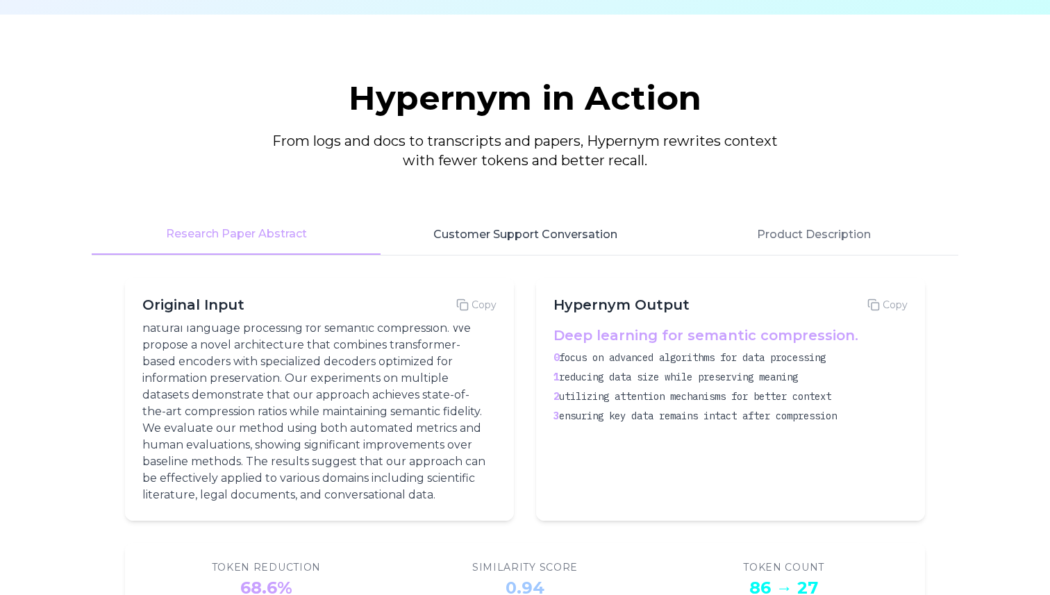
click at [501, 244] on button "Customer Support Conversation" at bounding box center [524, 235] width 289 height 40
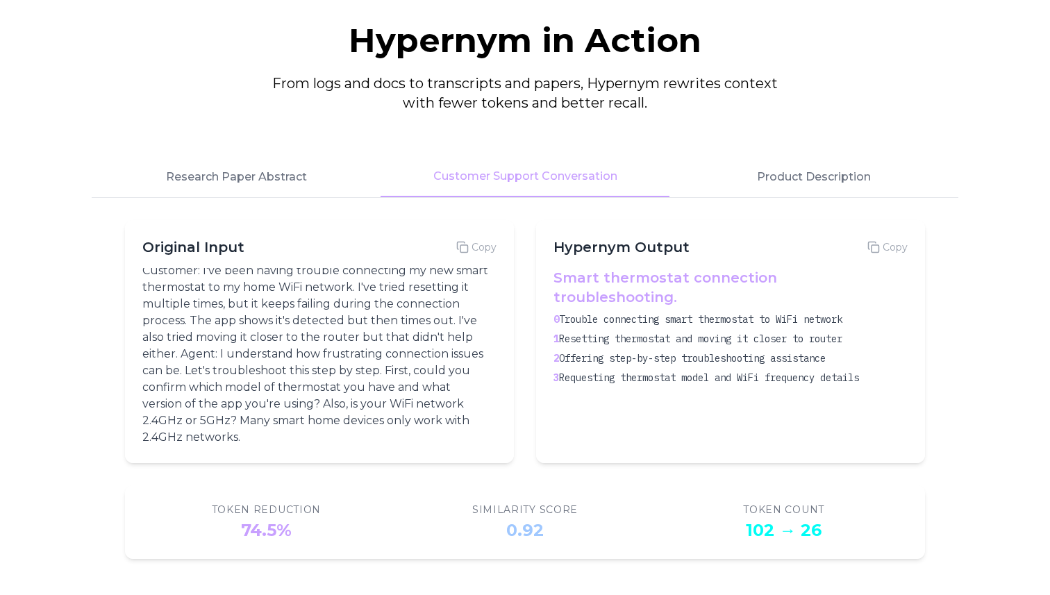
scroll to position [1747, 0]
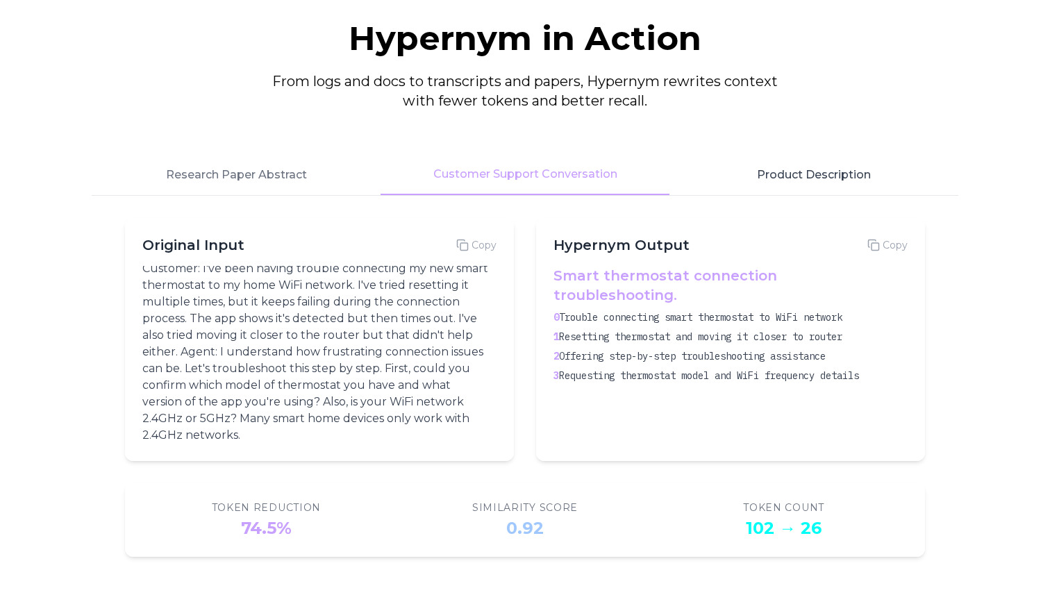
click at [801, 166] on button "Product Description" at bounding box center [813, 175] width 289 height 40
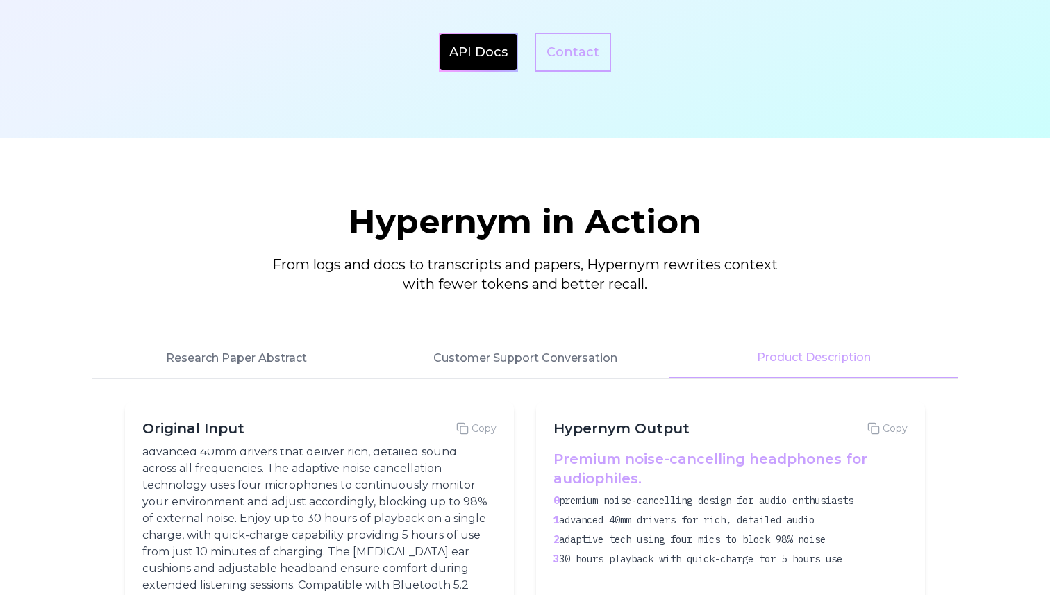
scroll to position [1545, 0]
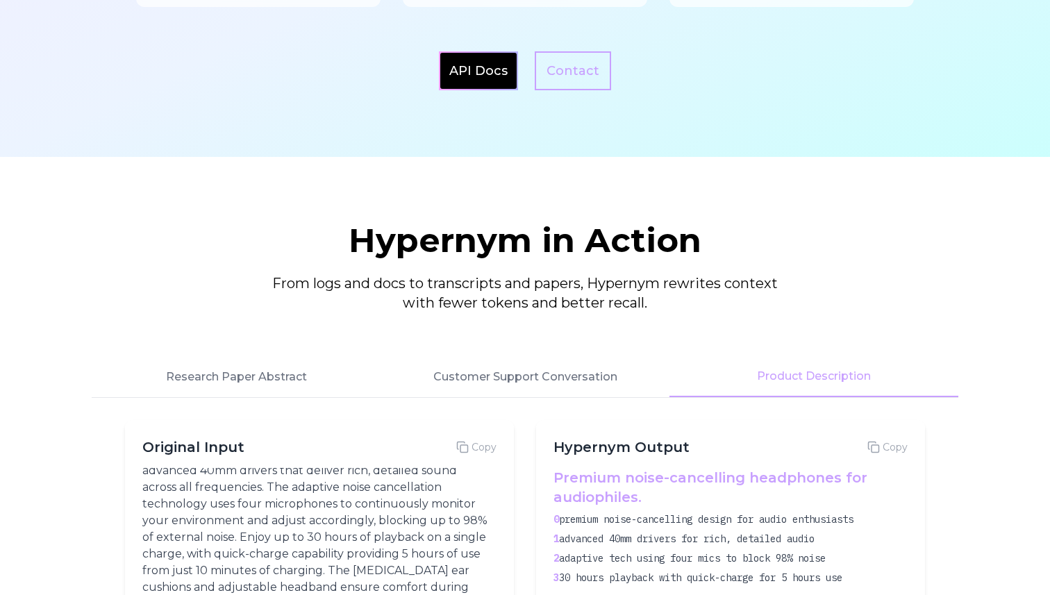
click at [585, 277] on p "From logs and docs to transcripts and papers, Hypernym rewrites context with fe…" at bounding box center [524, 293] width 533 height 39
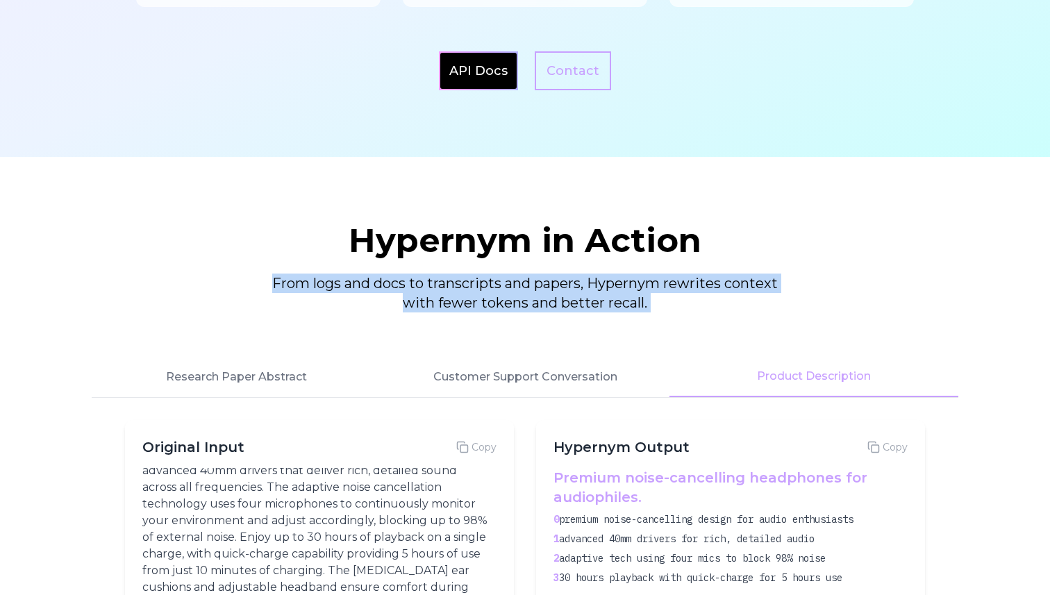
click at [555, 283] on p "From logs and docs to transcripts and papers, Hypernym rewrites context with fe…" at bounding box center [524, 293] width 533 height 39
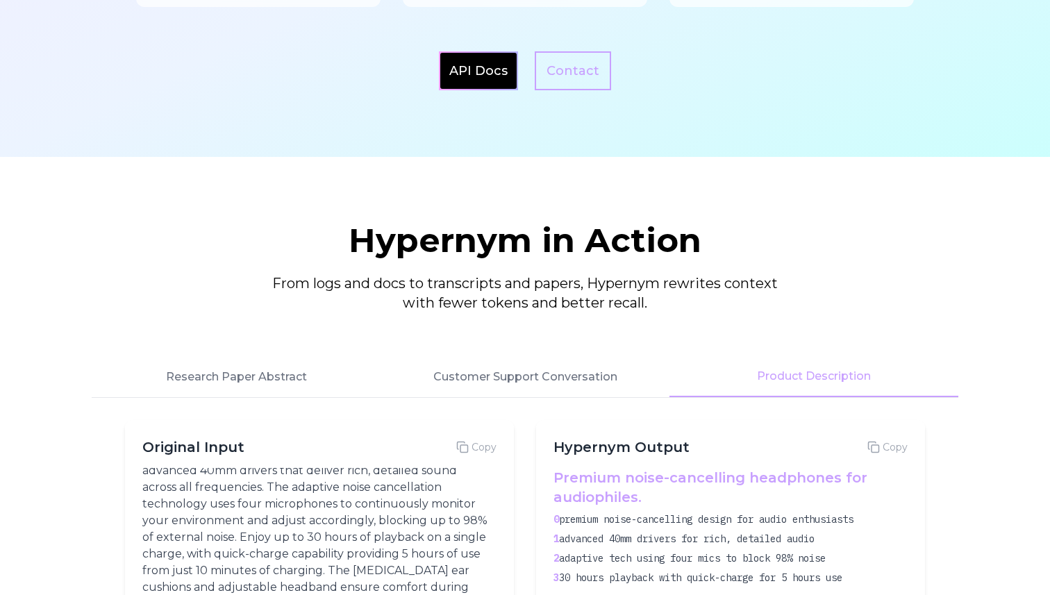
click at [555, 283] on p "From logs and docs to transcripts and papers, Hypernym rewrites context with fe…" at bounding box center [524, 293] width 533 height 39
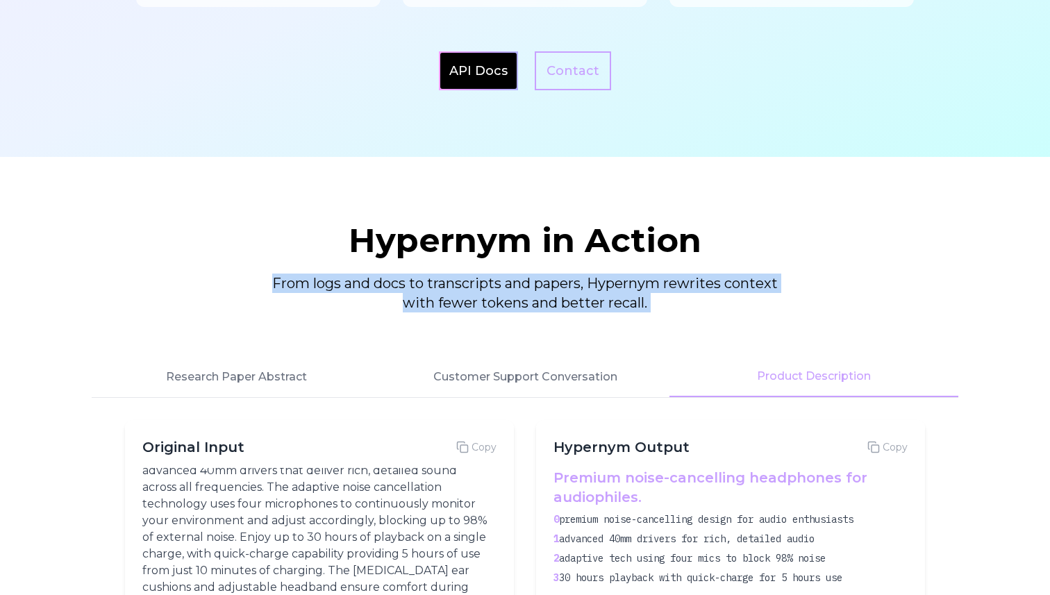
click at [577, 299] on p "From logs and docs to transcripts and papers, Hypernym rewrites context with fe…" at bounding box center [524, 293] width 533 height 39
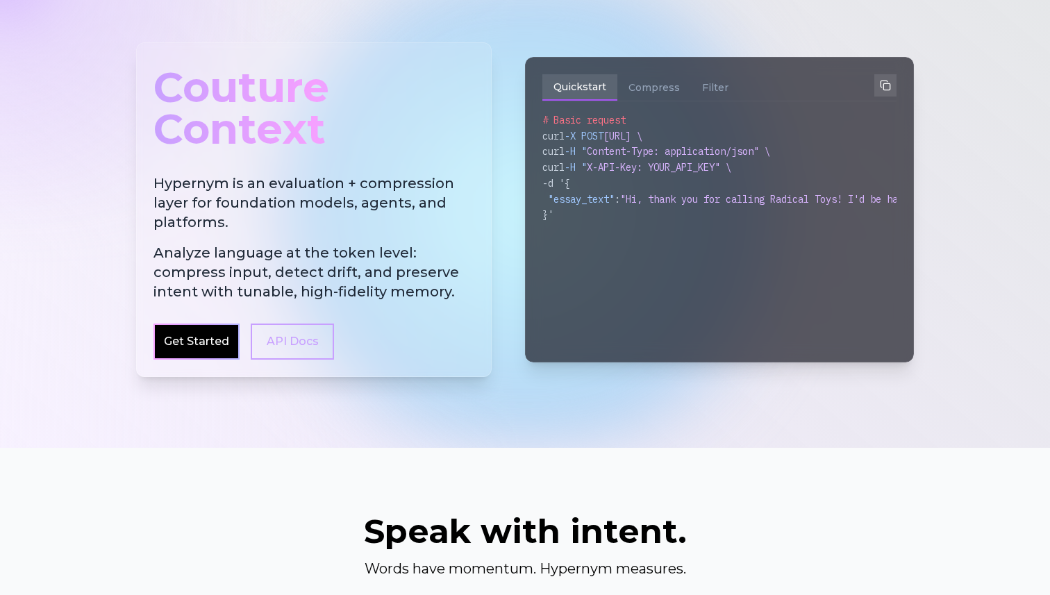
scroll to position [0, 0]
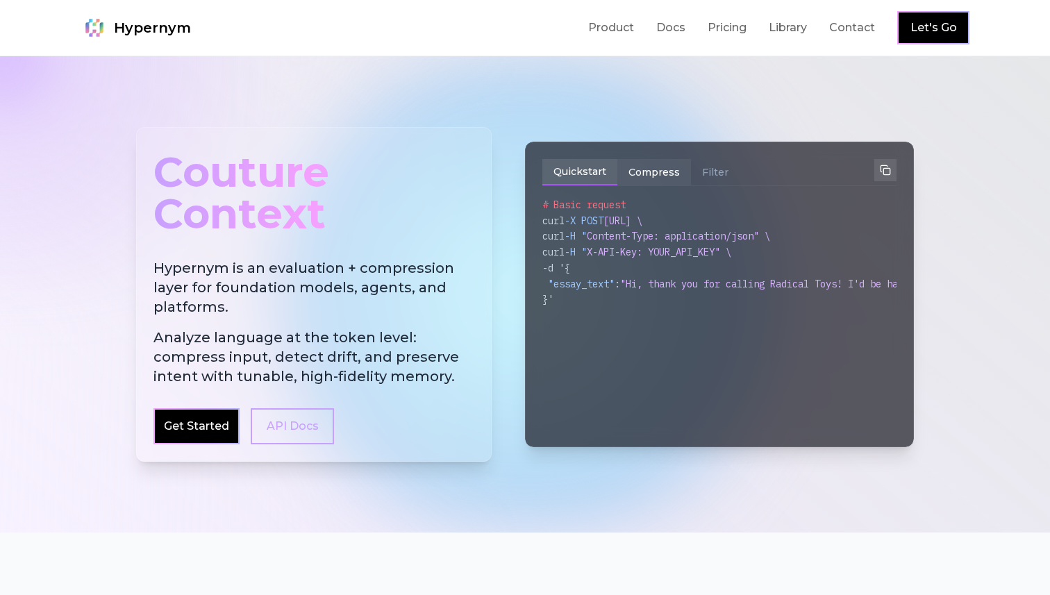
click at [657, 181] on button "Compress" at bounding box center [654, 172] width 74 height 26
click at [707, 176] on button "Filter" at bounding box center [715, 172] width 49 height 26
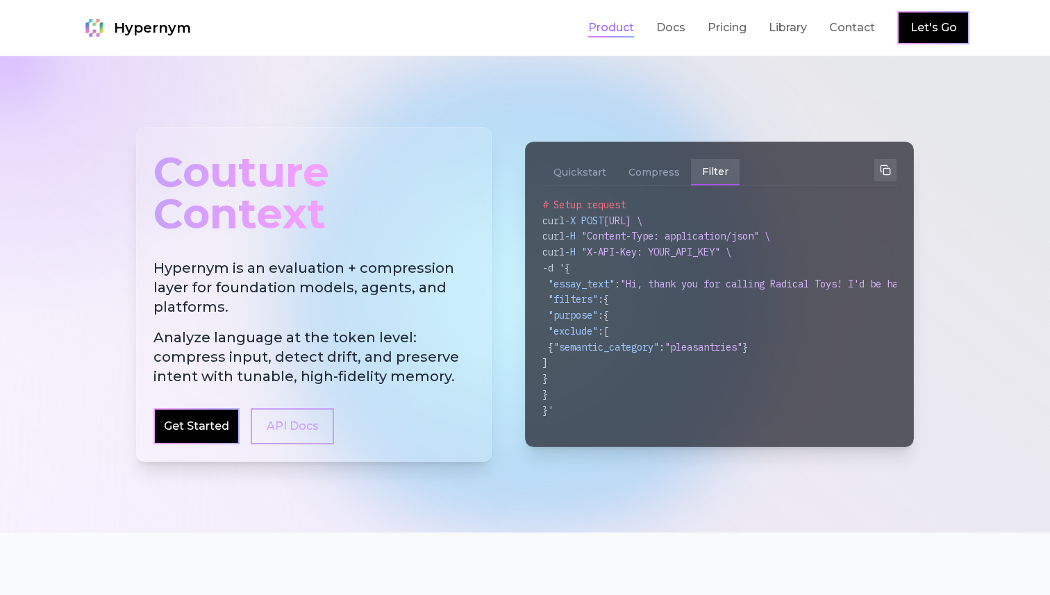
click at [614, 28] on link "Product" at bounding box center [611, 27] width 46 height 17
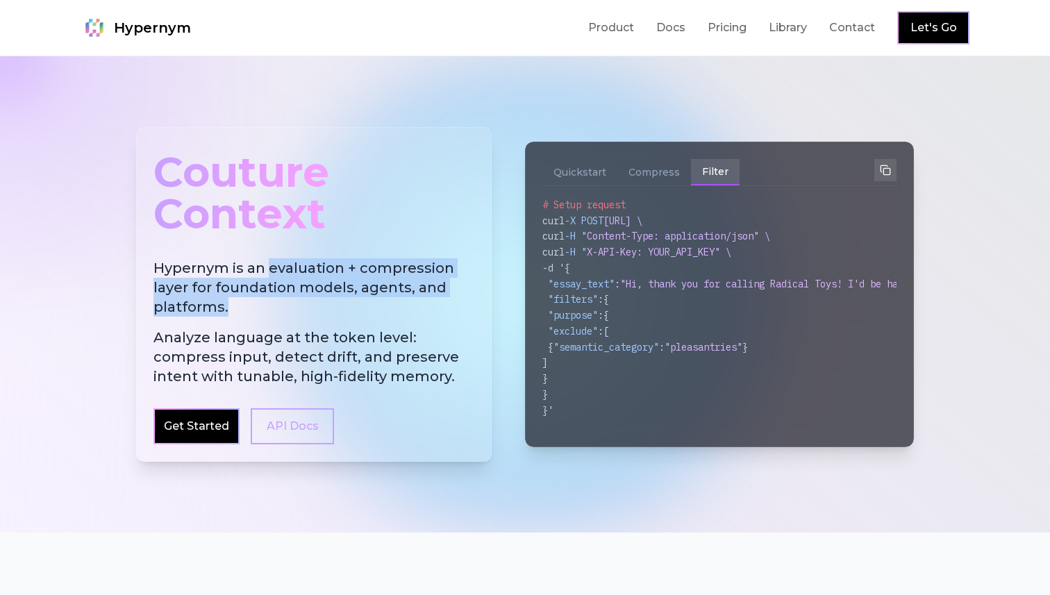
drag, startPoint x: 269, startPoint y: 267, endPoint x: 245, endPoint y: 312, distance: 51.9
click at [245, 312] on h2 "Hypernym is an evaluation + compression layer for foundation models, agents, an…" at bounding box center [313, 322] width 321 height 128
copy h2 "evaluation + compression layer for foundation models, agents, and platforms."
click at [257, 301] on h2 "Hypernym is an evaluation + compression layer for foundation models, agents, an…" at bounding box center [313, 322] width 321 height 128
drag, startPoint x: 269, startPoint y: 270, endPoint x: 246, endPoint y: 324, distance: 58.2
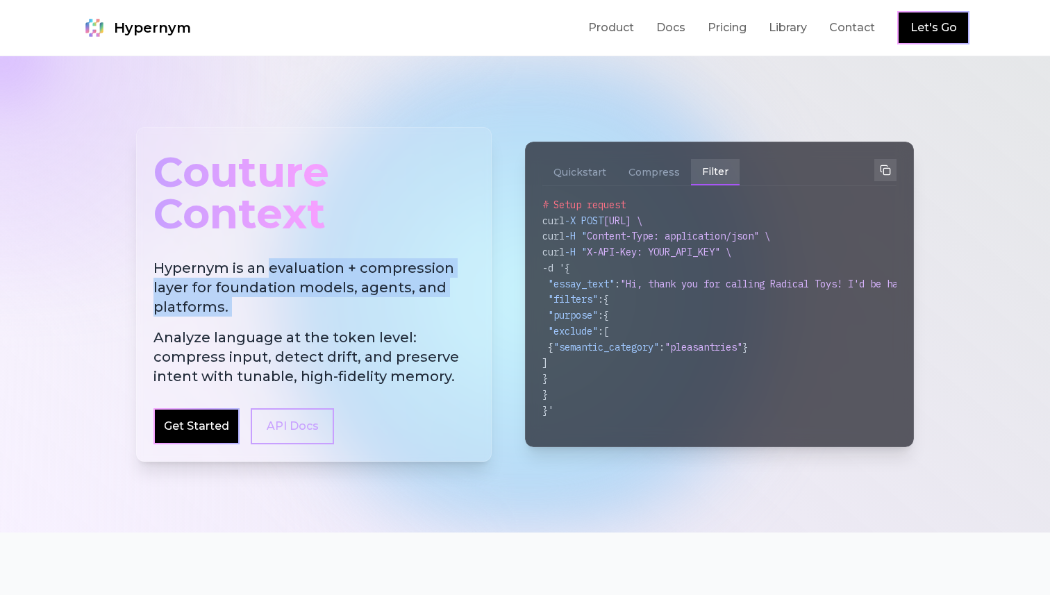
click at [246, 324] on h2 "Hypernym is an evaluation + compression layer for foundation models, agents, an…" at bounding box center [313, 322] width 321 height 128
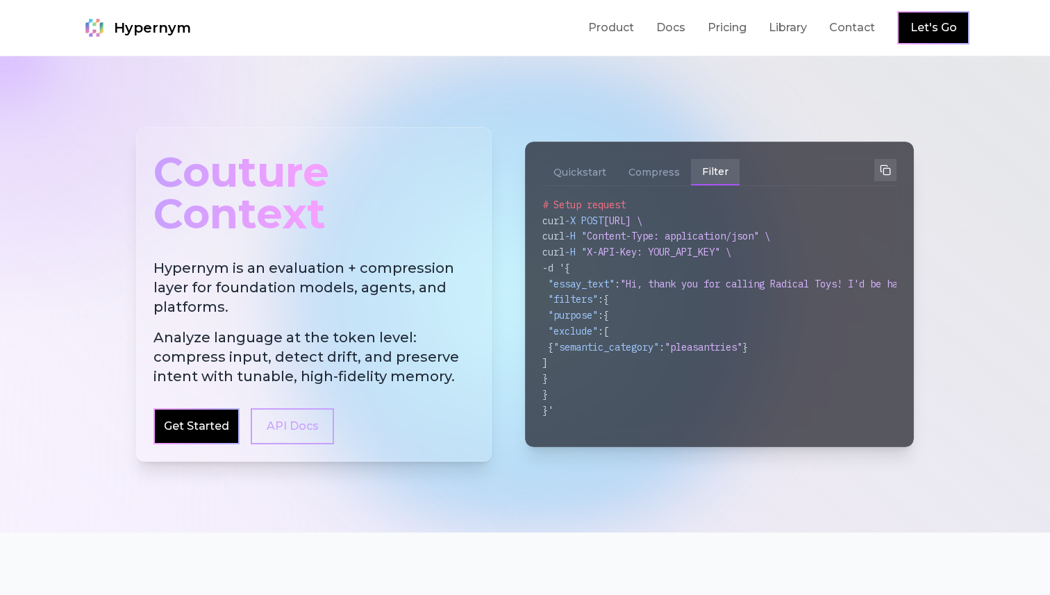
click at [172, 337] on span "Analyze language at the token level: compress input, detect drift, and preserve…" at bounding box center [313, 357] width 321 height 58
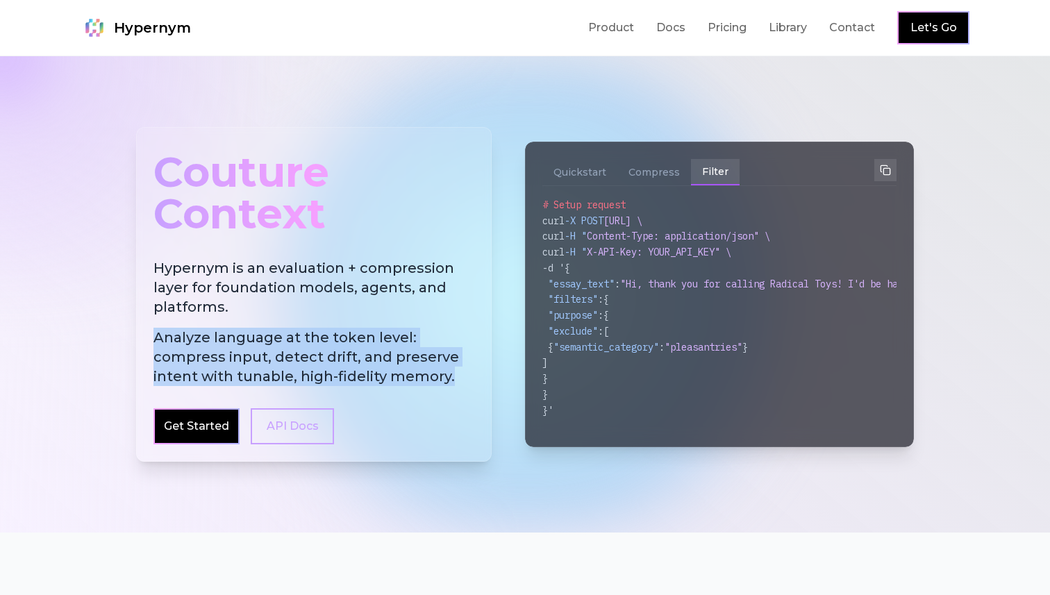
drag, startPoint x: 153, startPoint y: 338, endPoint x: 473, endPoint y: 384, distance: 324.0
click at [474, 384] on div "Couture Context Hypernym is an evaluation + compression layer for foundation mo…" at bounding box center [313, 294] width 355 height 335
click at [407, 342] on span "Analyze language at the token level: compress input, detect drift, and preserve…" at bounding box center [313, 357] width 321 height 58
drag, startPoint x: 156, startPoint y: 357, endPoint x: 446, endPoint y: 368, distance: 290.4
click at [446, 368] on span "Analyze language at the token level: compress input, detect drift, and preserve…" at bounding box center [313, 357] width 321 height 58
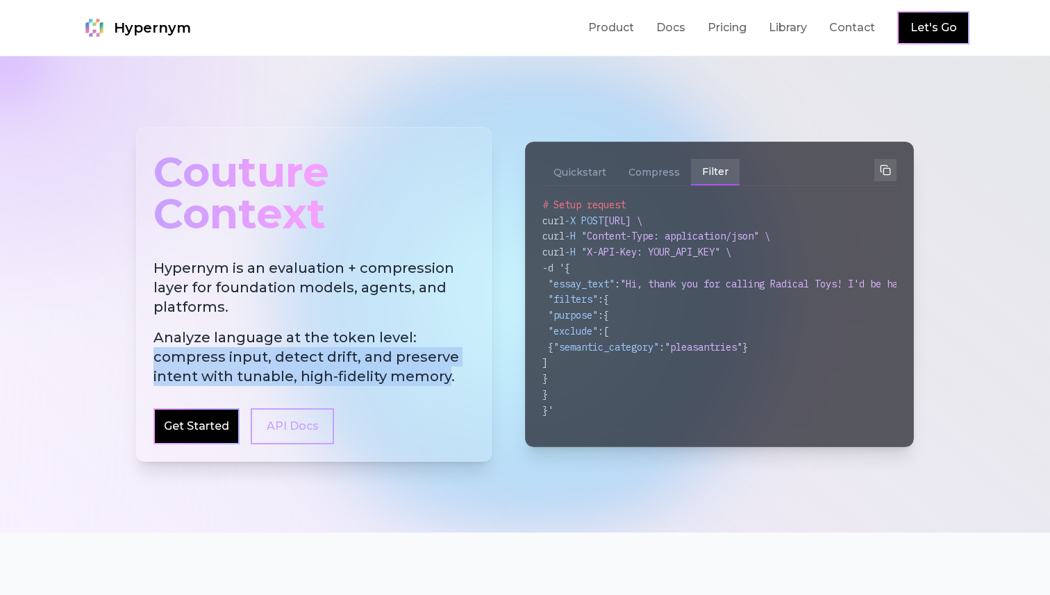
click at [446, 368] on span "Analyze language at the token level: compress input, detect drift, and preserve…" at bounding box center [313, 357] width 321 height 58
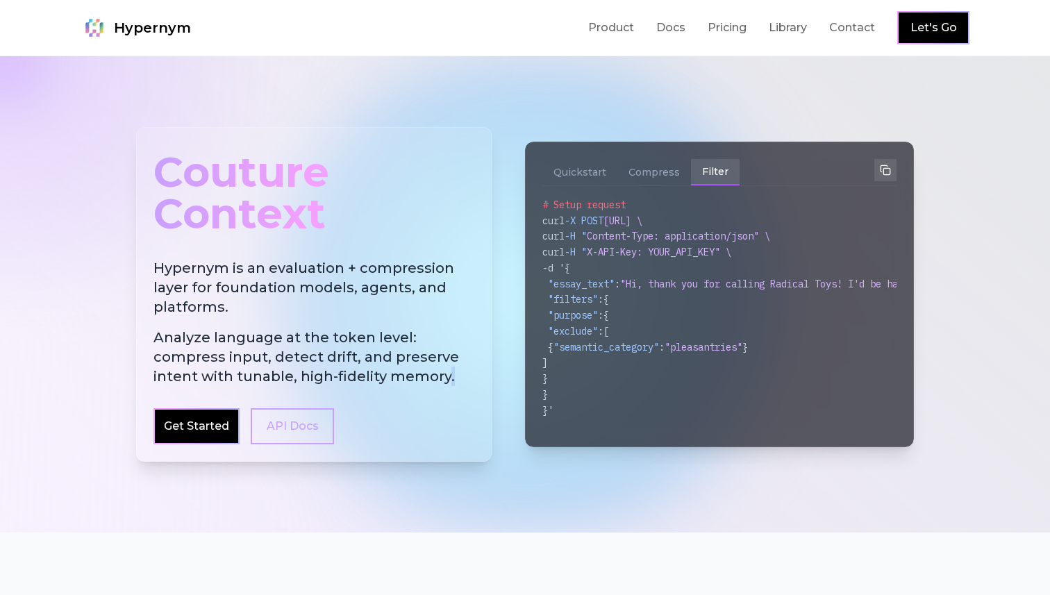
click at [446, 368] on span "Analyze language at the token level: compress input, detect drift, and preserve…" at bounding box center [313, 357] width 321 height 58
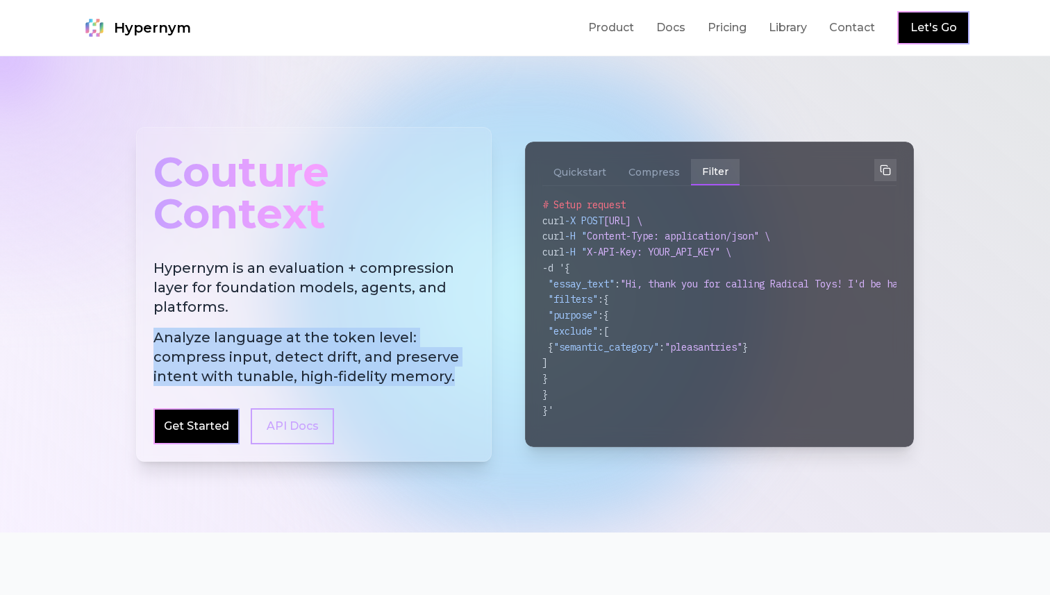
drag, startPoint x: 446, startPoint y: 374, endPoint x: 171, endPoint y: 331, distance: 278.9
click at [171, 331] on span "Analyze language at the token level: compress input, detect drift, and preserve…" at bounding box center [313, 357] width 321 height 58
click at [307, 272] on h2 "Hypernym is an evaluation + compression layer for foundation models, agents, an…" at bounding box center [313, 322] width 321 height 128
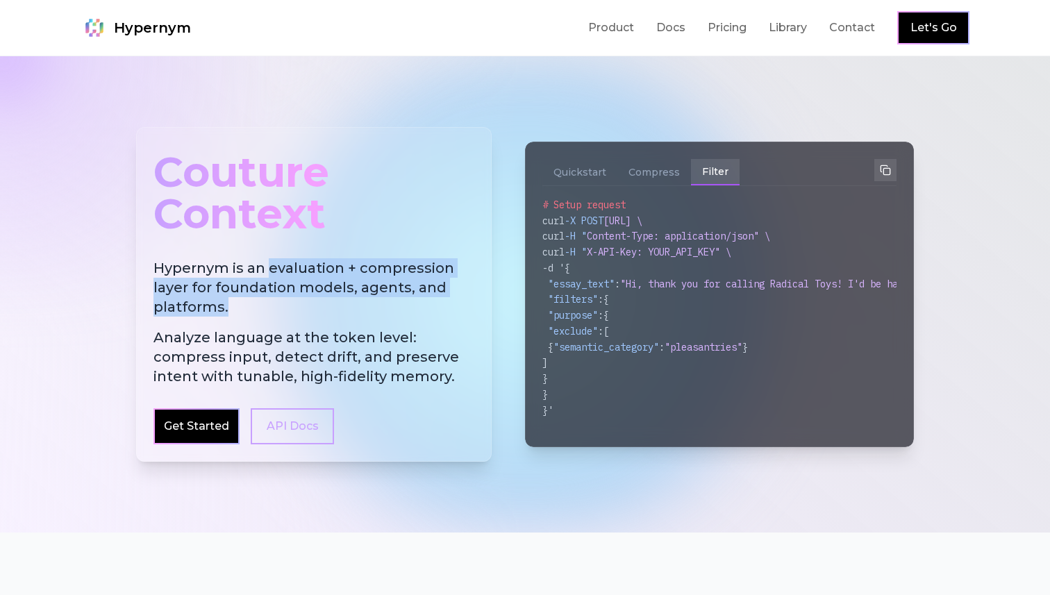
drag, startPoint x: 267, startPoint y: 268, endPoint x: 238, endPoint y: 303, distance: 45.9
click at [238, 303] on h2 "Hypernym is an evaluation + compression layer for foundation models, agents, an…" at bounding box center [313, 322] width 321 height 128
copy h2 "evaluation + compression layer for foundation models, agents, and platforms."
